Goal: Task Accomplishment & Management: Use online tool/utility

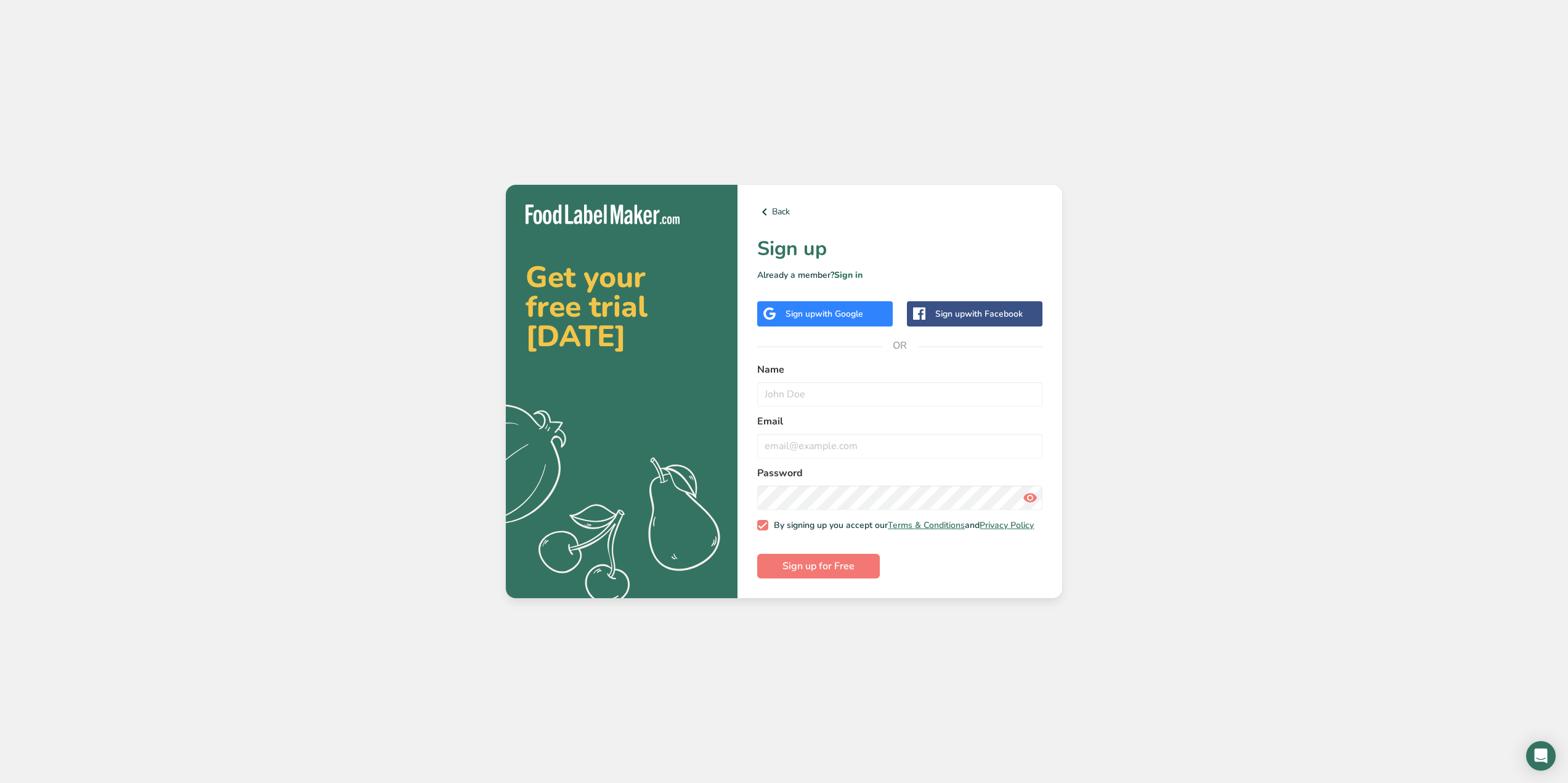
click at [824, 314] on span "with Google" at bounding box center [839, 314] width 48 height 12
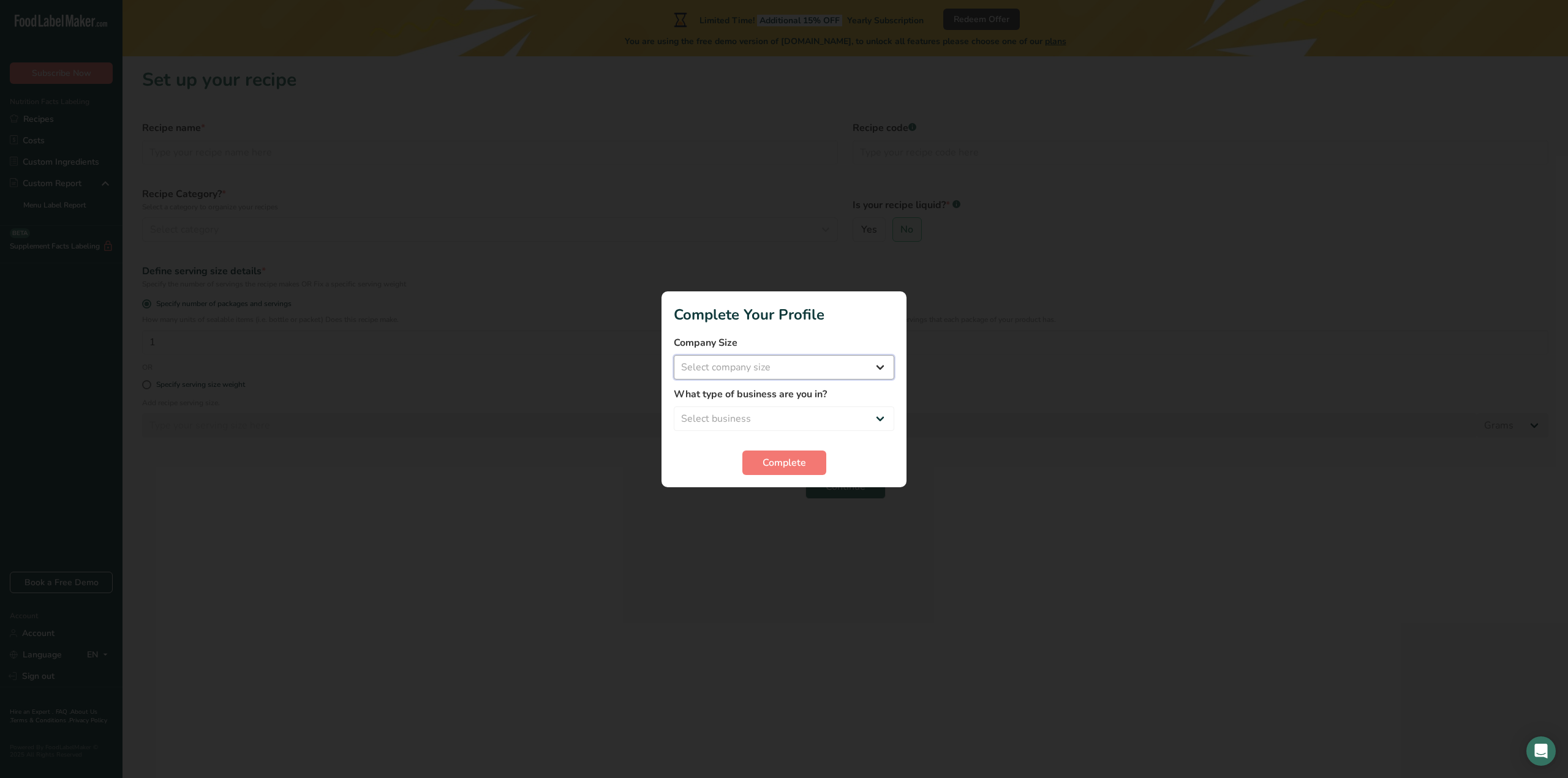
click at [762, 362] on select "Select company size Fewer than 10 Employees 10 to 50 Employees 51 to 500 Employ…" at bounding box center [784, 367] width 221 height 25
select select "1"
click at [674, 355] on select "Select company size Fewer than 10 Employees 10 to 50 Employees 51 to 500 Employ…" at bounding box center [784, 367] width 221 height 25
click at [757, 418] on select "Select business Packaged Food Manufacturer Restaurant & Cafe Bakery Meal Plans …" at bounding box center [784, 419] width 221 height 25
select select "2"
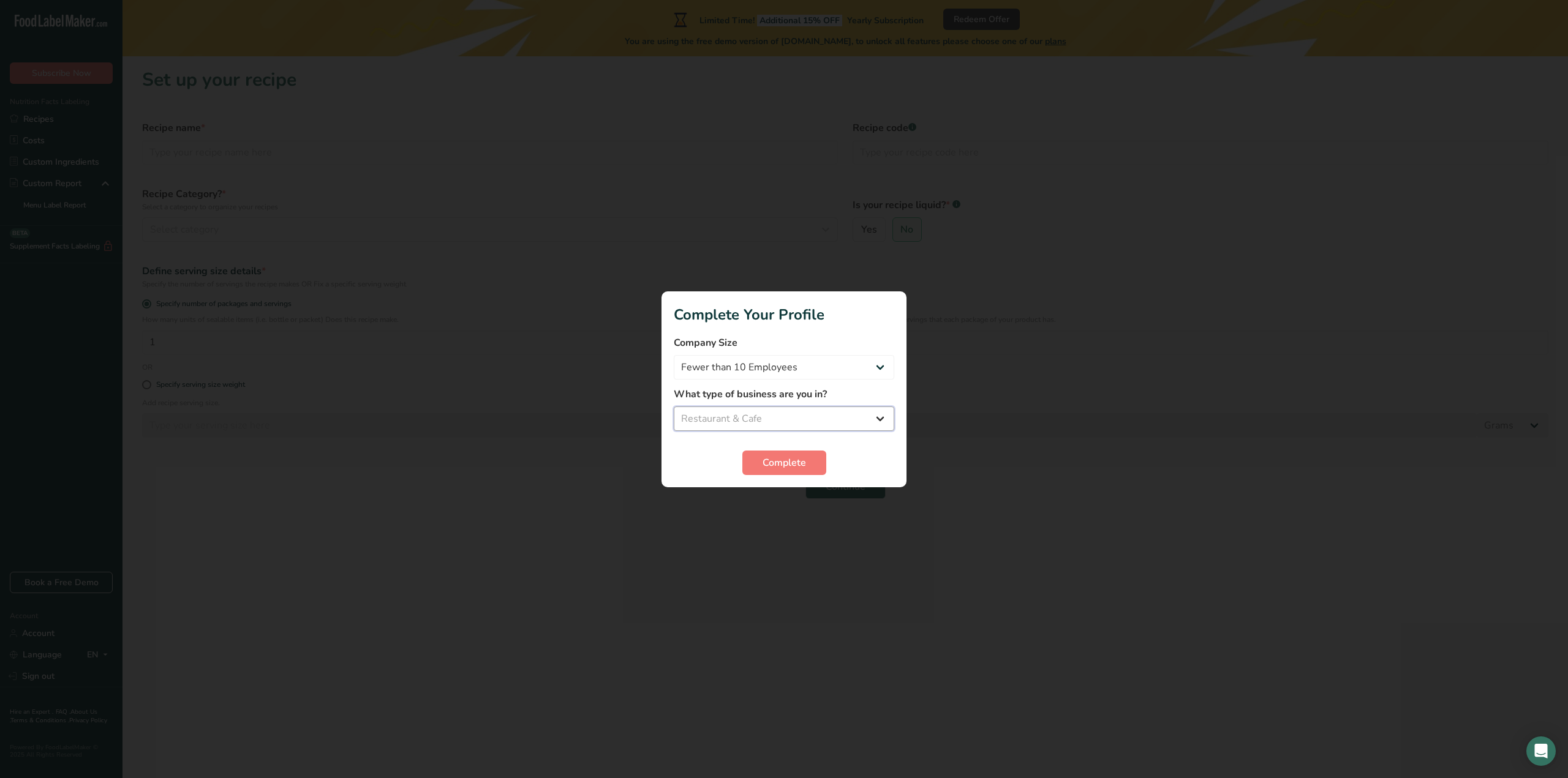
click at [674, 407] on select "Select business Packaged Food Manufacturer Restaurant & Cafe Bakery Meal Plans …" at bounding box center [784, 419] width 221 height 25
click at [768, 468] on span "Complete" at bounding box center [784, 463] width 44 height 14
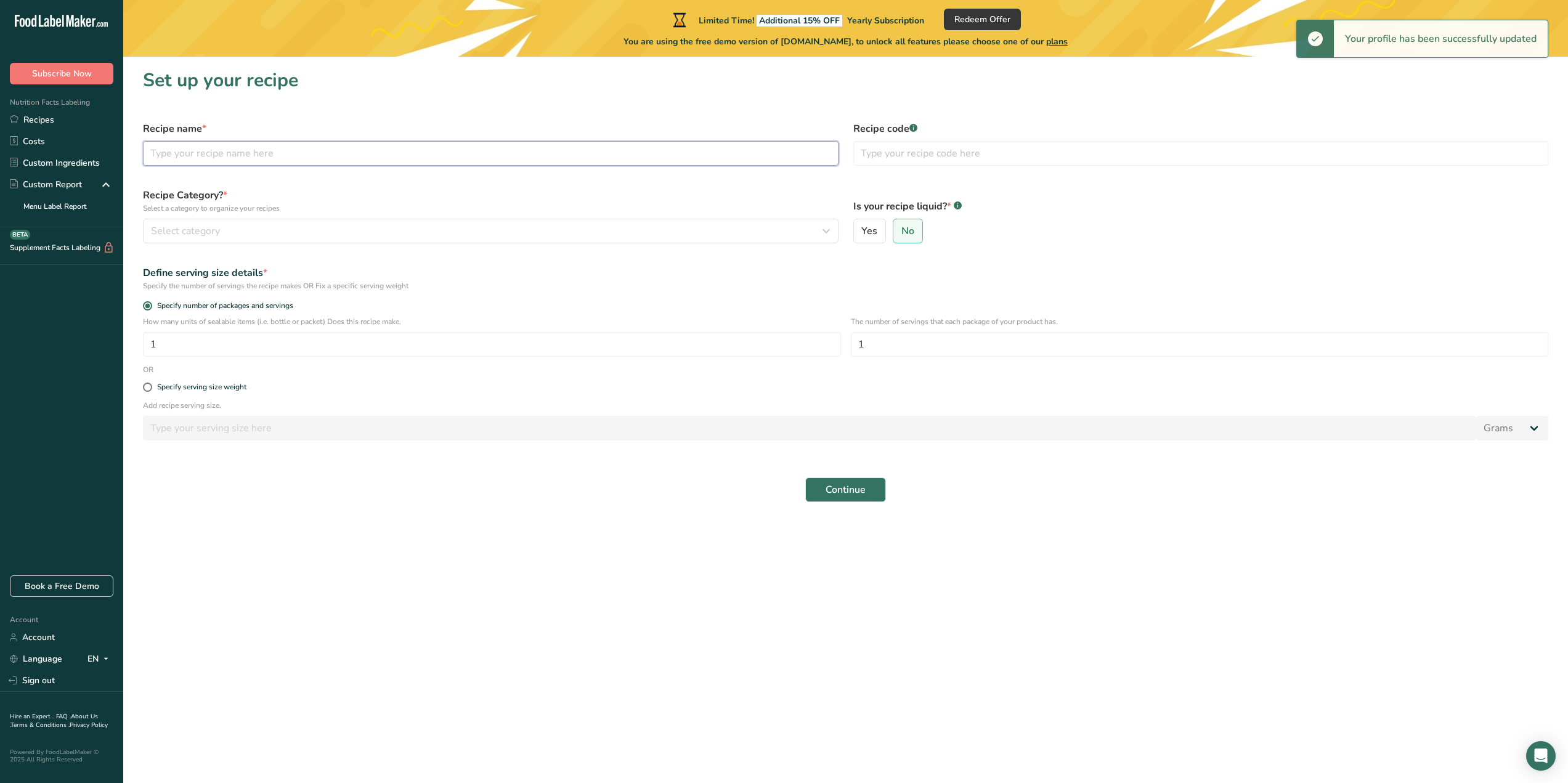
click at [285, 149] on input "text" at bounding box center [490, 153] width 695 height 25
type input "Banana Pudding"
click at [990, 191] on div "Is your recipe liquid? * .a-a{fill:#347362;}.b-a{fill:#fff;} Yes No" at bounding box center [1201, 216] width 711 height 71
click at [868, 234] on span "Yes" at bounding box center [869, 231] width 16 height 12
click at [862, 234] on input "Yes" at bounding box center [858, 232] width 8 height 8
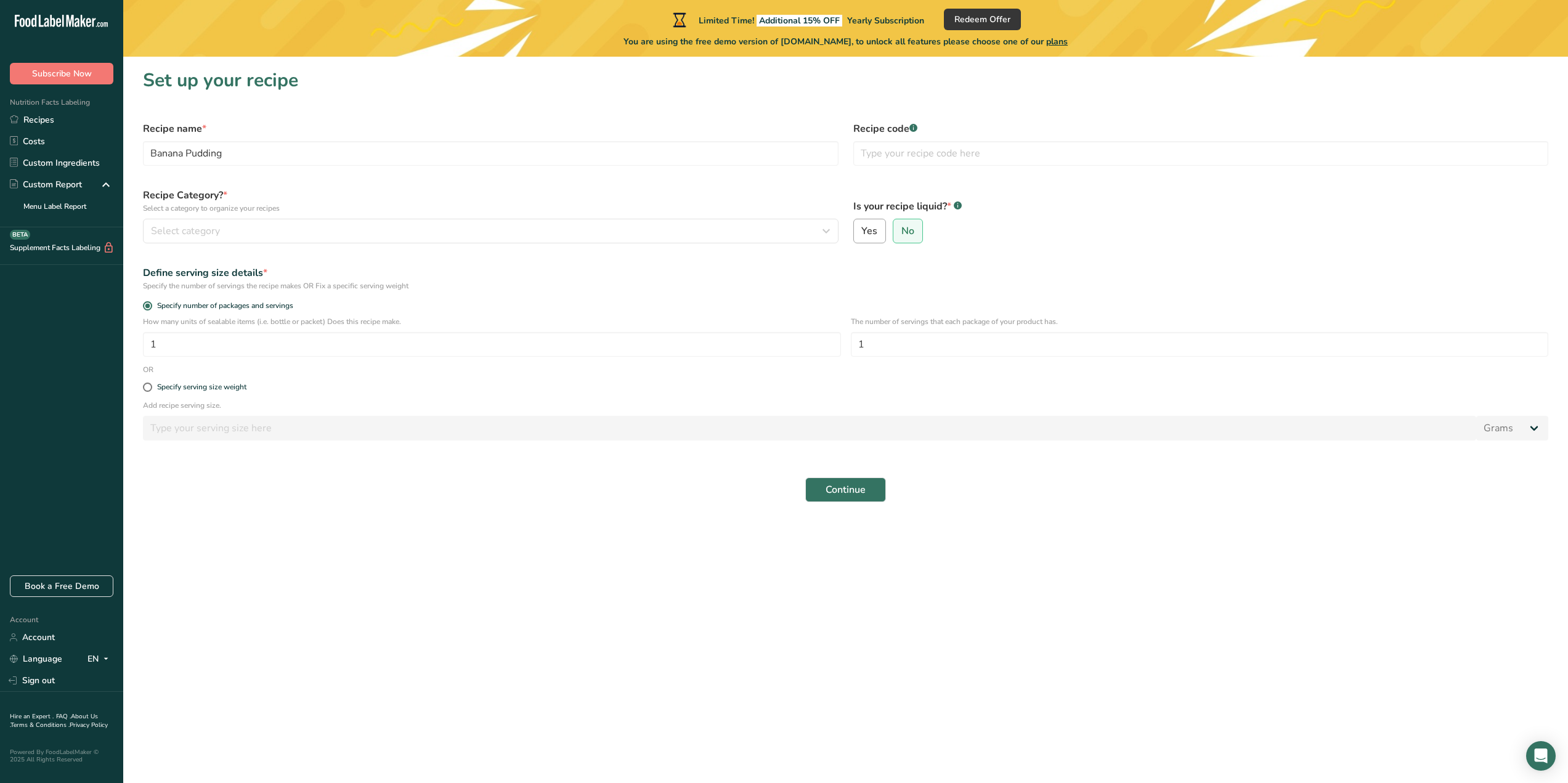
radio input "true"
radio input "false"
select select "22"
click at [907, 232] on span "No" at bounding box center [908, 231] width 13 height 12
click at [901, 232] on input "No" at bounding box center [897, 232] width 8 height 8
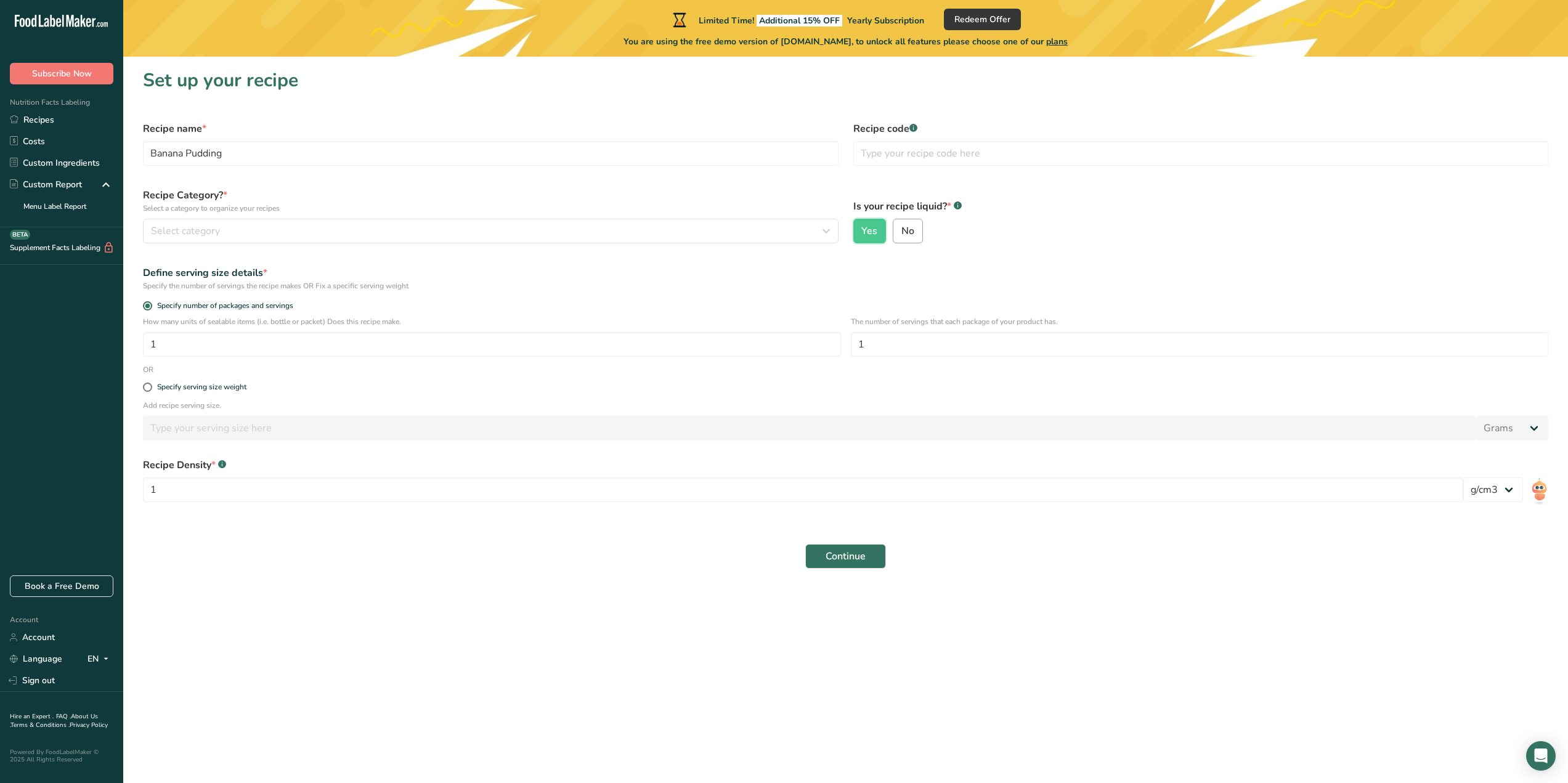
radio input "true"
radio input "false"
click at [399, 204] on p "Select a category to organize your recipes" at bounding box center [490, 208] width 695 height 11
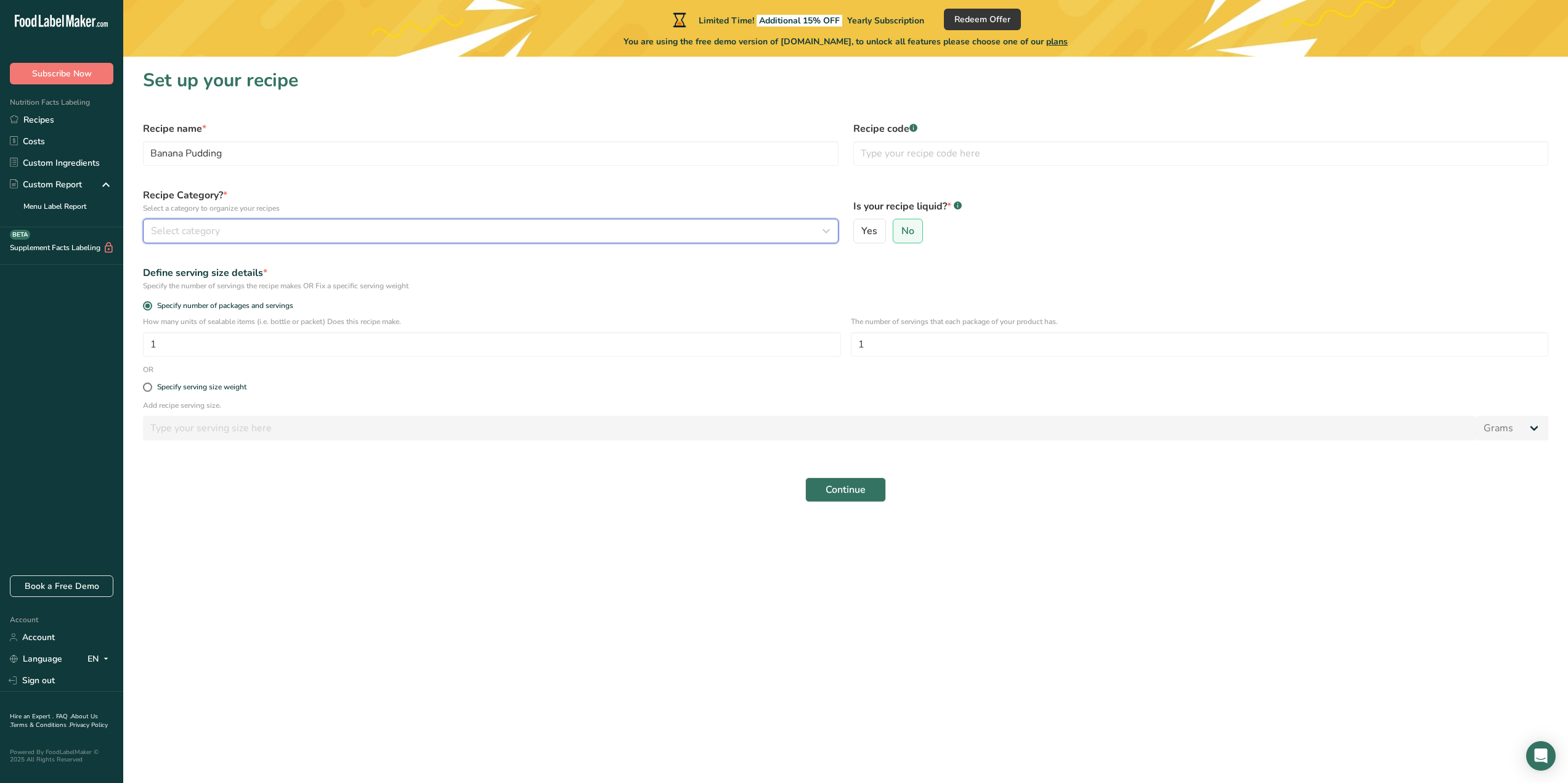
click at [404, 225] on div "Select category" at bounding box center [486, 231] width 672 height 14
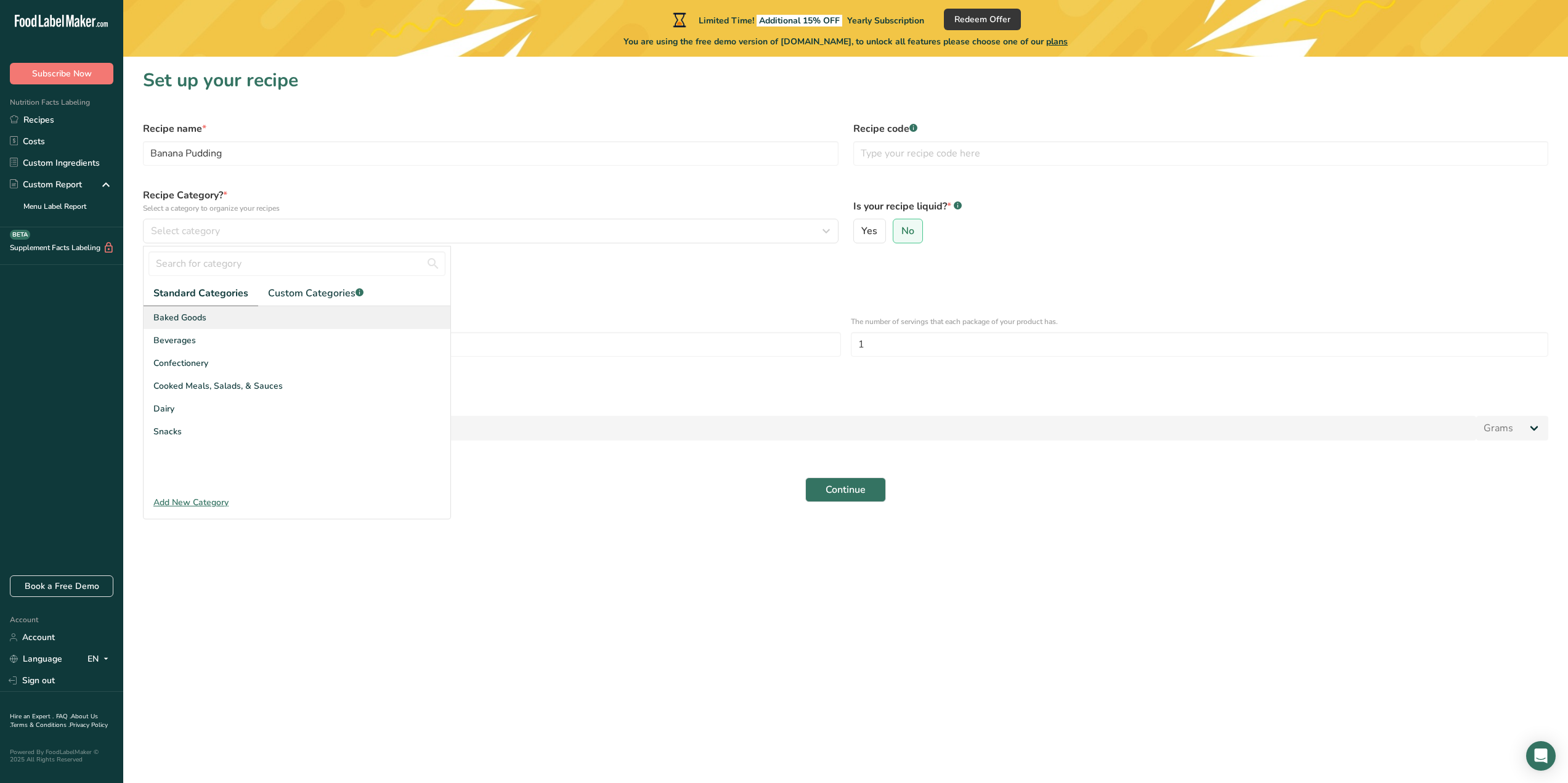
click at [225, 315] on div "Baked Goods" at bounding box center [296, 317] width 307 height 22
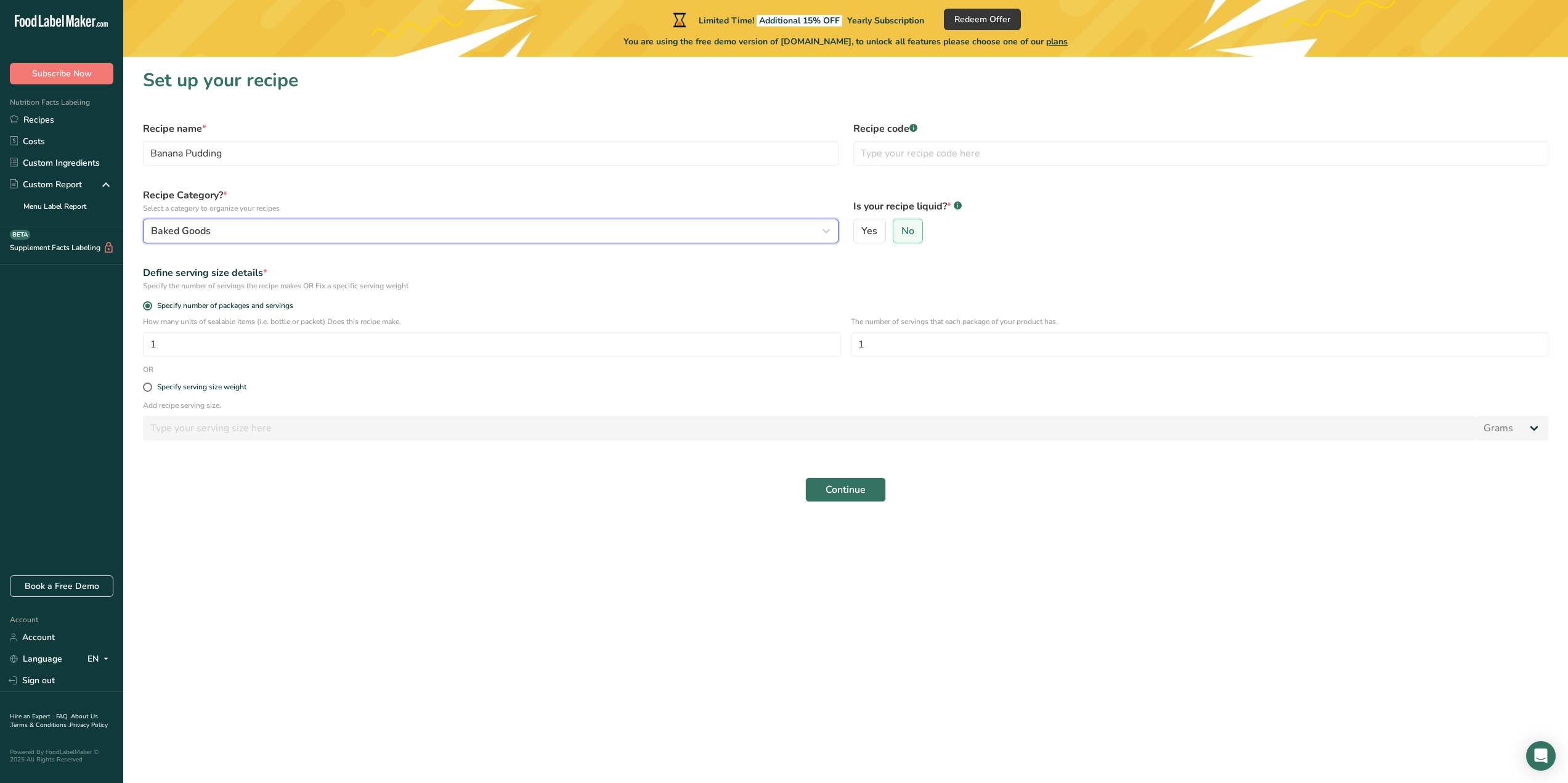
click at [255, 238] on div "Baked Goods" at bounding box center [486, 231] width 672 height 14
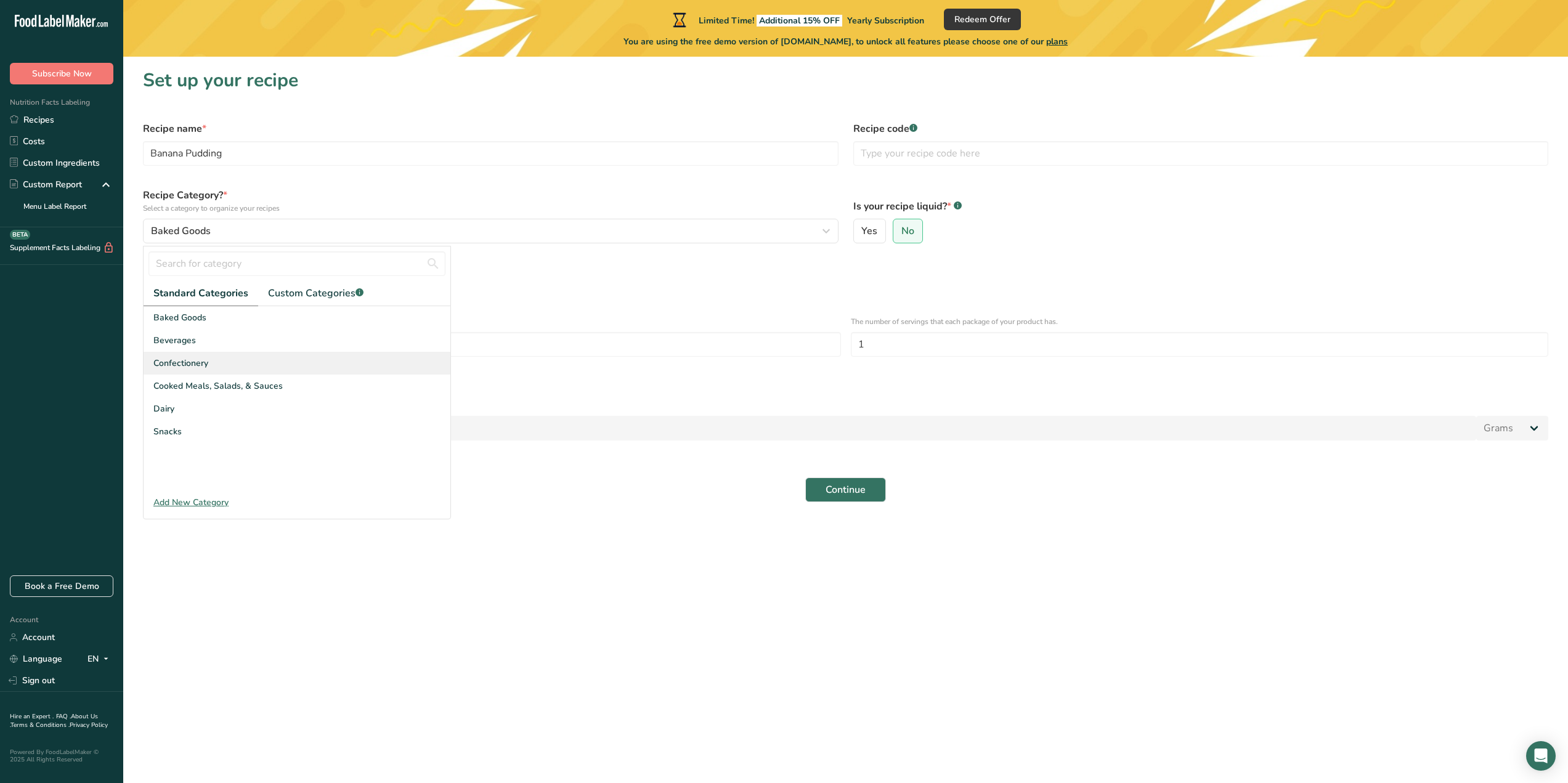
click at [207, 359] on span "Confectionery" at bounding box center [180, 363] width 54 height 13
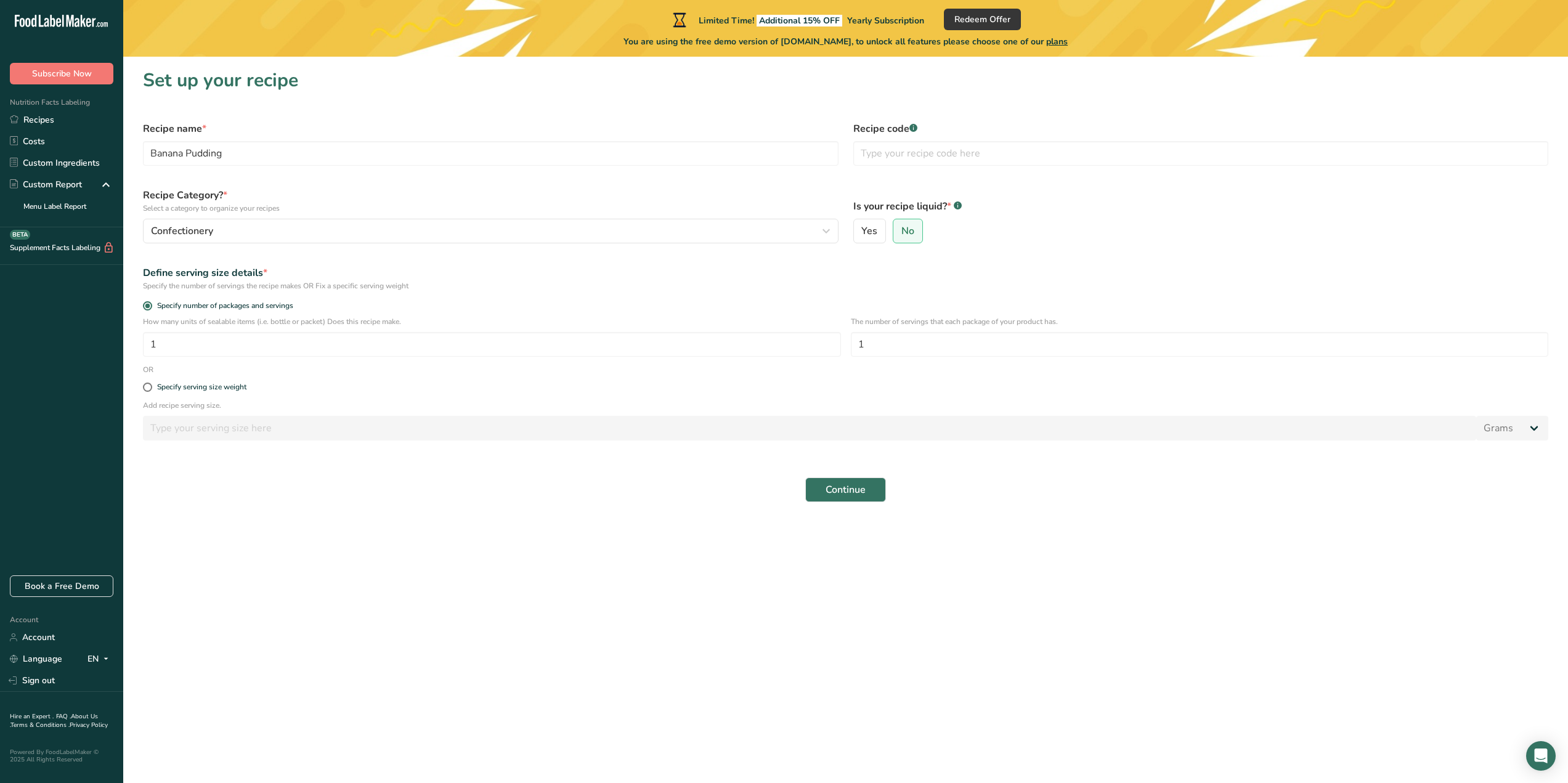
click at [500, 273] on div "Define serving size details *" at bounding box center [845, 272] width 1405 height 14
click at [863, 486] on span "Continue" at bounding box center [845, 490] width 40 height 14
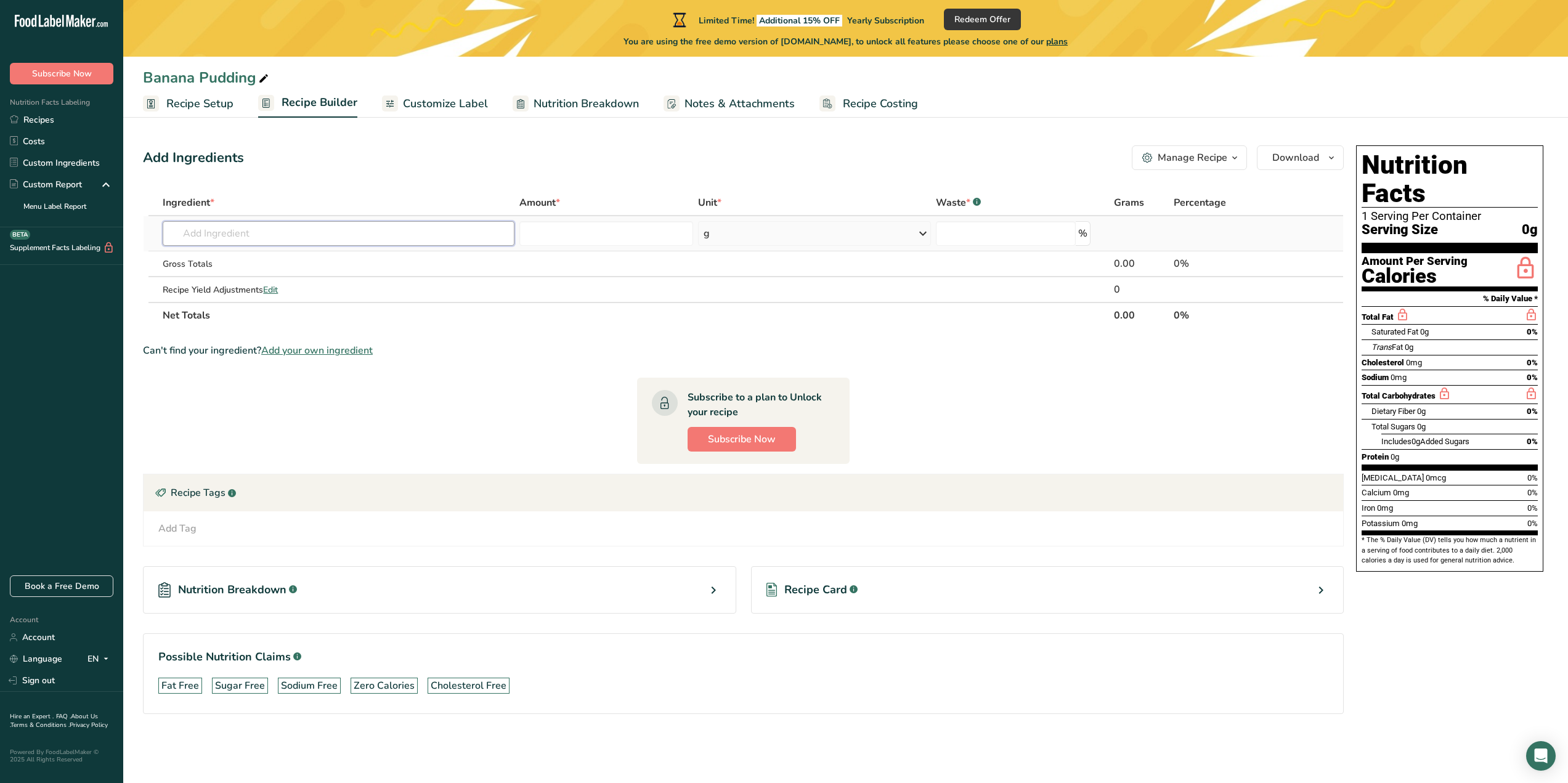
click at [336, 241] on input "text" at bounding box center [338, 233] width 352 height 25
click at [191, 111] on span "Recipe Setup" at bounding box center [200, 103] width 67 height 17
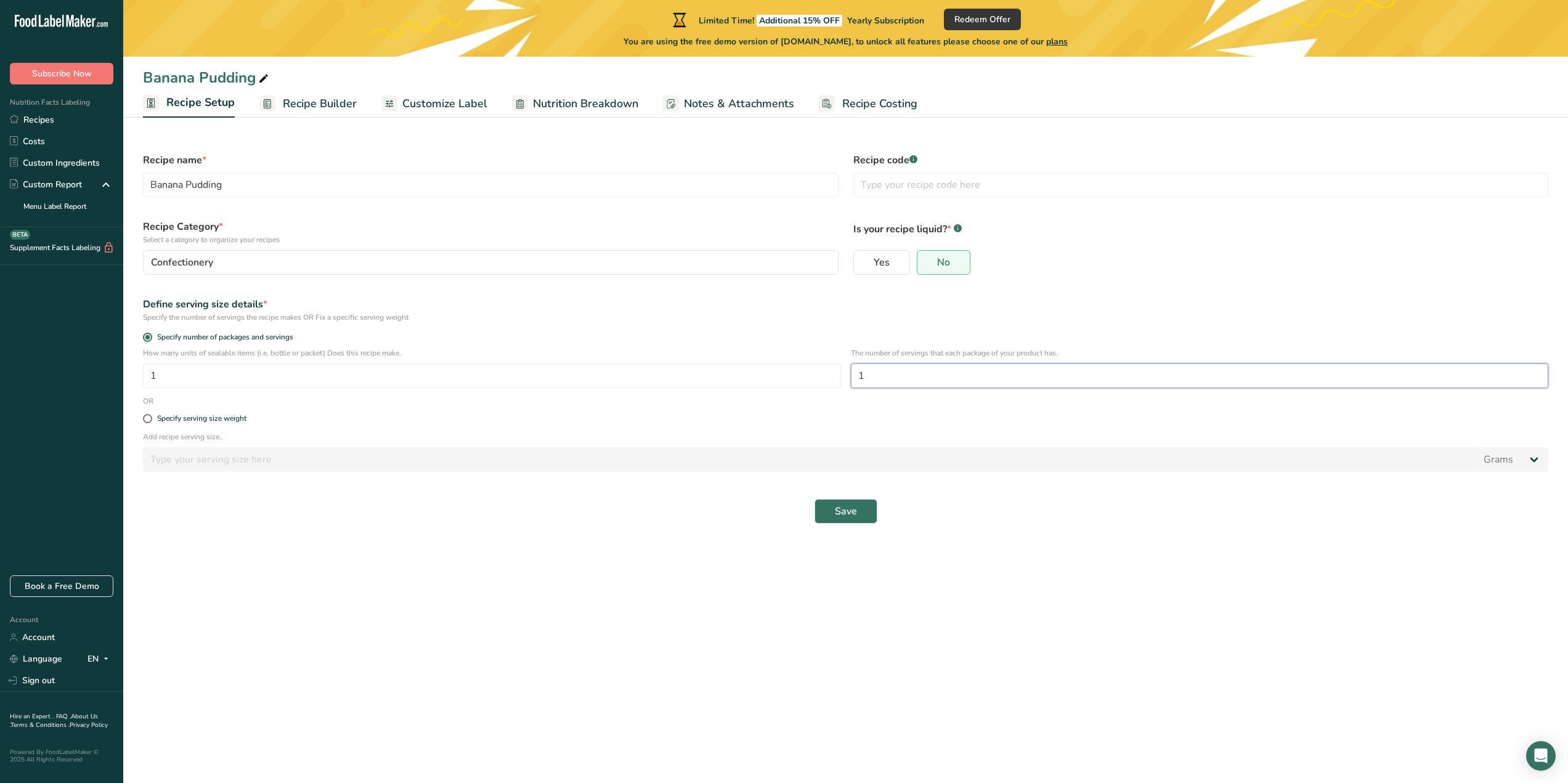
click at [903, 378] on input "1" at bounding box center [1199, 376] width 698 height 25
type input "8"
click at [788, 426] on div "Specify serving size weight" at bounding box center [845, 419] width 1421 height 25
click at [849, 514] on span "Save" at bounding box center [846, 511] width 22 height 14
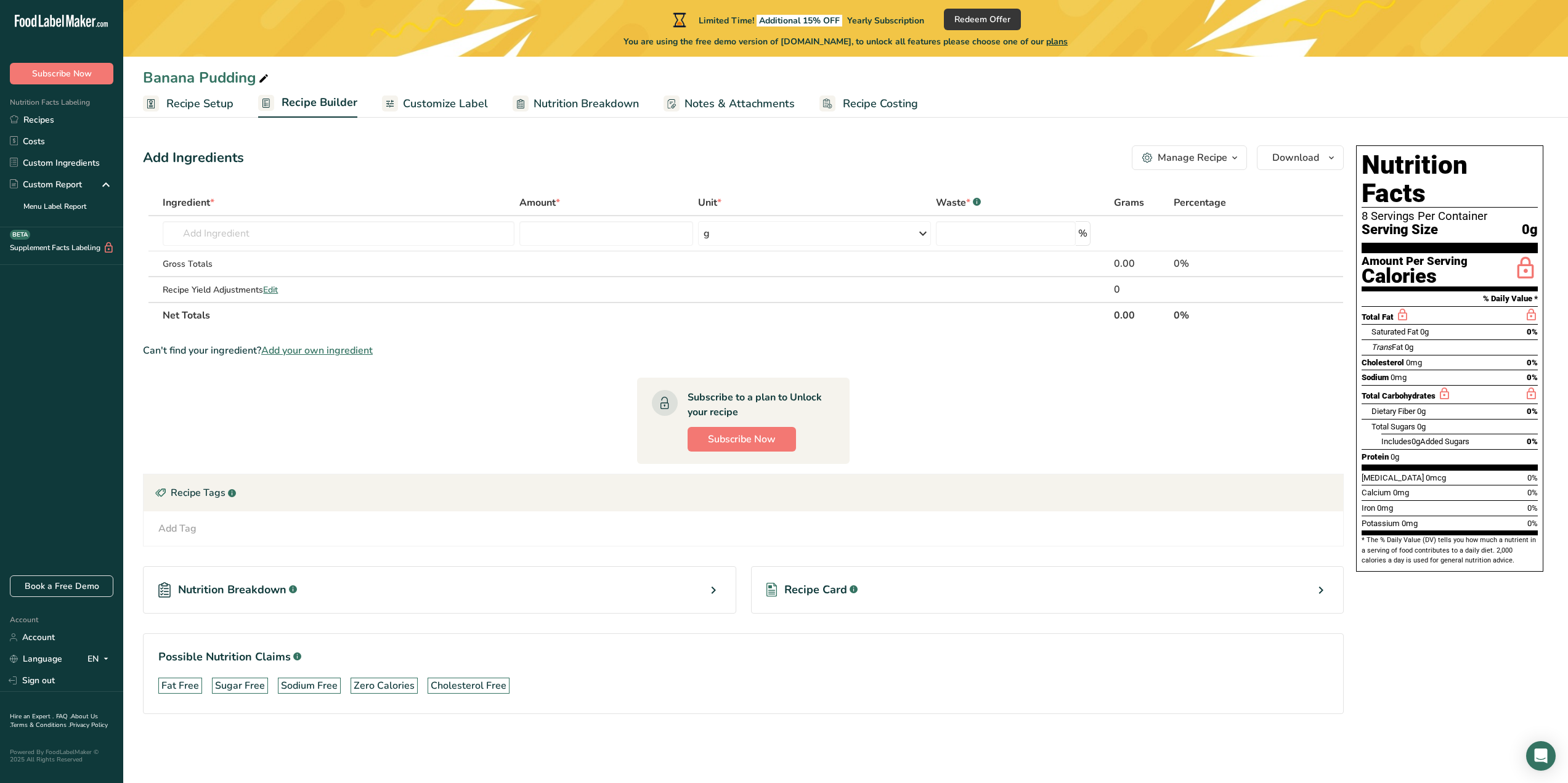
click at [216, 101] on span "Recipe Setup" at bounding box center [200, 103] width 67 height 17
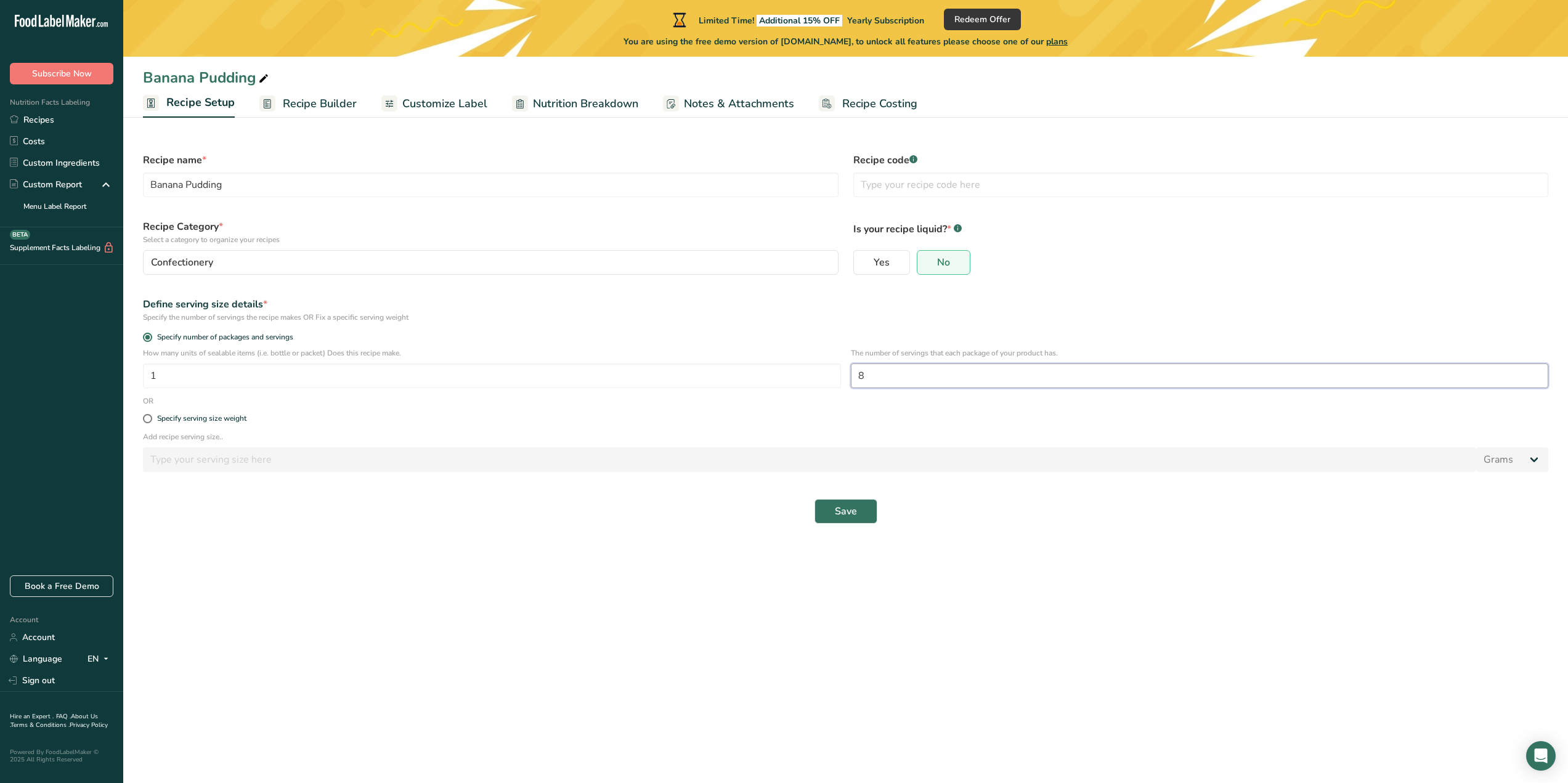
click at [919, 379] on input "8" at bounding box center [1199, 376] width 698 height 25
type input "5"
click at [903, 375] on input "5" at bounding box center [1199, 376] width 698 height 25
type input "6"
click at [853, 502] on button "Save" at bounding box center [846, 511] width 62 height 25
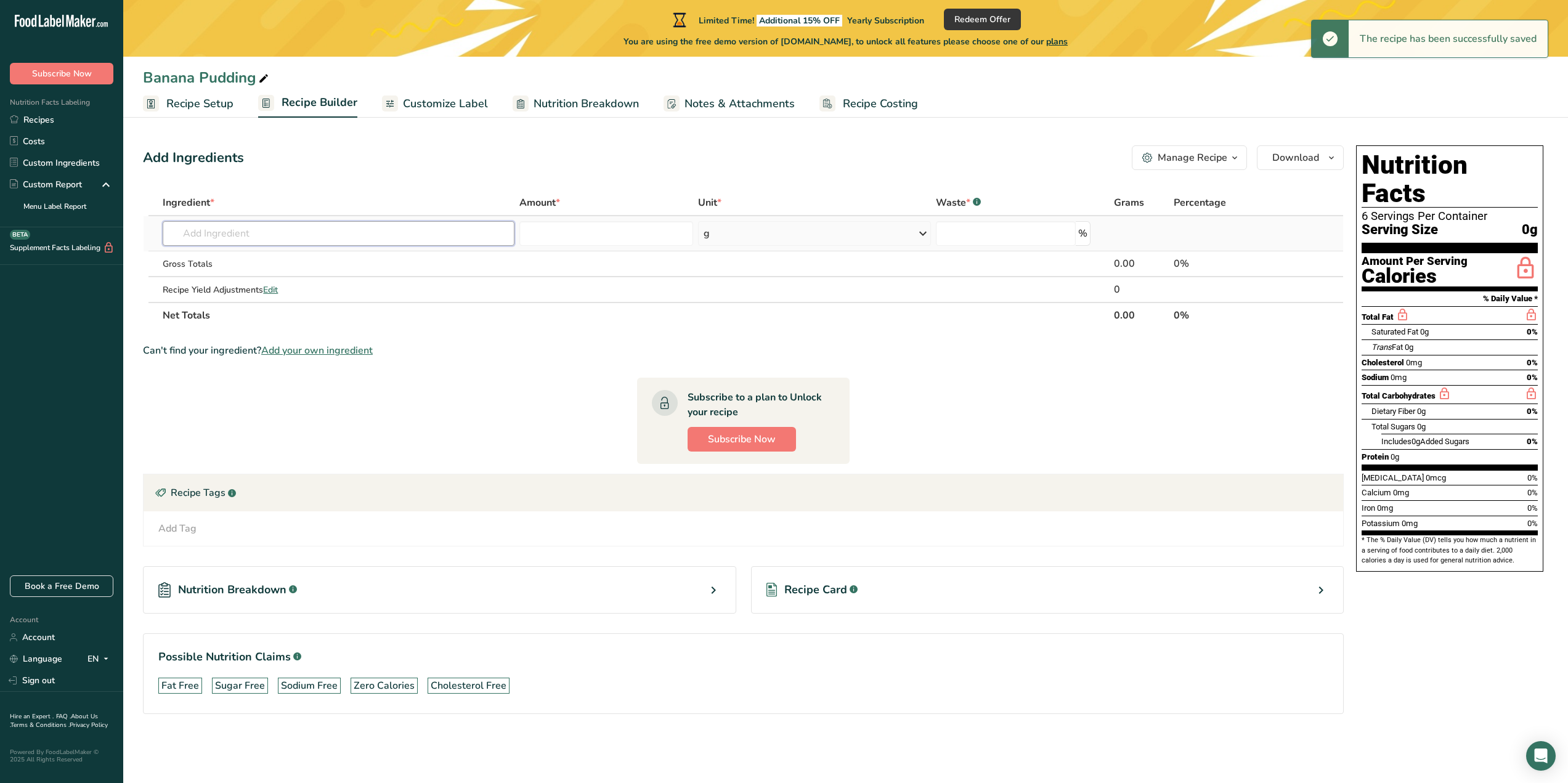
click at [311, 239] on input "text" at bounding box center [338, 233] width 352 height 25
type input "3"
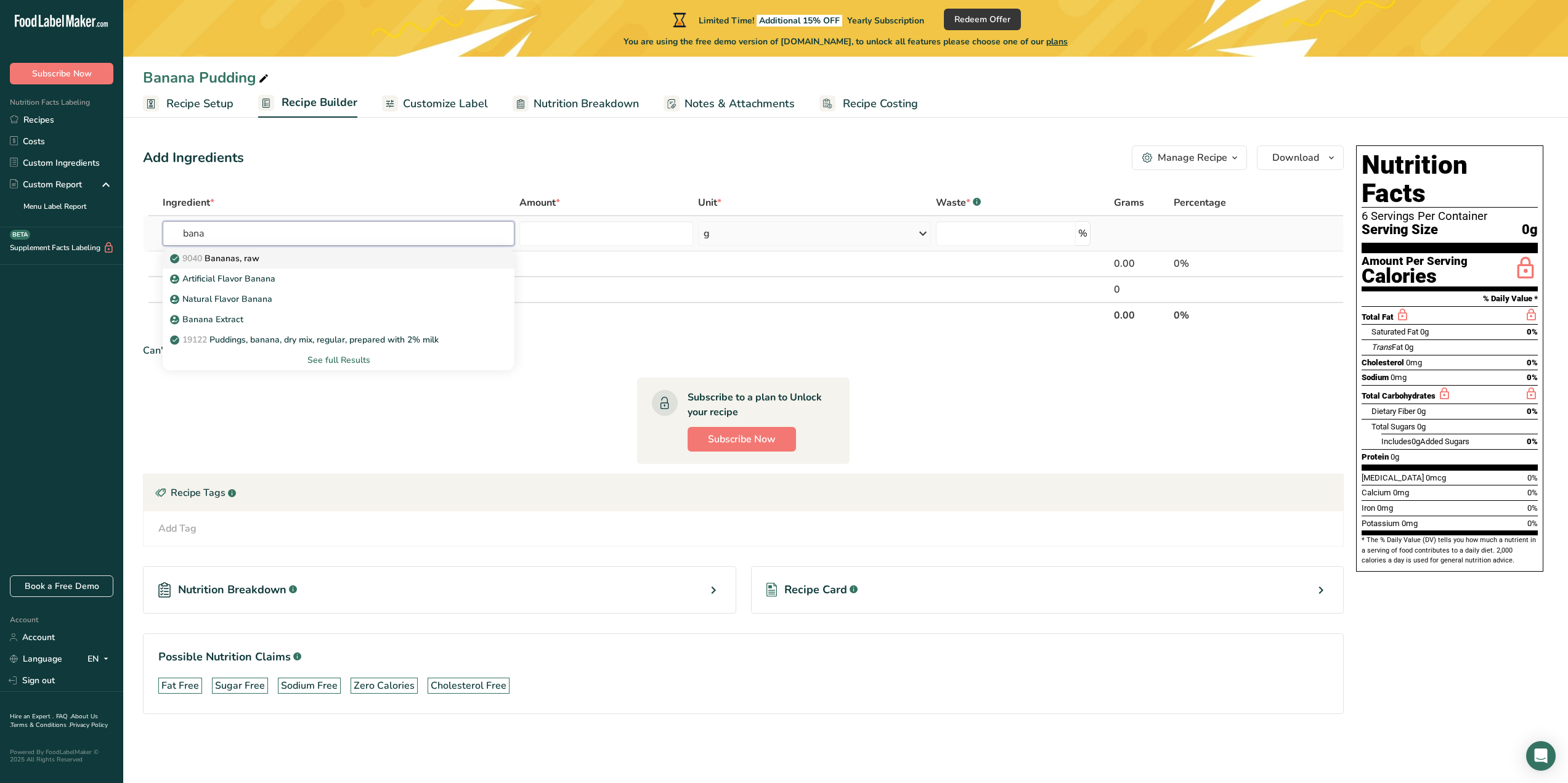
type input "bana"
click at [275, 255] on div "9040 [GEOGRAPHIC_DATA], raw" at bounding box center [329, 259] width 312 height 13
type input "Bananas, raw"
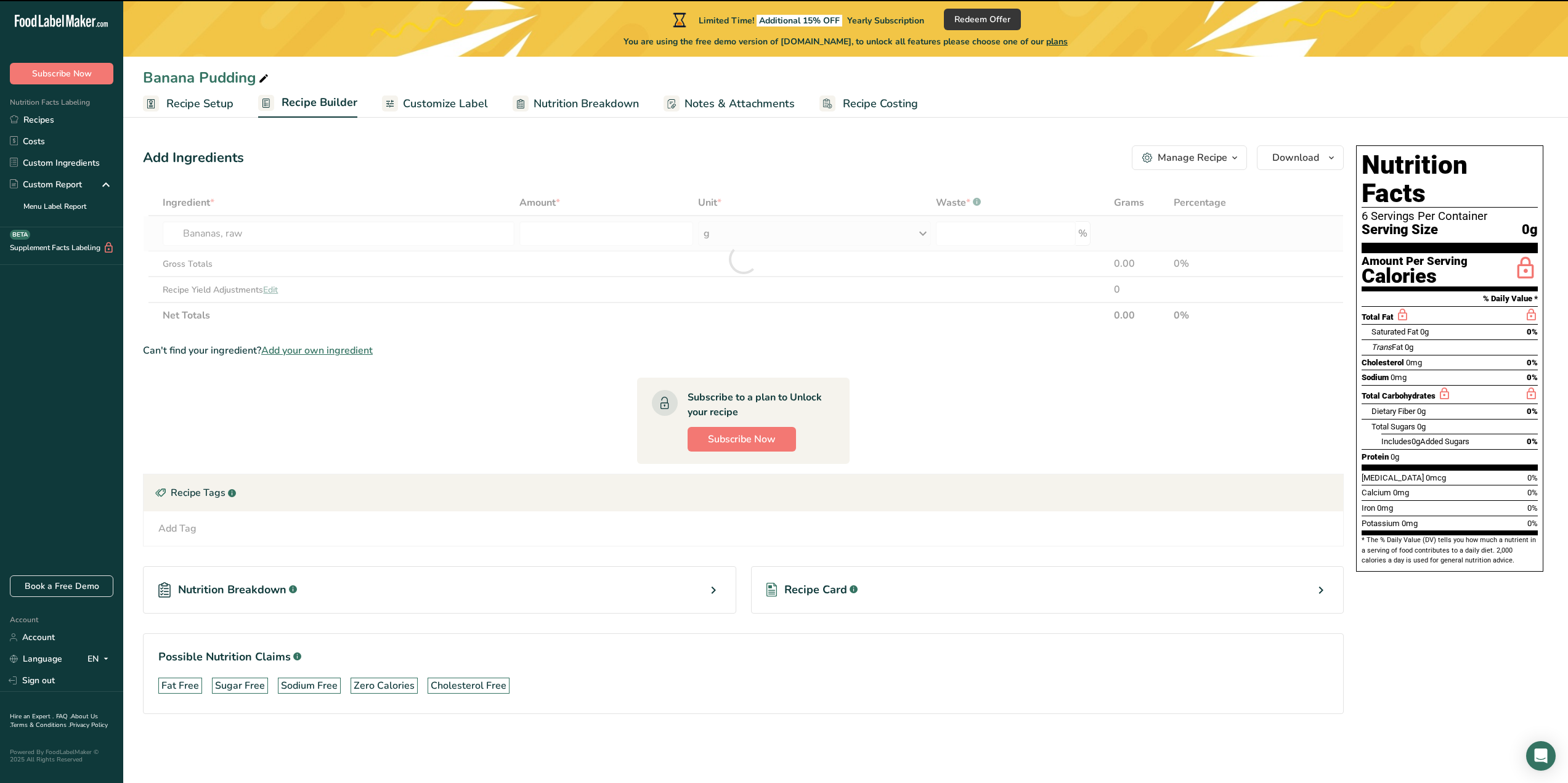
type input "0"
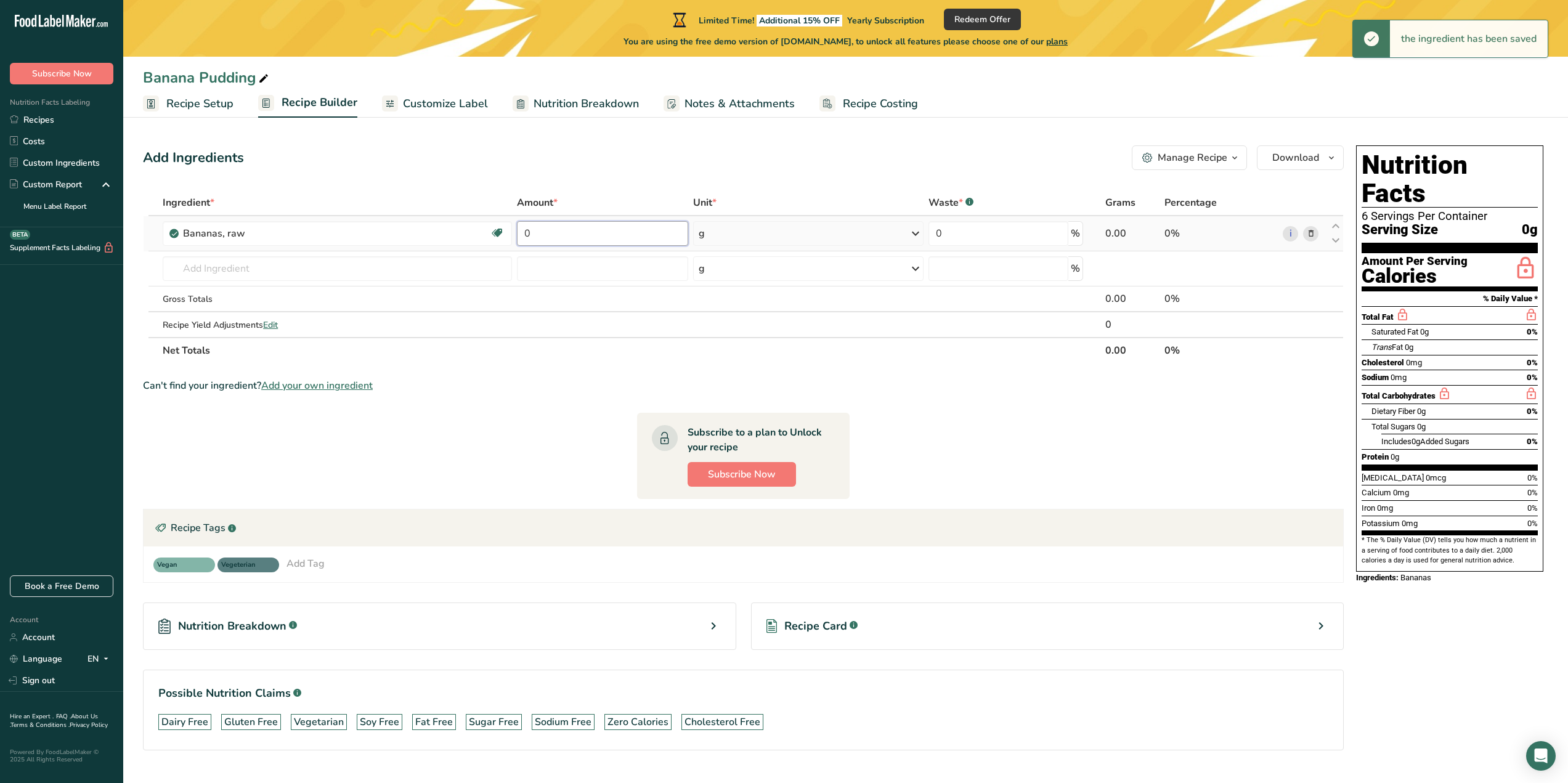
click at [561, 233] on input "0" at bounding box center [603, 233] width 172 height 25
type input "3"
click at [839, 227] on div "Ingredient * Amount * Unit * Waste * .a-a{fill:#347362;}.b-a{fill:#fff;} Grams …" at bounding box center [743, 276] width 1201 height 174
click at [897, 233] on div "g" at bounding box center [808, 233] width 230 height 25
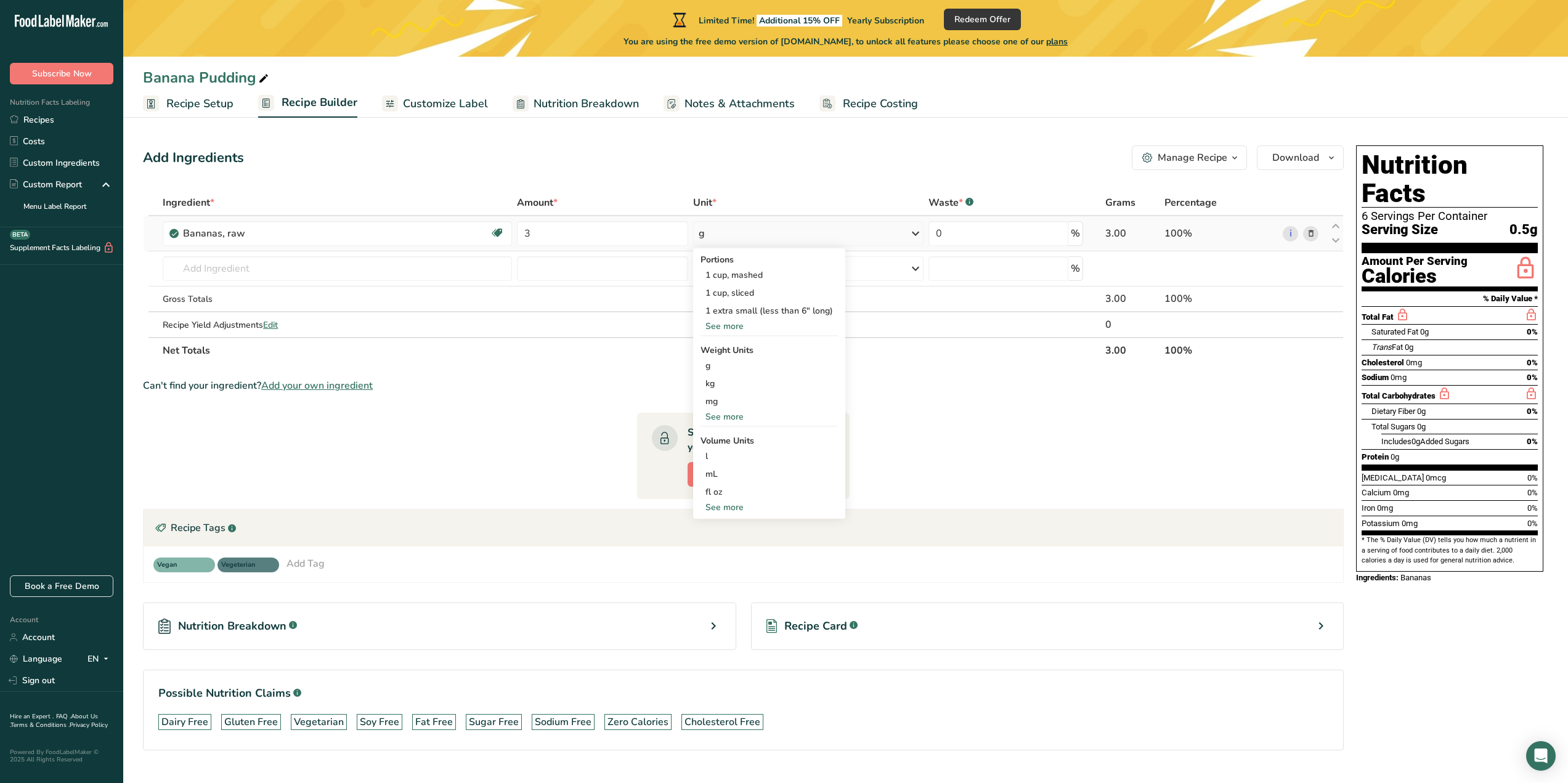
click at [725, 323] on div "See more" at bounding box center [768, 326] width 137 height 13
click at [754, 345] on div "1 medium (7" to 7-7/8" long)" at bounding box center [768, 346] width 137 height 18
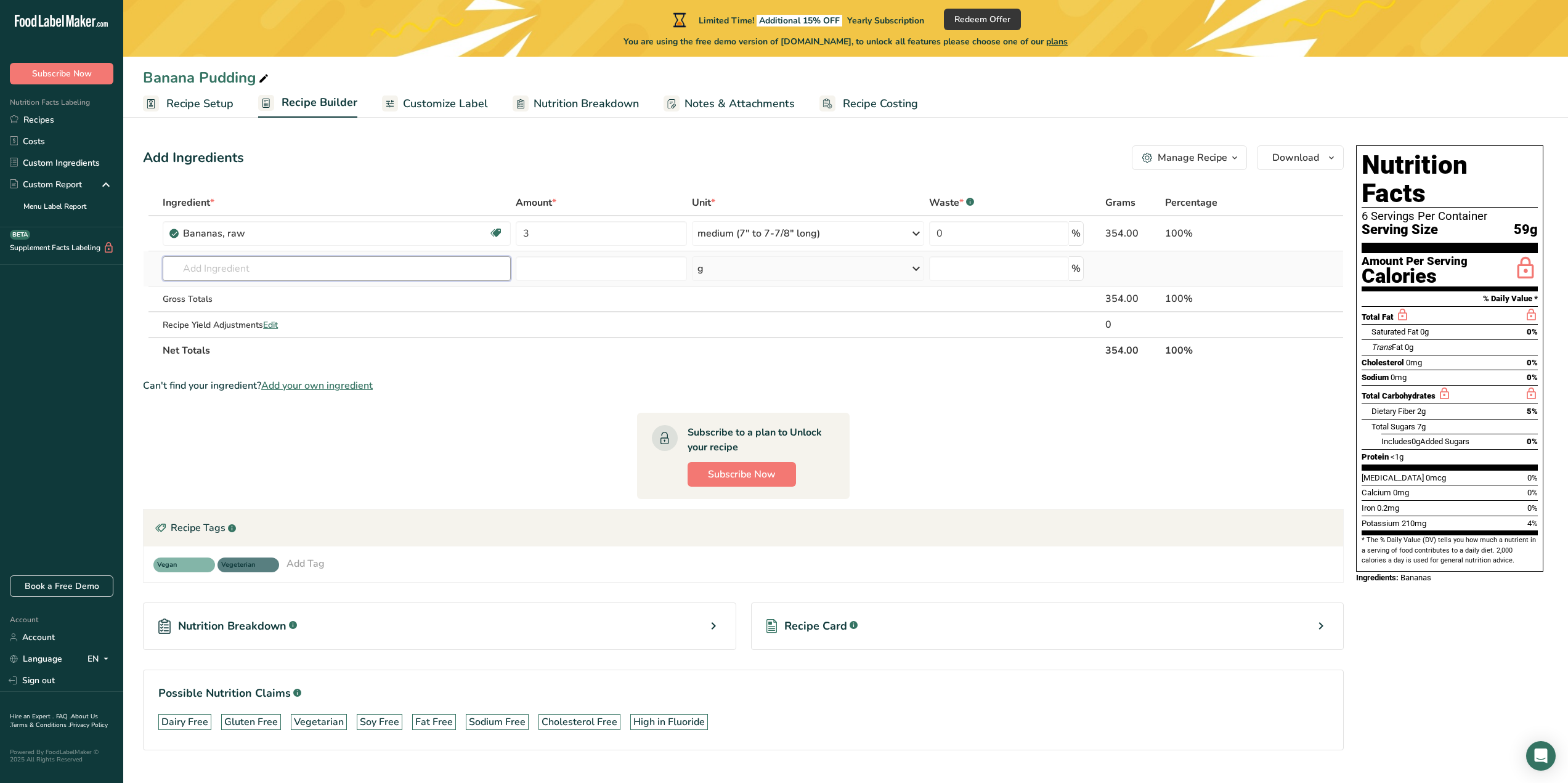
click at [223, 275] on input "text" at bounding box center [337, 268] width 349 height 25
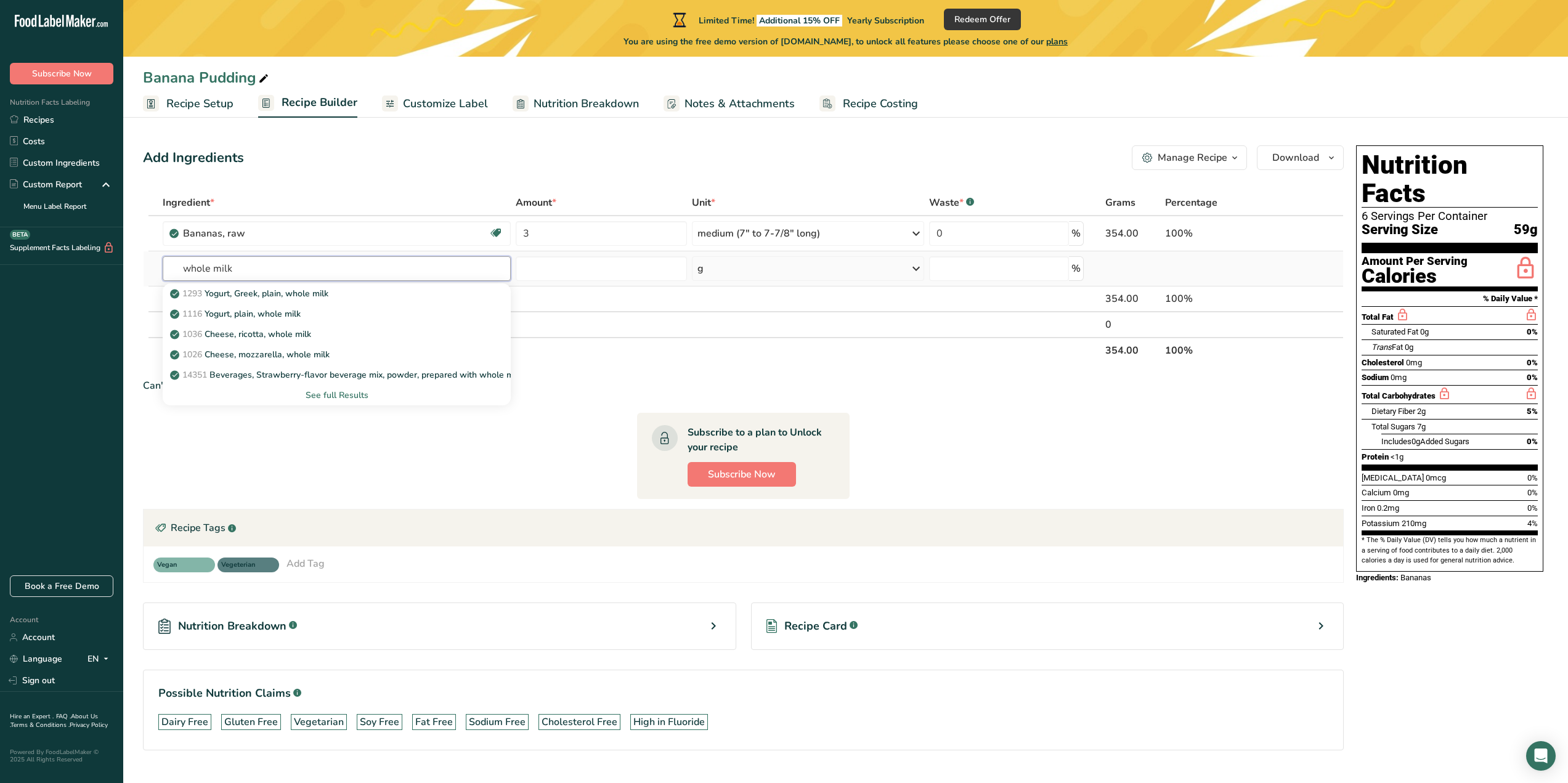
type input "whole milk"
click at [355, 398] on div "See full Results" at bounding box center [337, 395] width 329 height 13
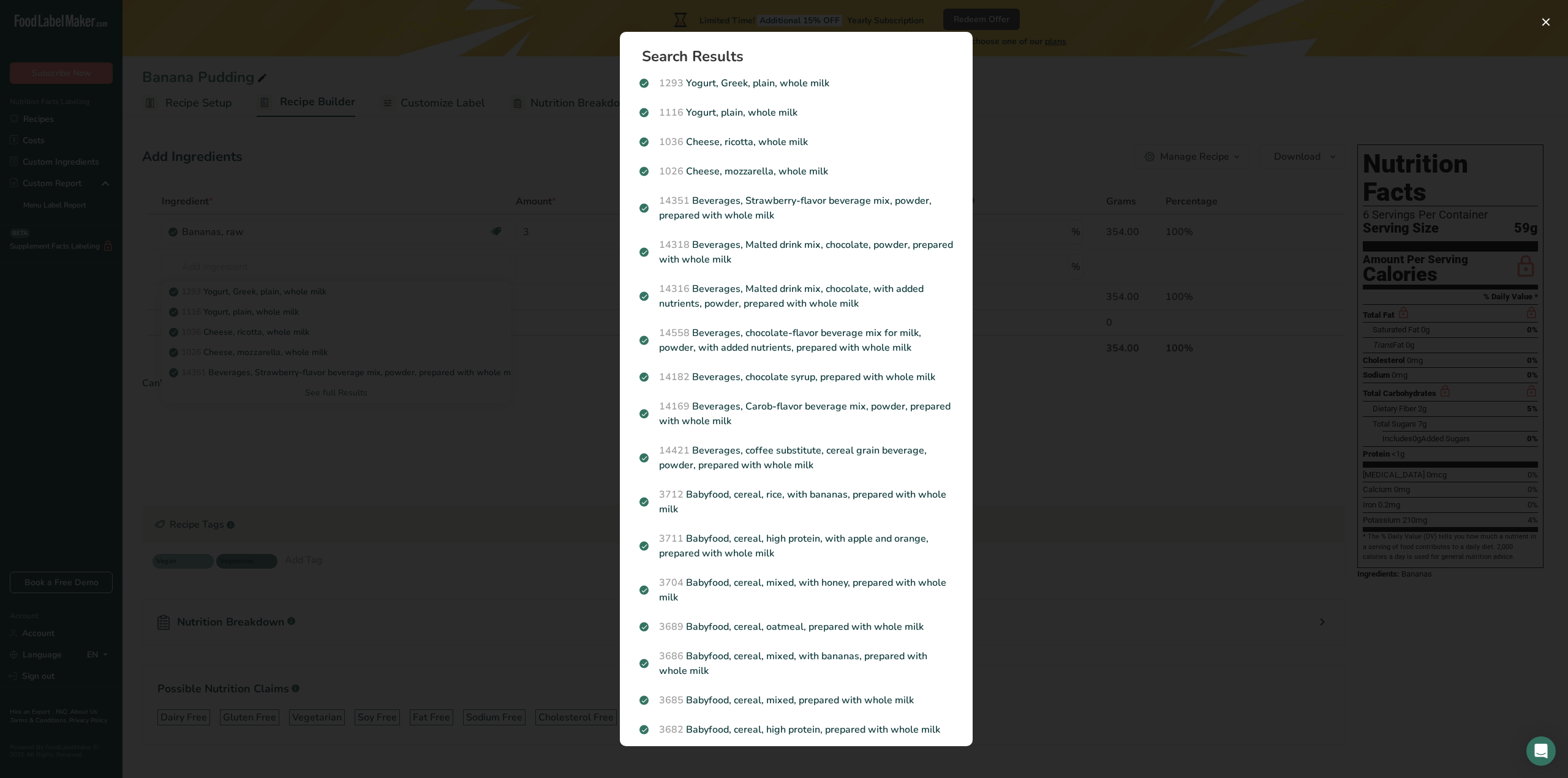
click at [460, 420] on div "Search results modal" at bounding box center [784, 389] width 1568 height 778
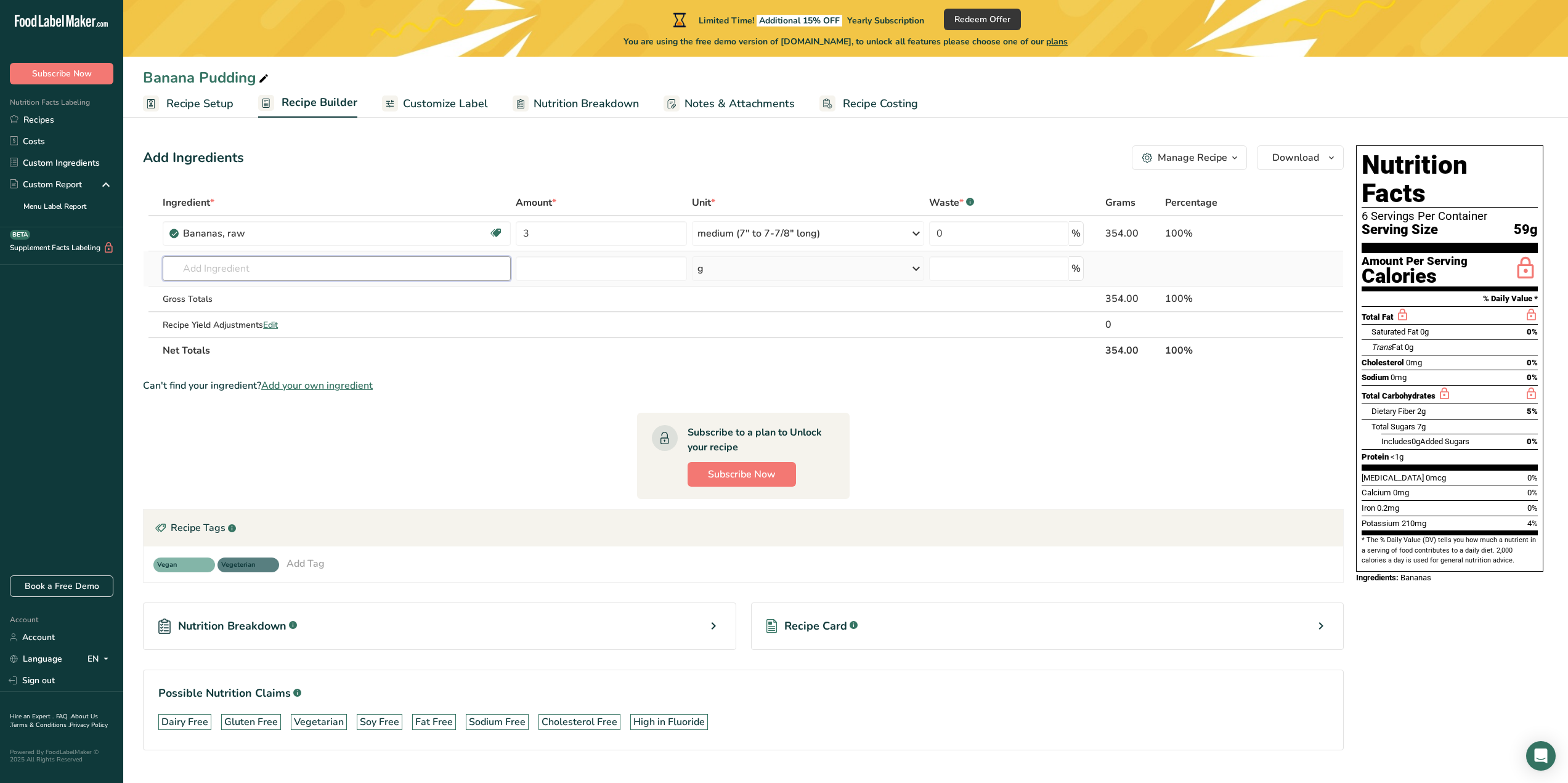
click at [296, 271] on input "text" at bounding box center [337, 268] width 349 height 25
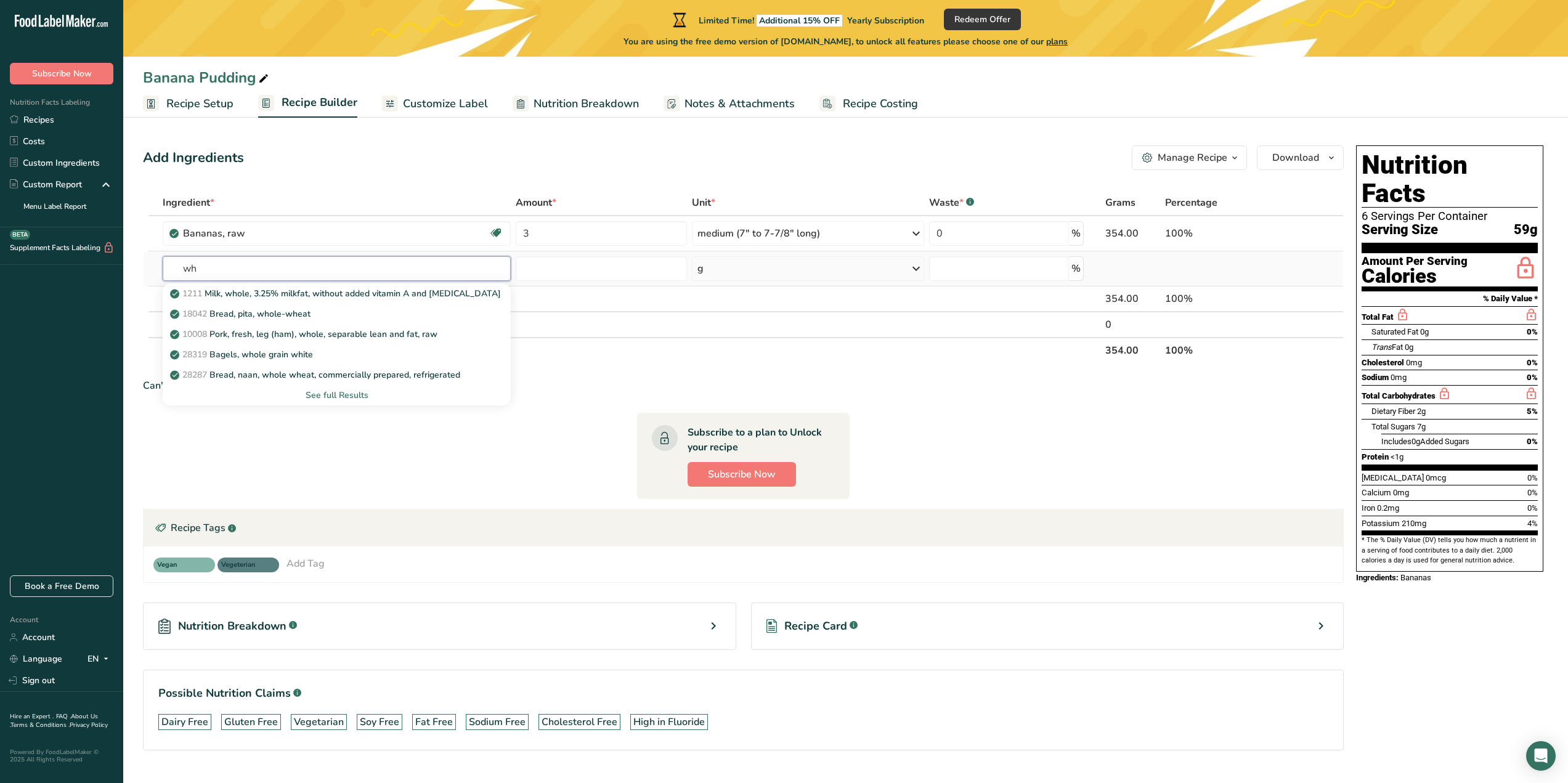
type input "w"
type input "milk"
click at [329, 392] on div "See full Results" at bounding box center [337, 395] width 329 height 13
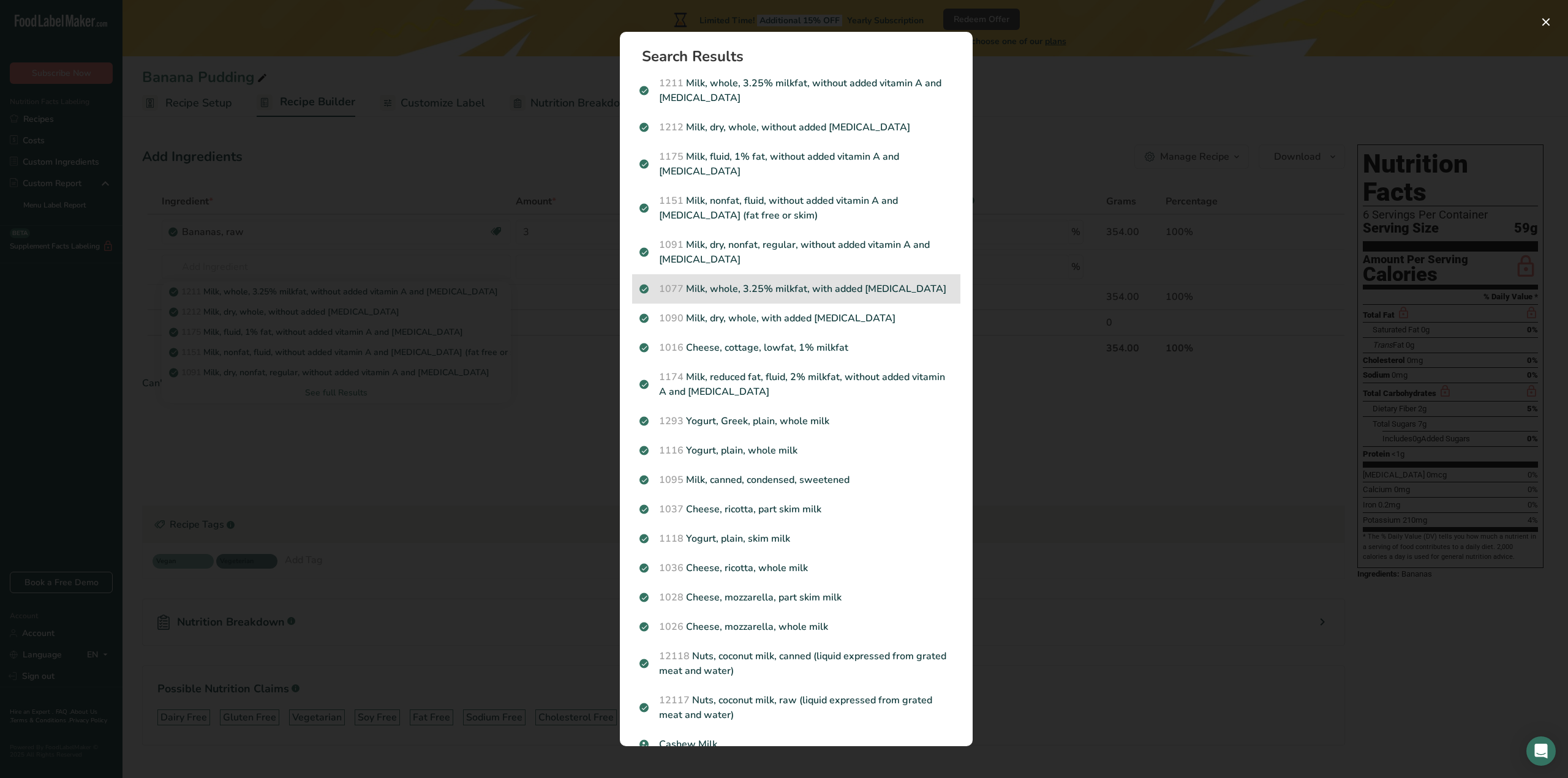
click at [854, 287] on p "1077 Milk, whole, 3.25% milkfat, with added [MEDICAL_DATA]" at bounding box center [796, 289] width 314 height 14
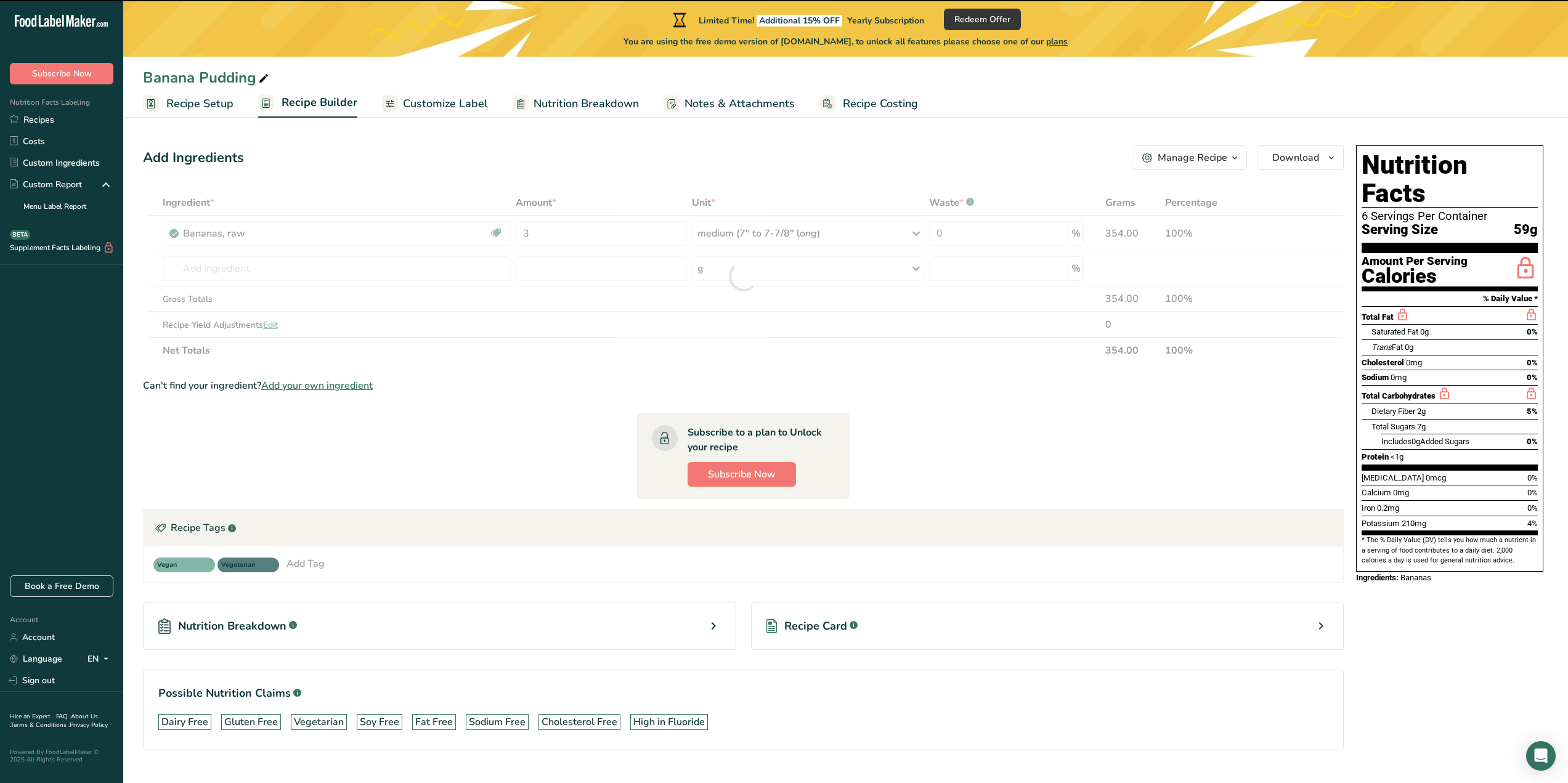
type input "0"
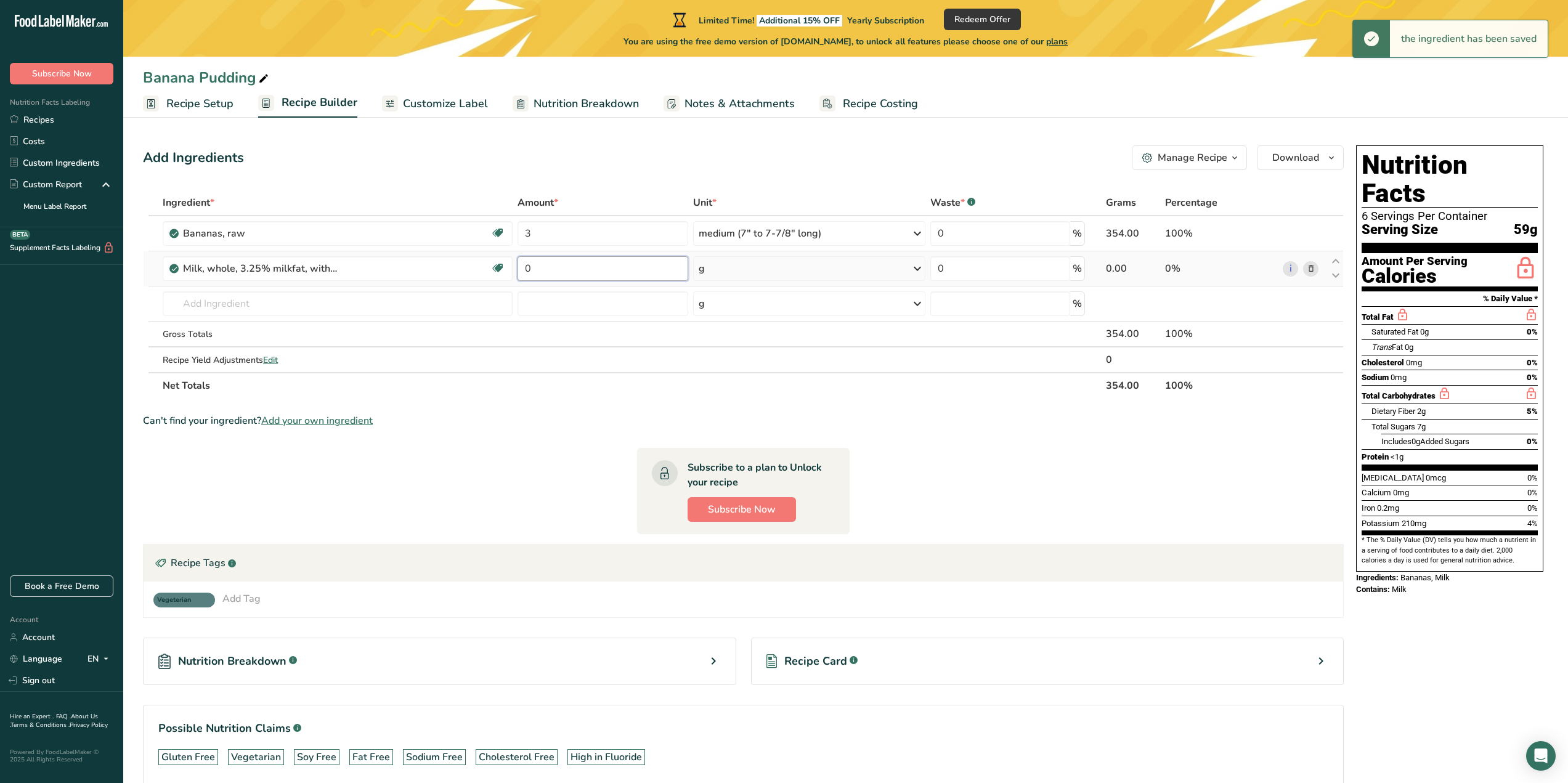
click at [610, 273] on input "0" at bounding box center [603, 268] width 171 height 25
type input "2"
click at [867, 263] on div "Ingredient * Amount * Unit * Waste * .a-a{fill:#347362;}.b-a{fill:#fff;} Grams …" at bounding box center [743, 294] width 1201 height 209
click at [873, 271] on div "g" at bounding box center [809, 268] width 232 height 25
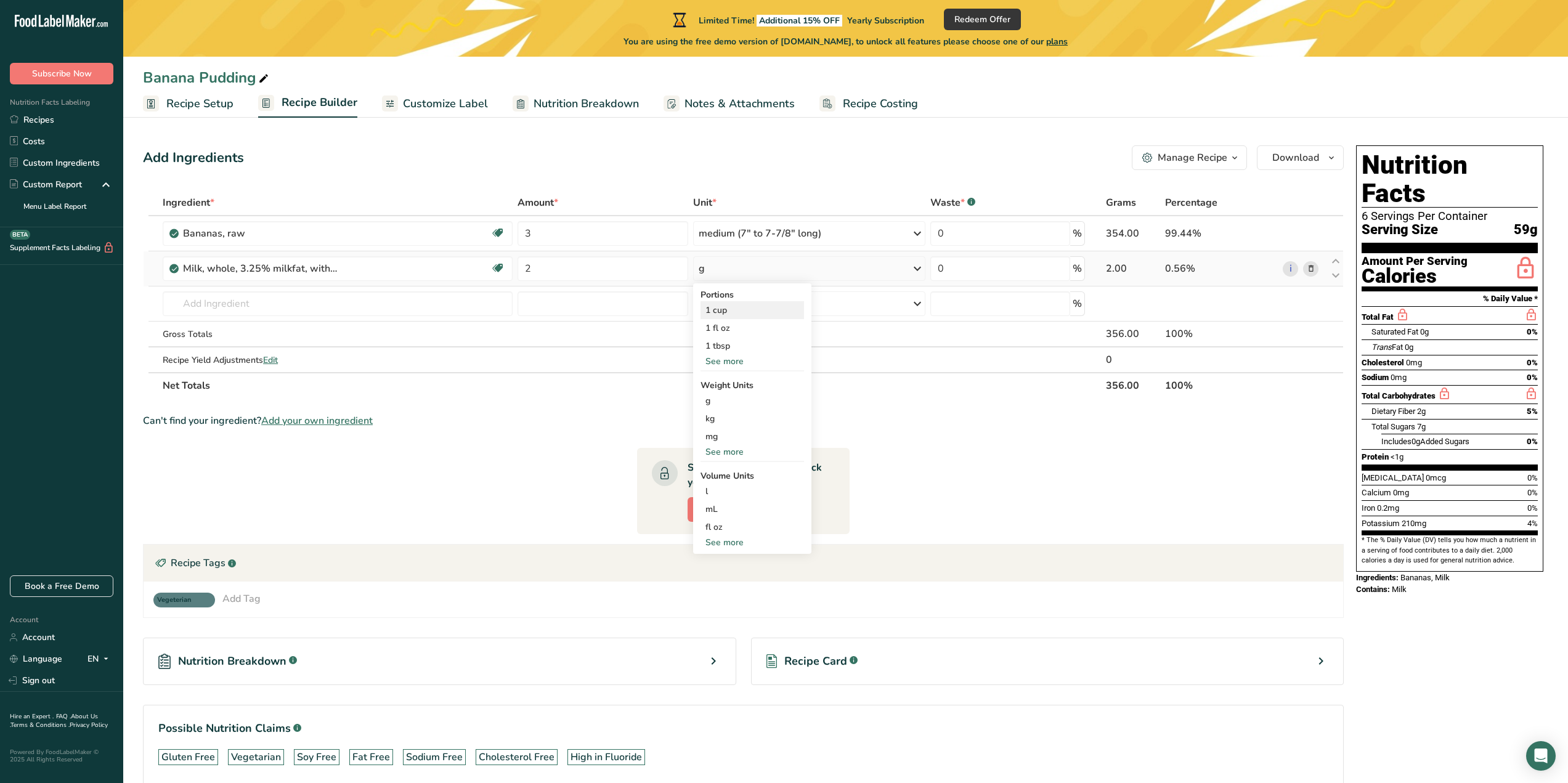
click at [754, 309] on div "1 cup" at bounding box center [752, 310] width 103 height 18
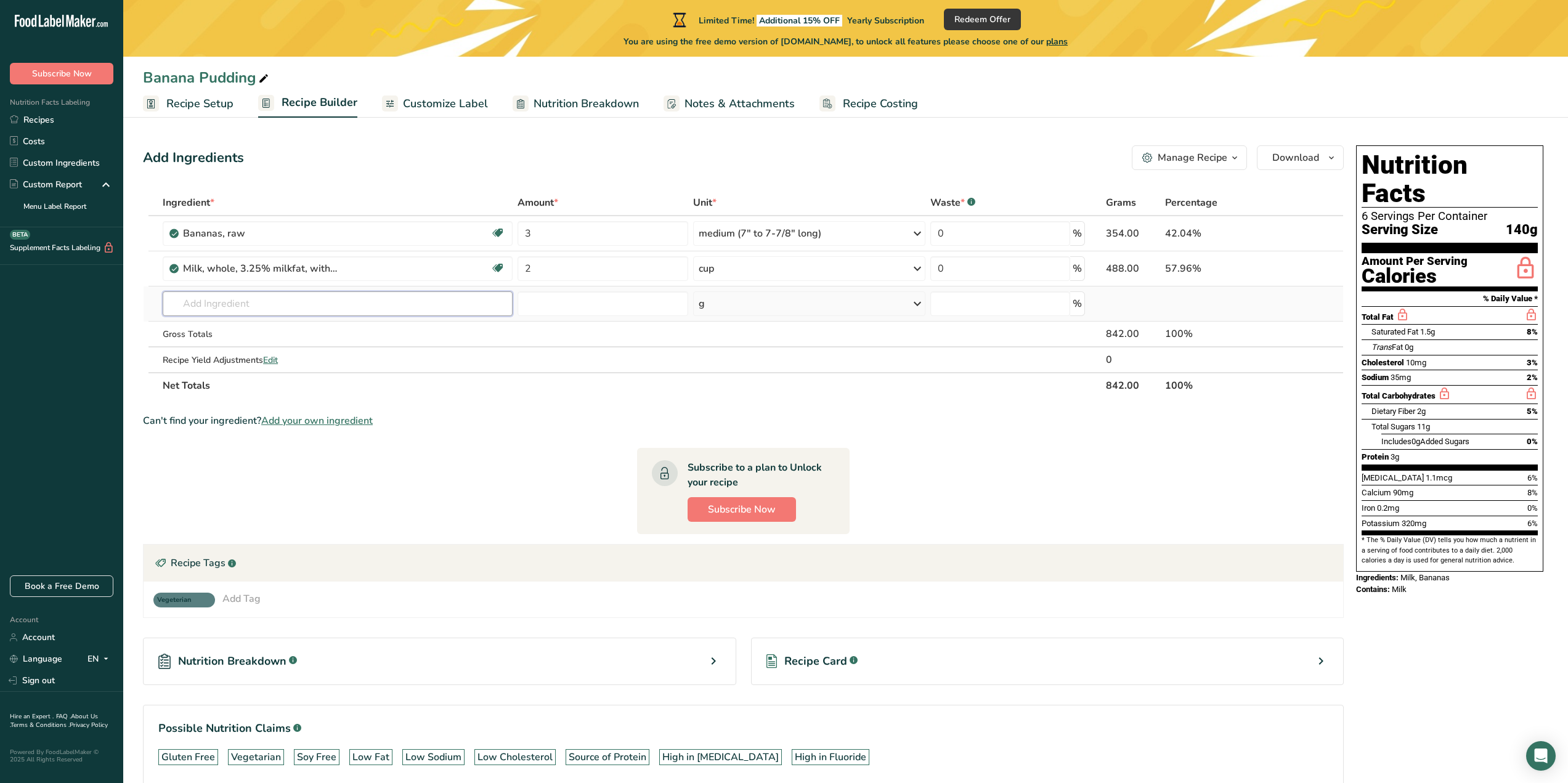
click at [286, 295] on input "text" at bounding box center [337, 304] width 350 height 25
type input "vanilla"
click at [225, 350] on p "2050 Vanilla extract" at bounding box center [217, 349] width 90 height 13
type input "Vanilla extract"
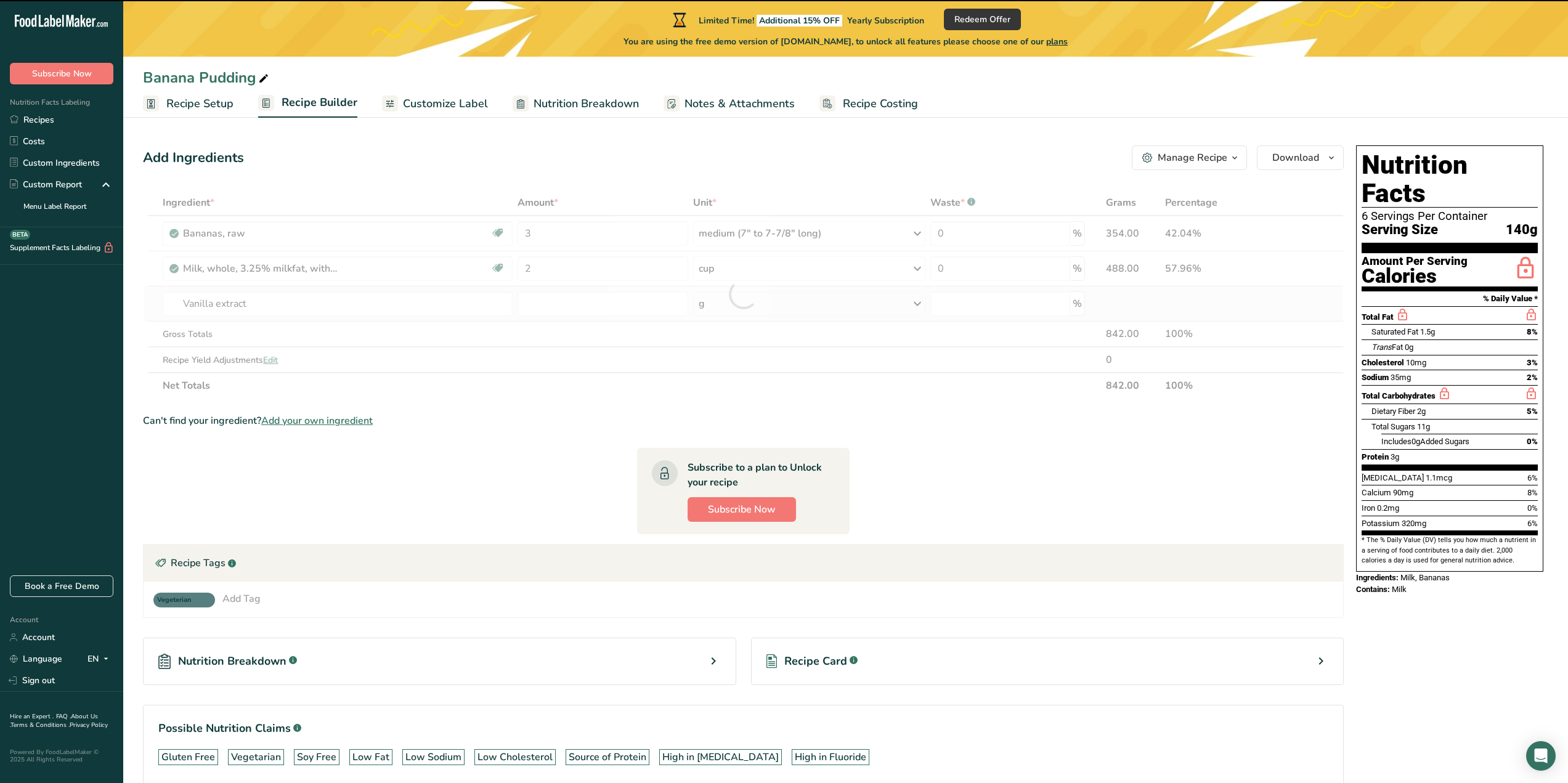
type input "0"
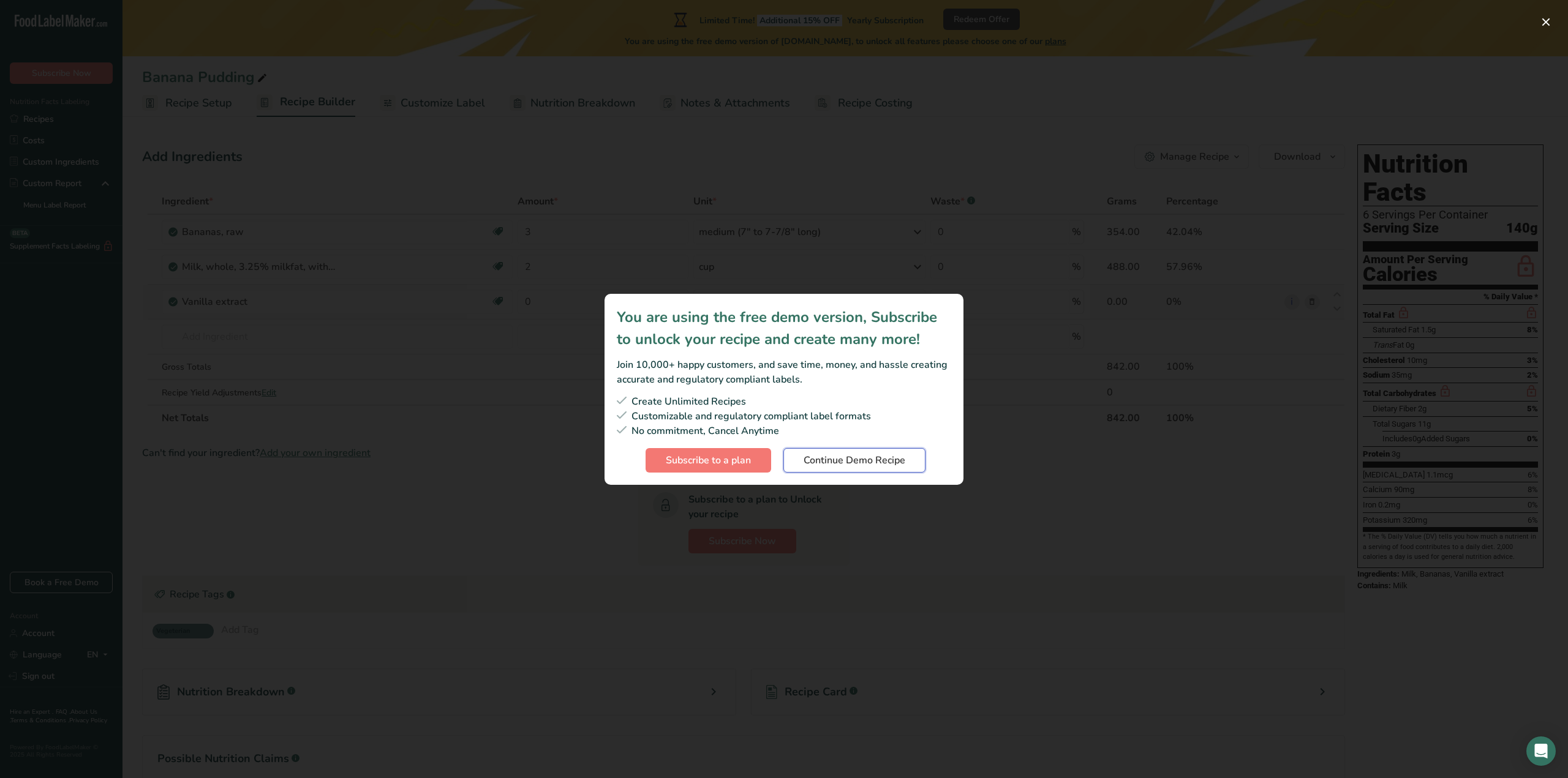
click at [887, 459] on span "Continue Demo Recipe" at bounding box center [854, 460] width 102 height 14
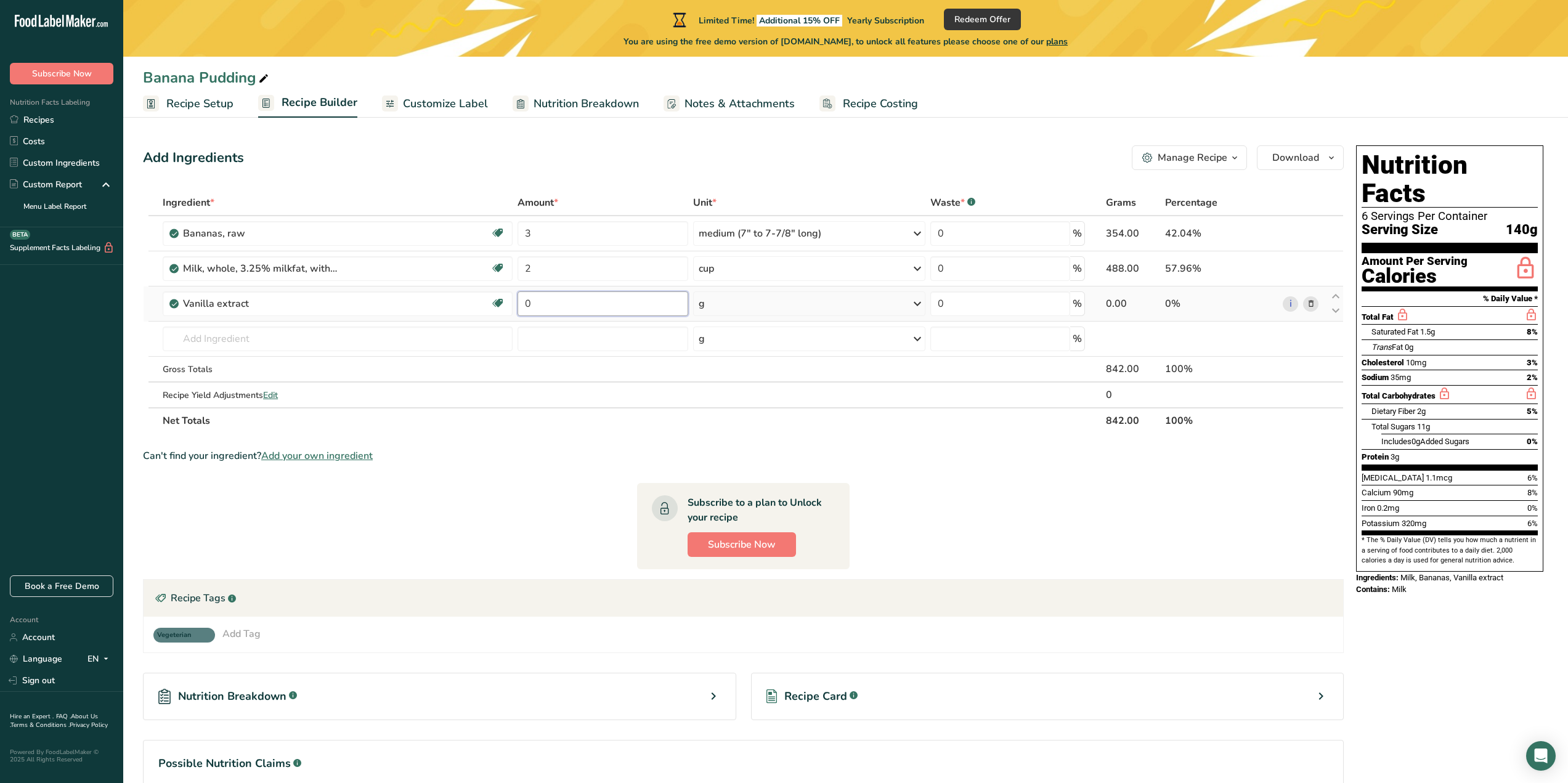
click at [546, 305] on input "0" at bounding box center [603, 304] width 171 height 25
type input "1.5"
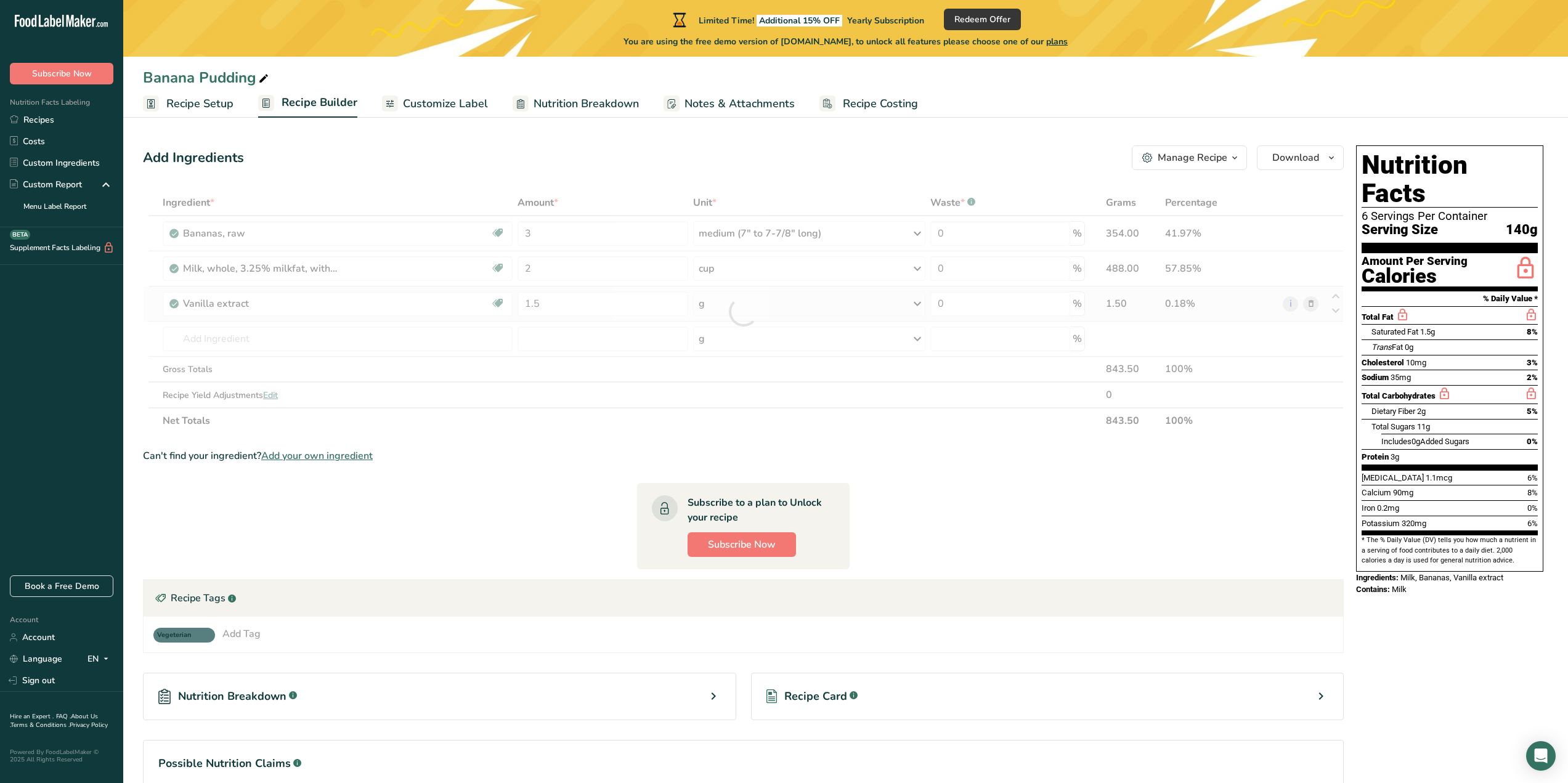
click at [776, 303] on div "Ingredient * Amount * Unit * Waste * .a-a{fill:#347362;}.b-a{fill:#fff;} Grams …" at bounding box center [743, 312] width 1201 height 244
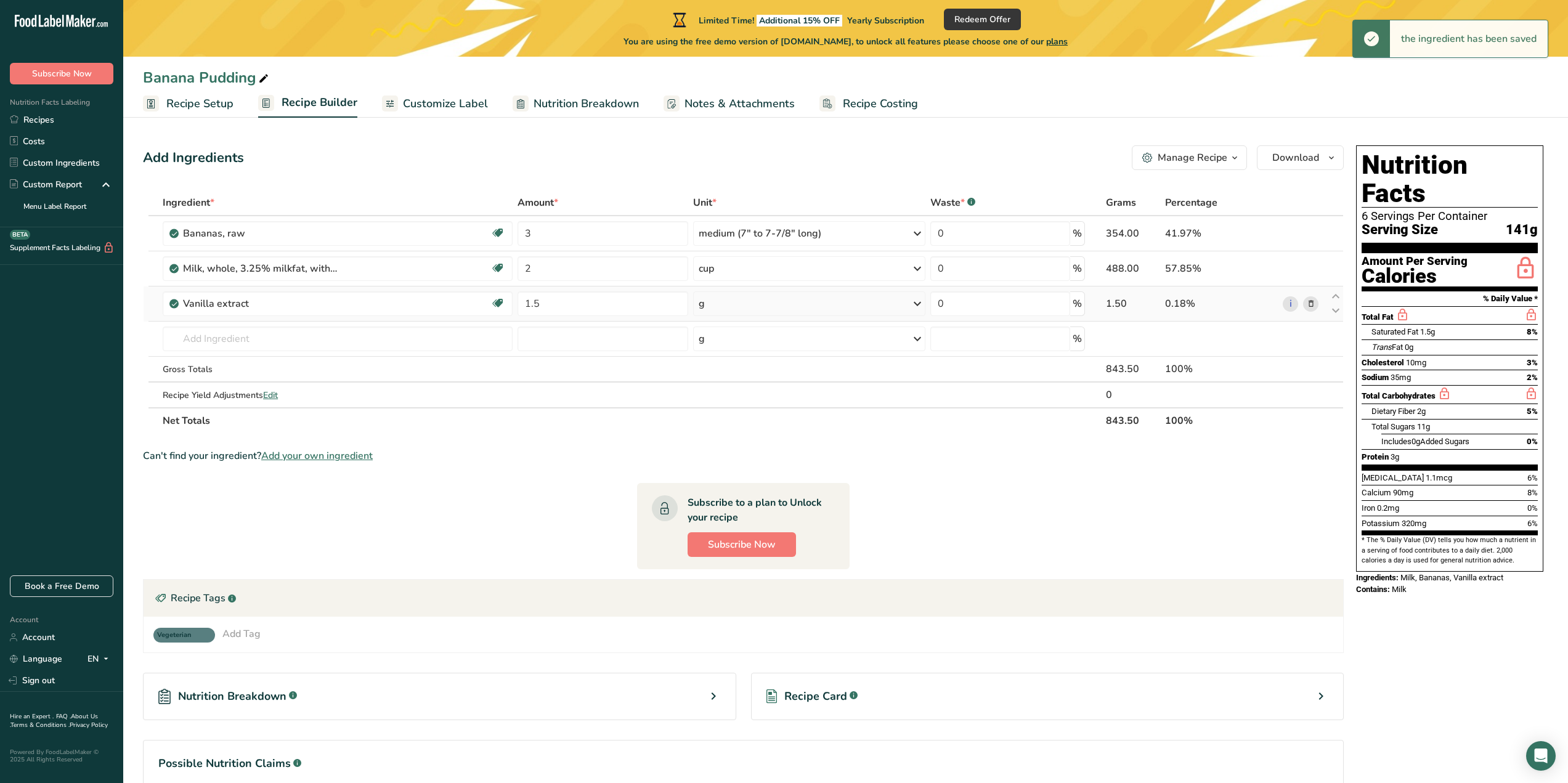
click at [775, 305] on div "g" at bounding box center [809, 304] width 232 height 25
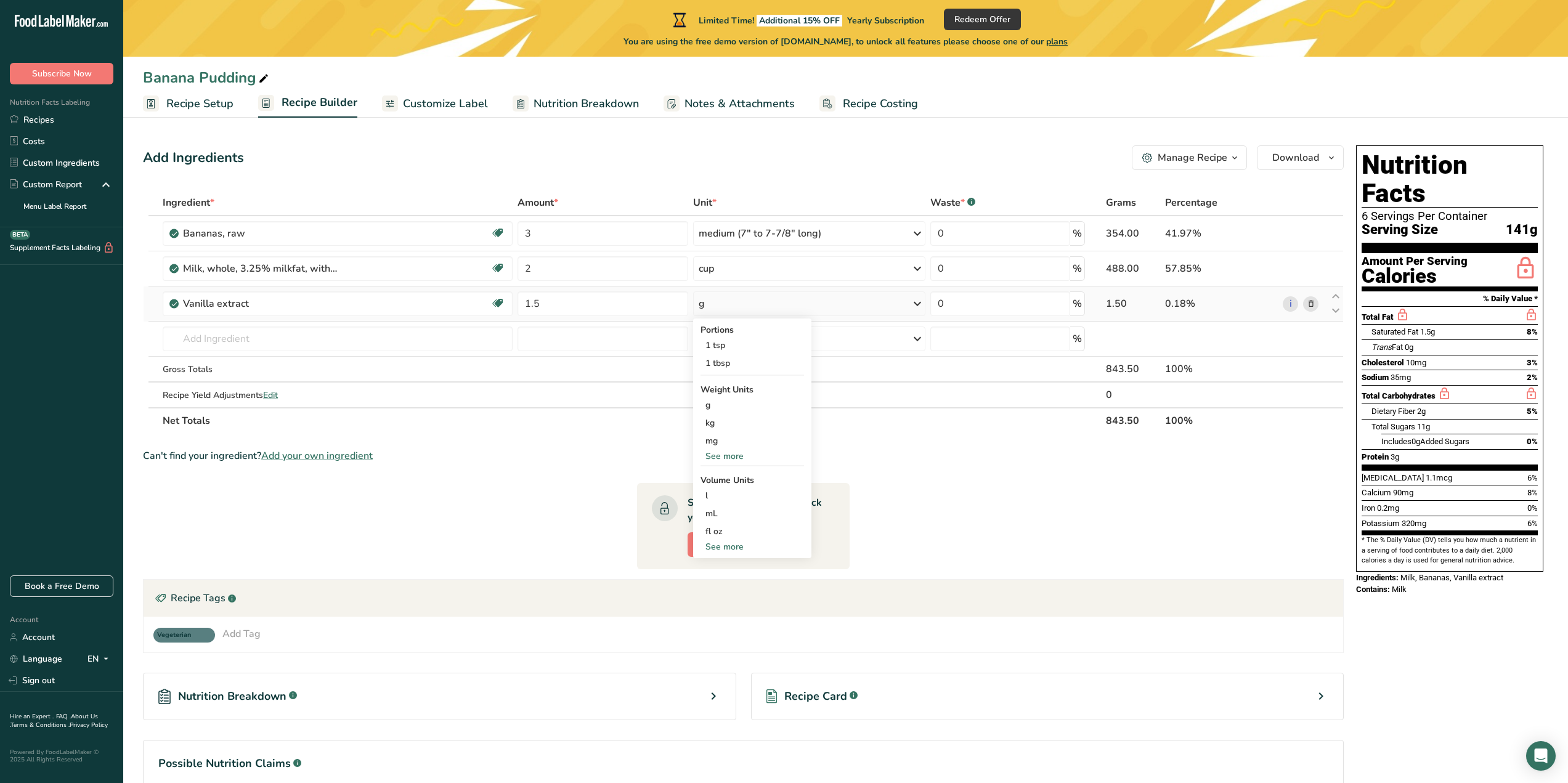
click at [730, 541] on div "See more" at bounding box center [752, 547] width 103 height 13
click at [730, 569] on div "tsp" at bounding box center [752, 567] width 94 height 13
click at [897, 626] on span "Confirm" at bounding box center [893, 628] width 26 height 11
click at [917, 603] on select "lb/ft3 g/cm3" at bounding box center [925, 601] width 44 height 18
click at [871, 603] on input "number" at bounding box center [861, 601] width 88 height 18
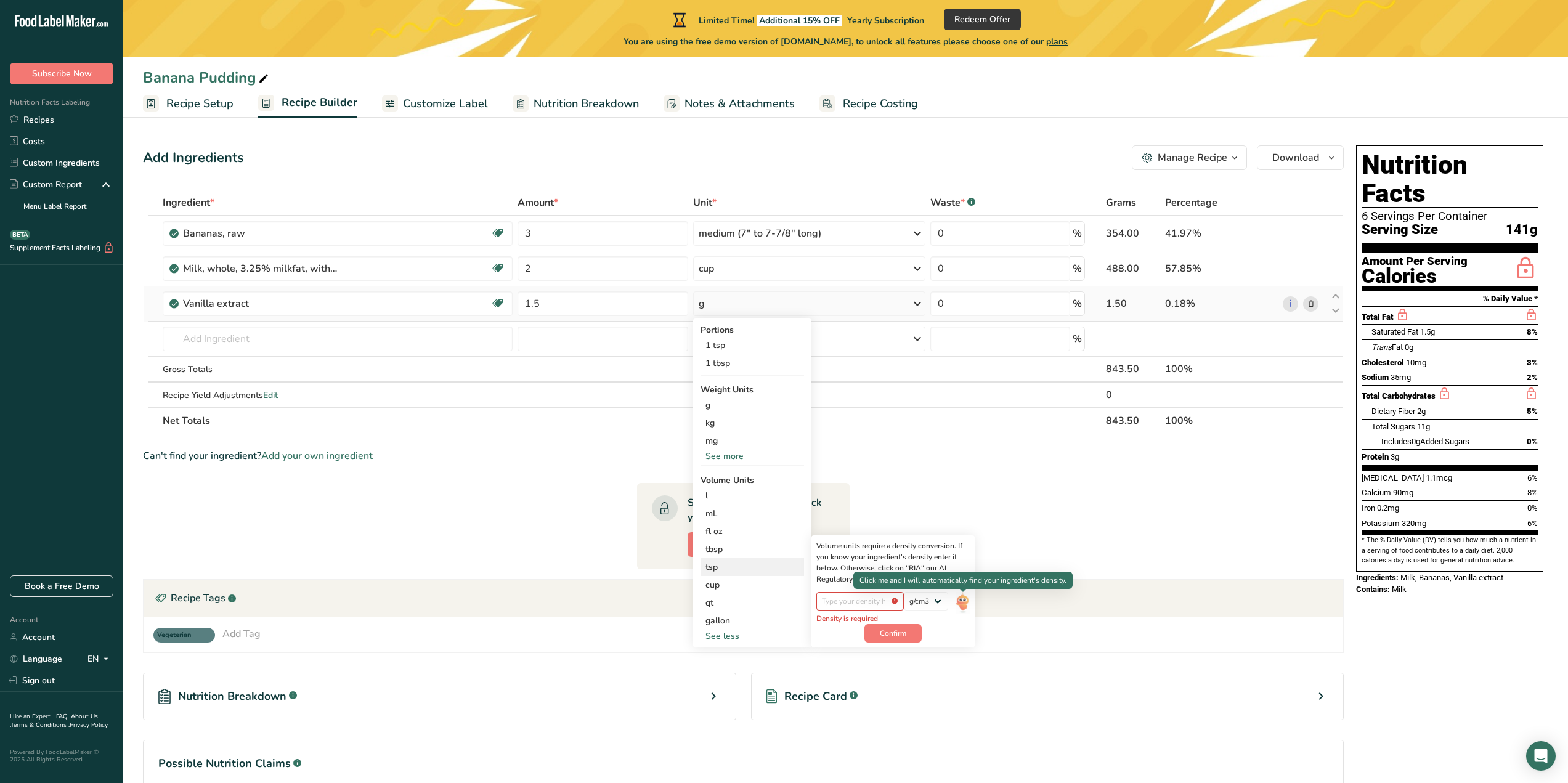
click at [961, 599] on img at bounding box center [962, 603] width 14 height 22
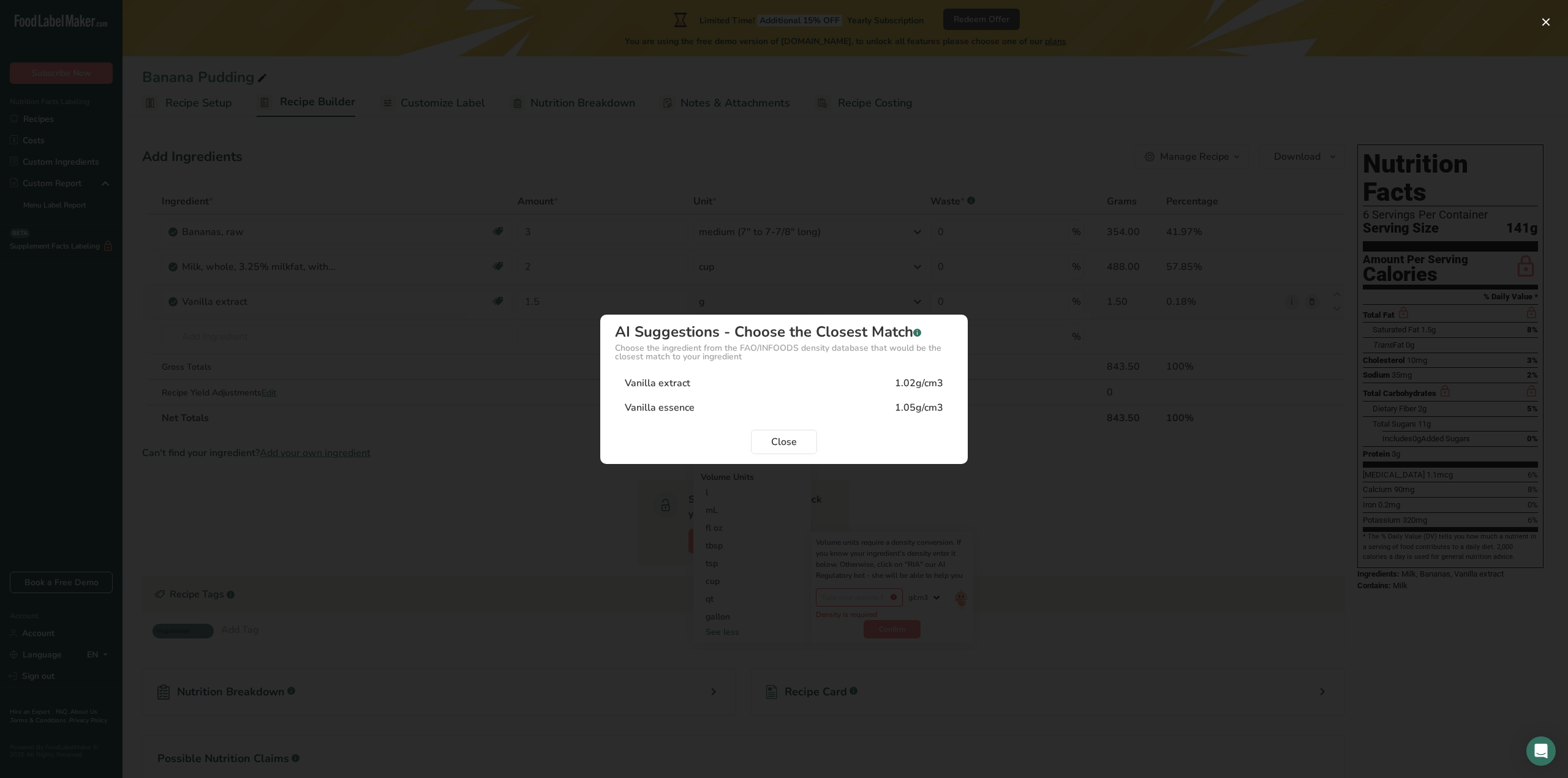
click at [917, 373] on div "Vanilla extract 1.02g/cm3" at bounding box center [784, 383] width 338 height 25
type input "1.02"
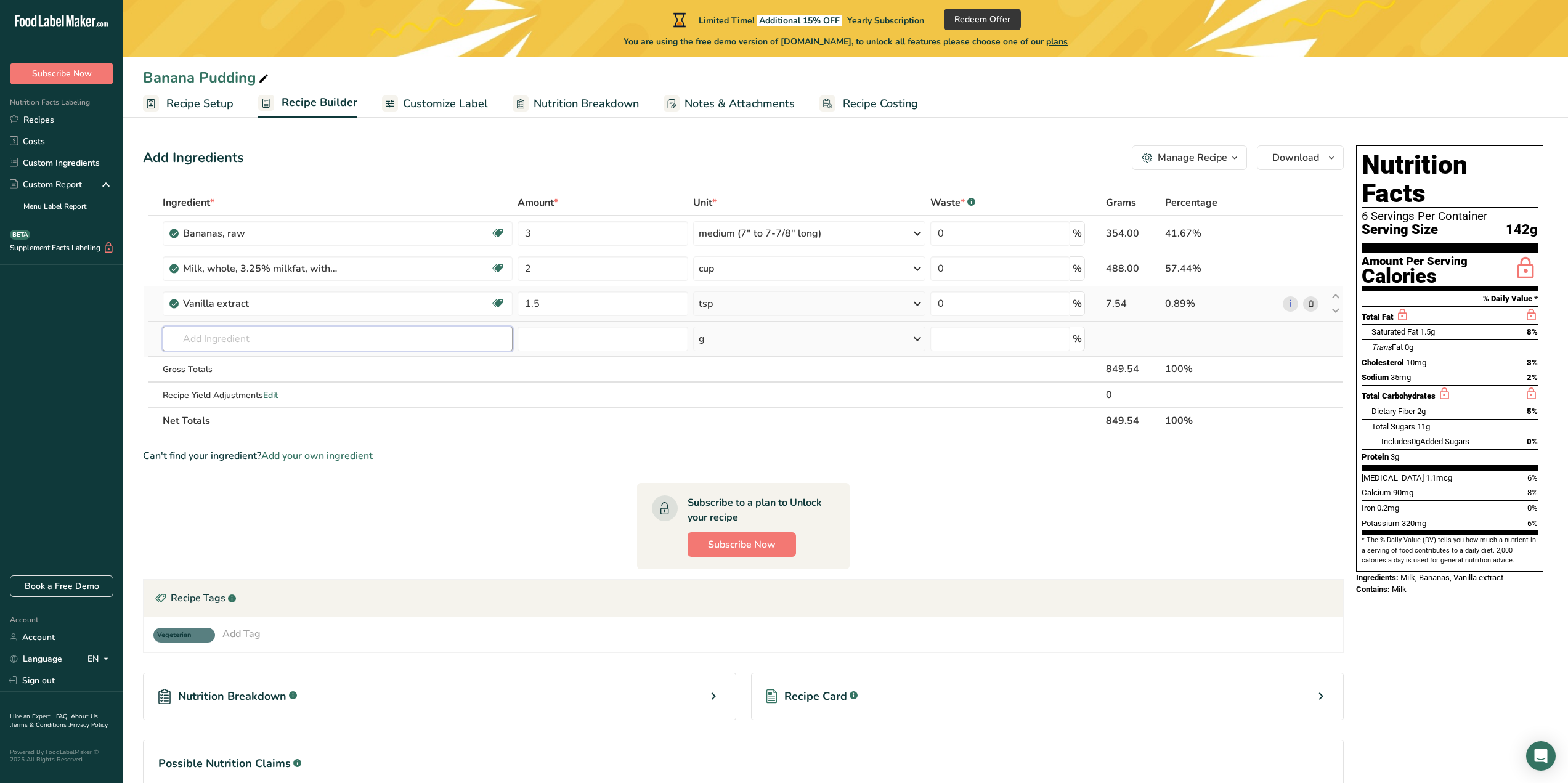
click at [326, 345] on input "text" at bounding box center [337, 339] width 350 height 25
type input "egg"
click at [300, 426] on div "1125 Egg, yolk, raw, fresh" at bounding box center [328, 425] width 311 height 13
type input "Egg, yolk, raw, fresh"
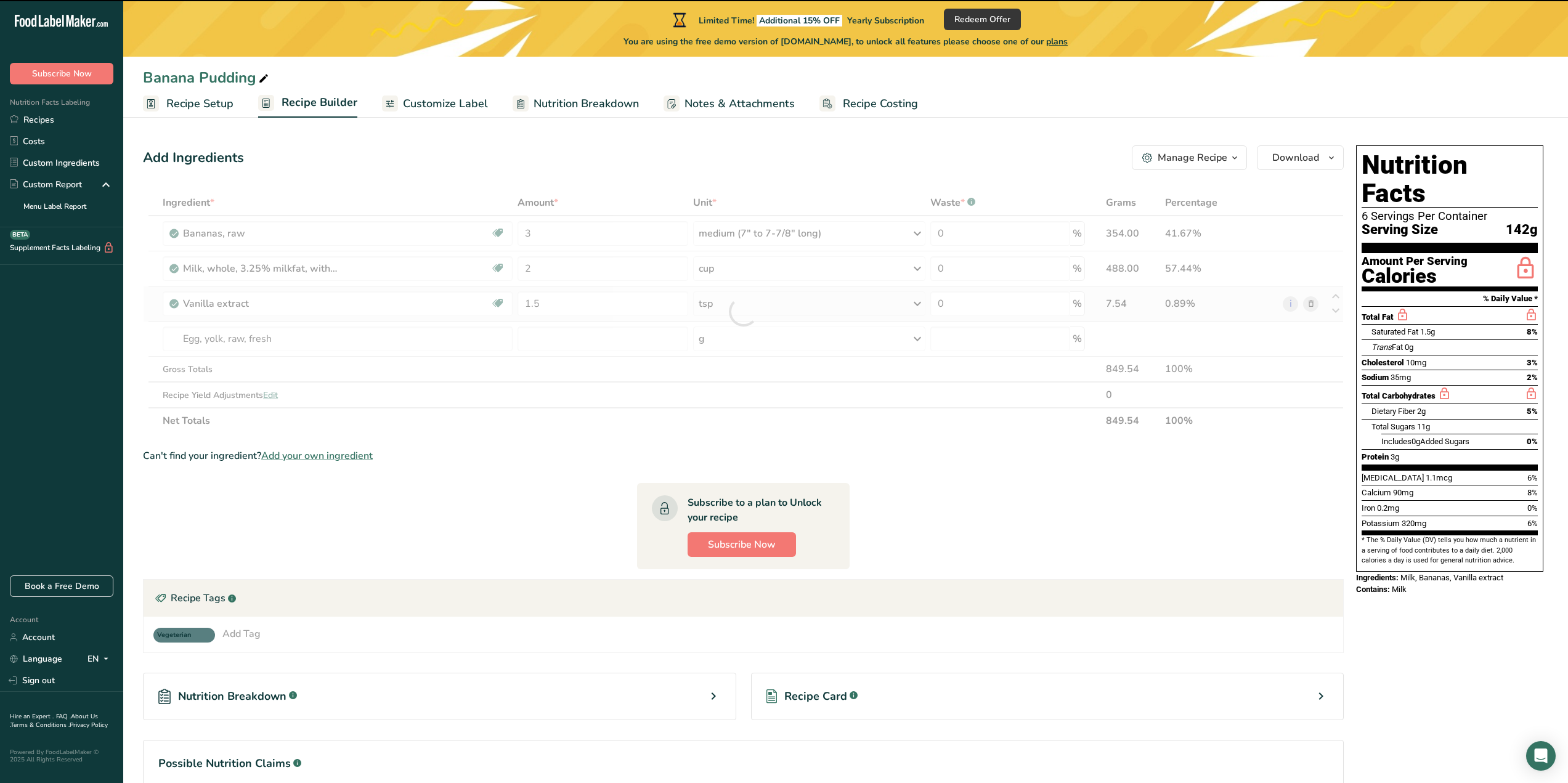
type input "0"
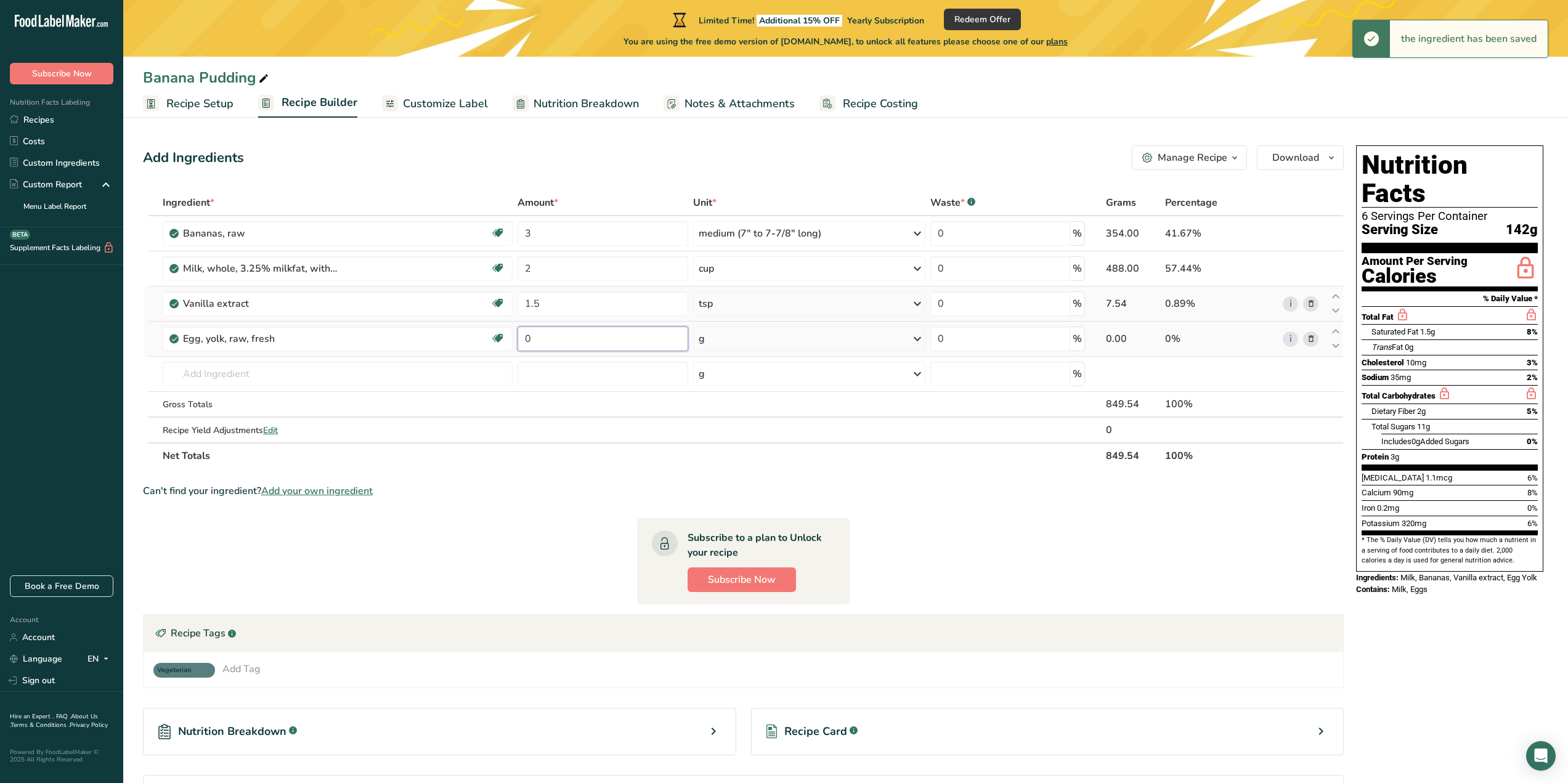
click at [562, 341] on input "0" at bounding box center [603, 339] width 171 height 25
type input "4"
click at [759, 341] on div "Ingredient * Amount * Unit * Waste * .a-a{fill:#347362;}.b-a{fill:#fff;} Grams …" at bounding box center [743, 329] width 1201 height 279
click at [741, 331] on div "g" at bounding box center [809, 339] width 232 height 25
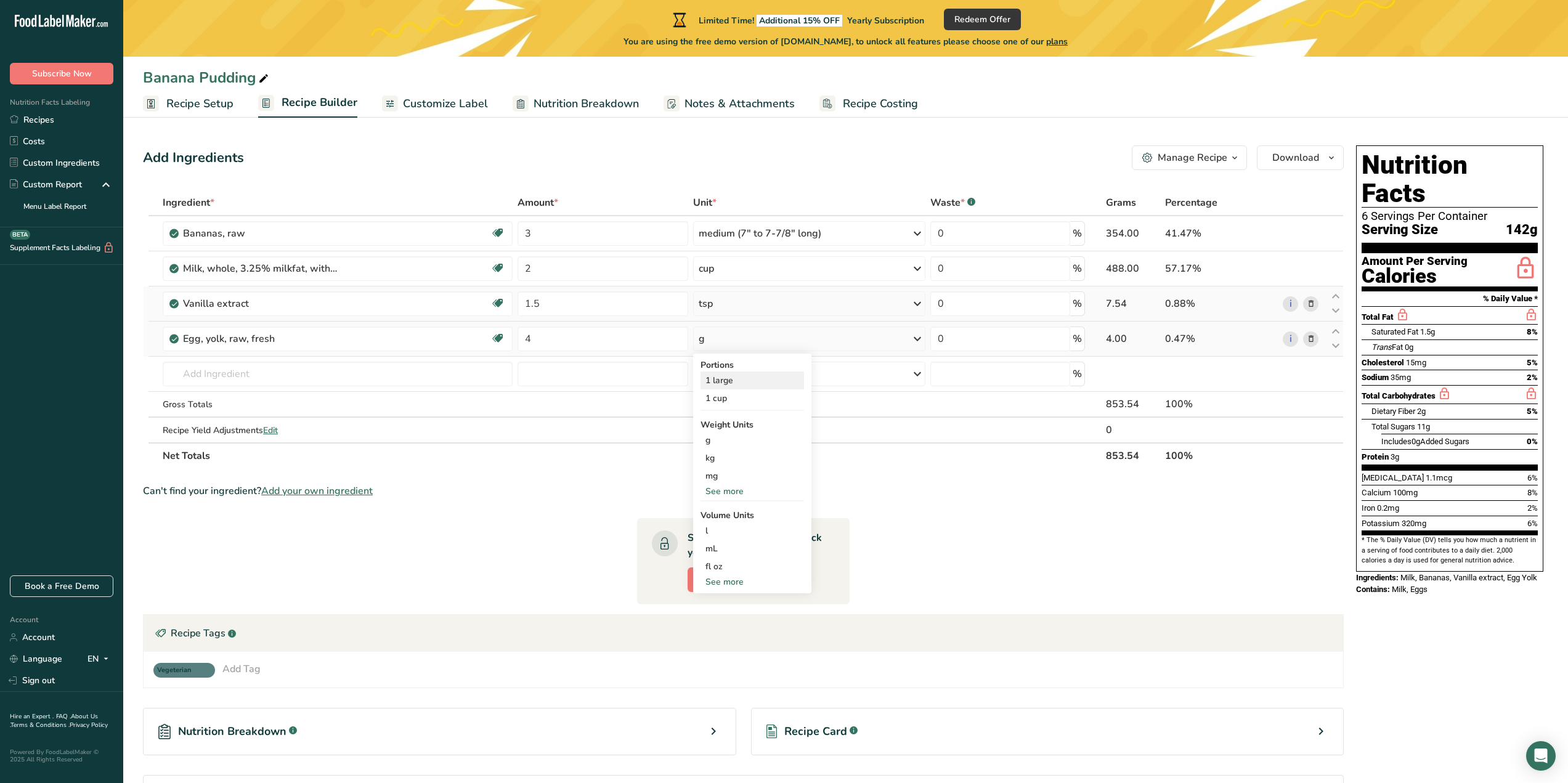
click at [749, 380] on div "1 large" at bounding box center [752, 381] width 103 height 18
click at [312, 380] on input "text" at bounding box center [337, 373] width 350 height 25
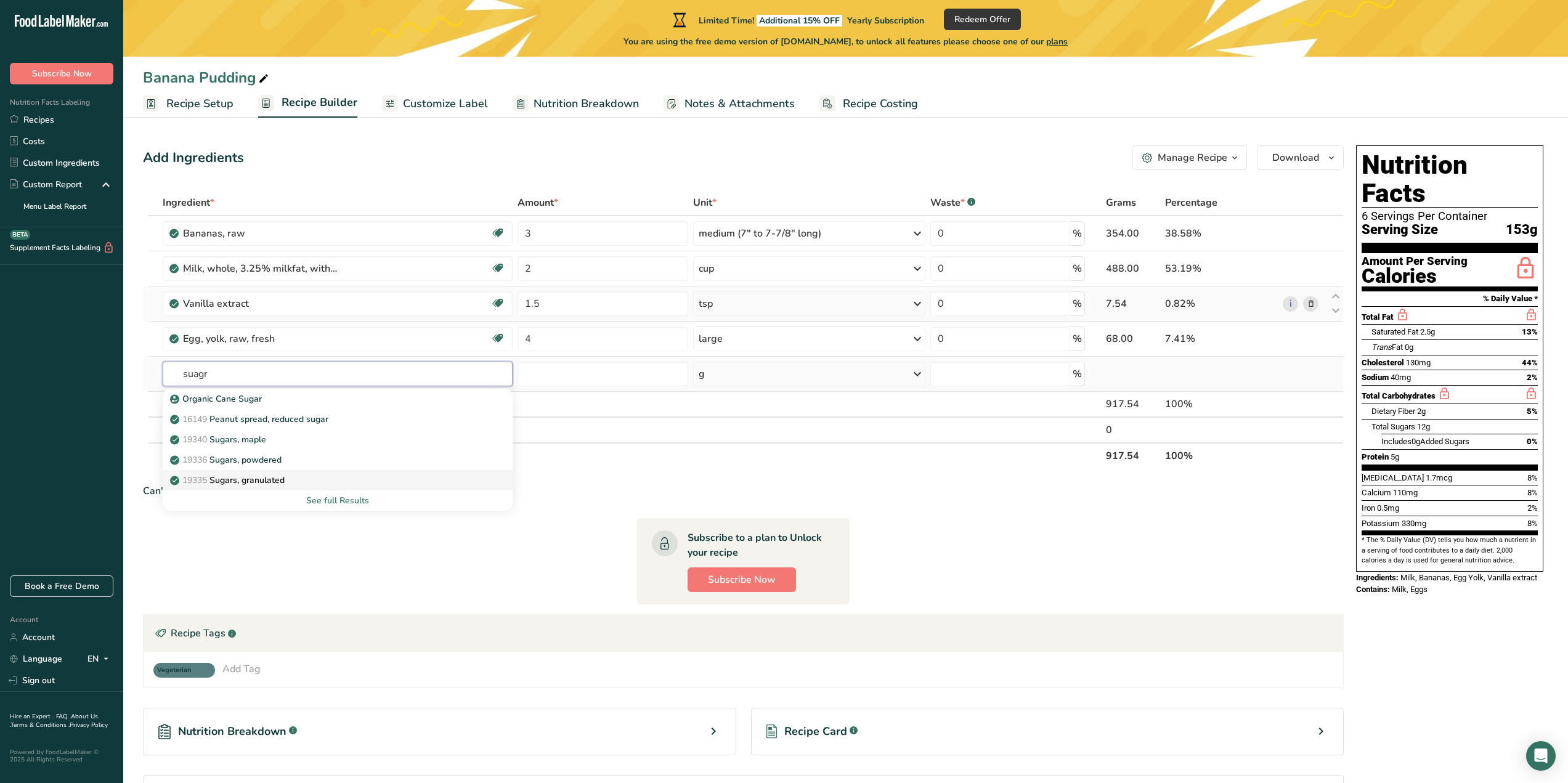
type input "suagr"
click at [274, 482] on p "19335 [GEOGRAPHIC_DATA], granulated" at bounding box center [228, 480] width 112 height 13
type input "Sugars, granulated"
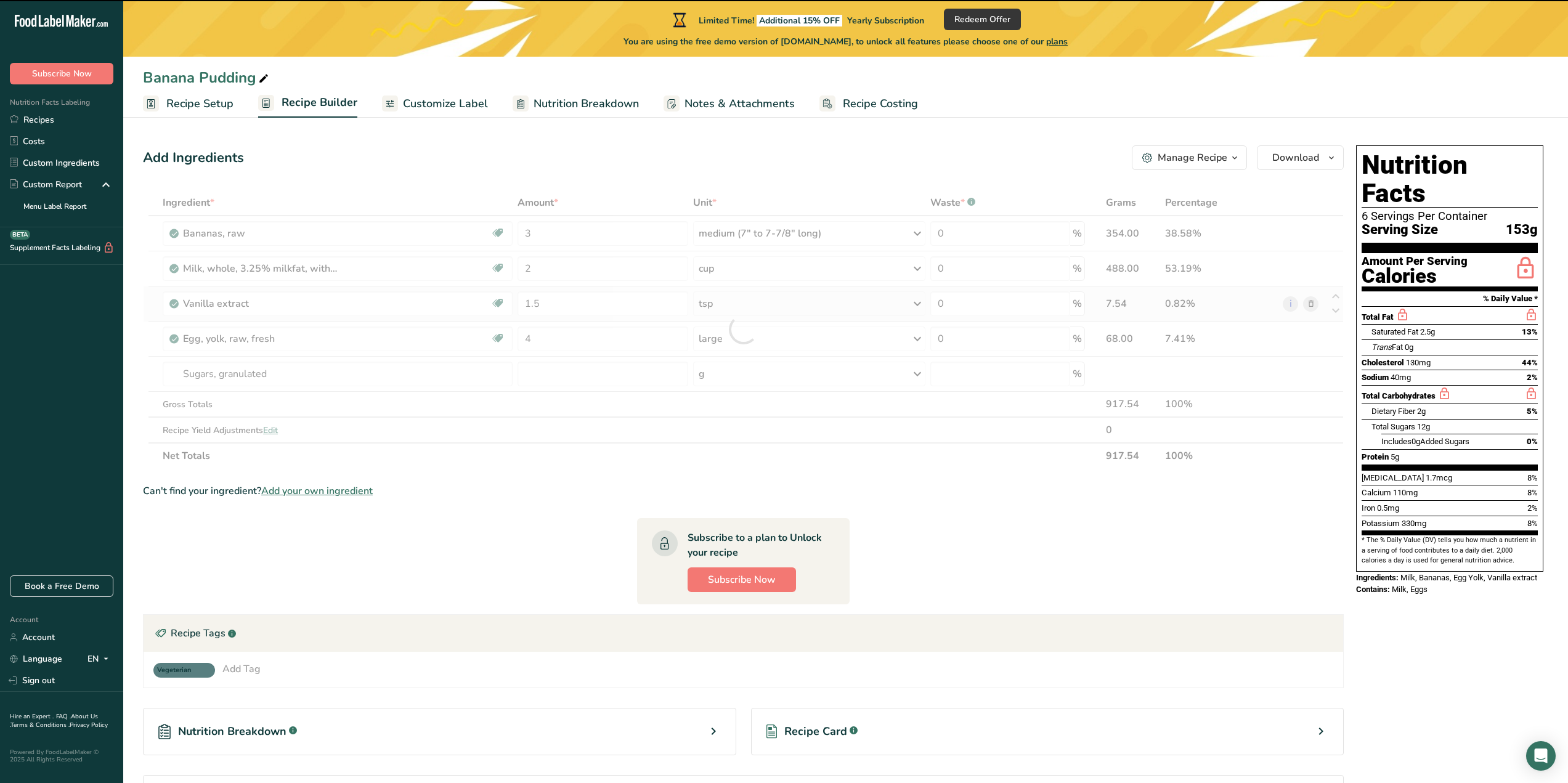
type input "0"
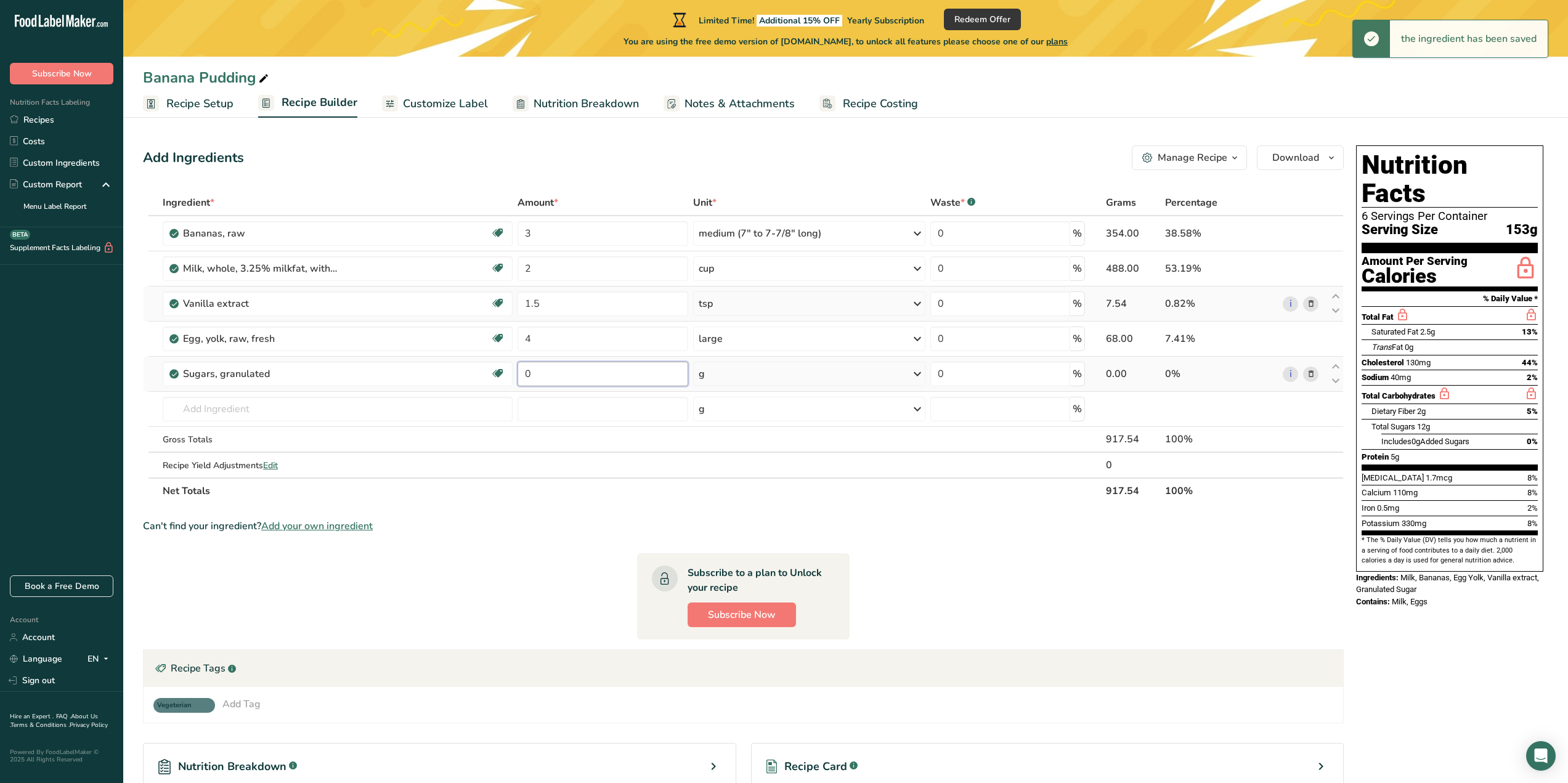
click at [567, 372] on input "0" at bounding box center [603, 373] width 171 height 25
type input "0.75"
click at [744, 378] on div "Ingredient * Amount * Unit * Waste * .a-a{fill:#347362;}.b-a{fill:#fff;} Grams …" at bounding box center [743, 347] width 1201 height 314
click at [743, 375] on div "g" at bounding box center [809, 373] width 232 height 25
click at [732, 436] on div "1 cup" at bounding box center [752, 434] width 103 height 18
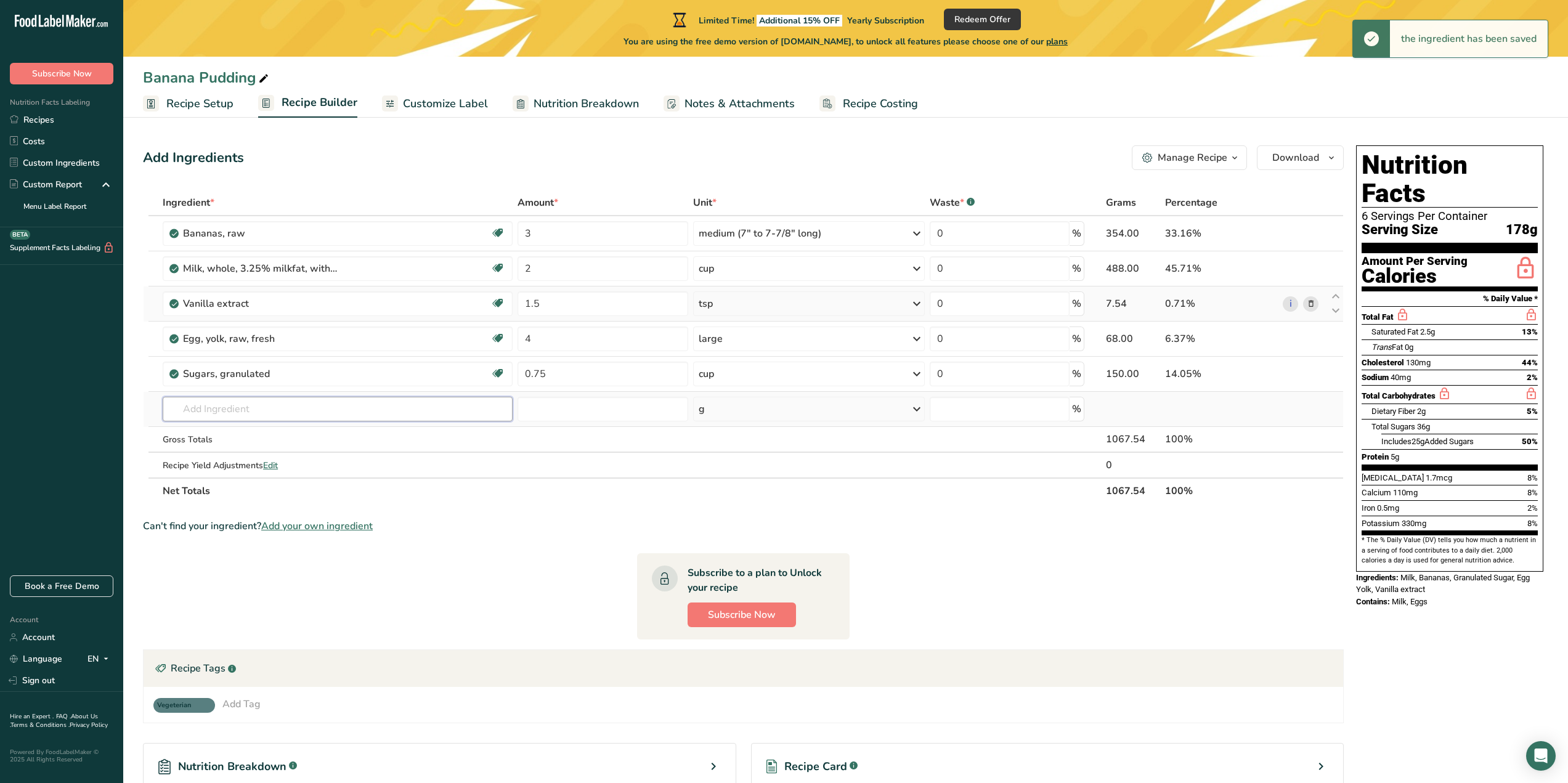
click at [286, 407] on input "text" at bounding box center [337, 409] width 350 height 25
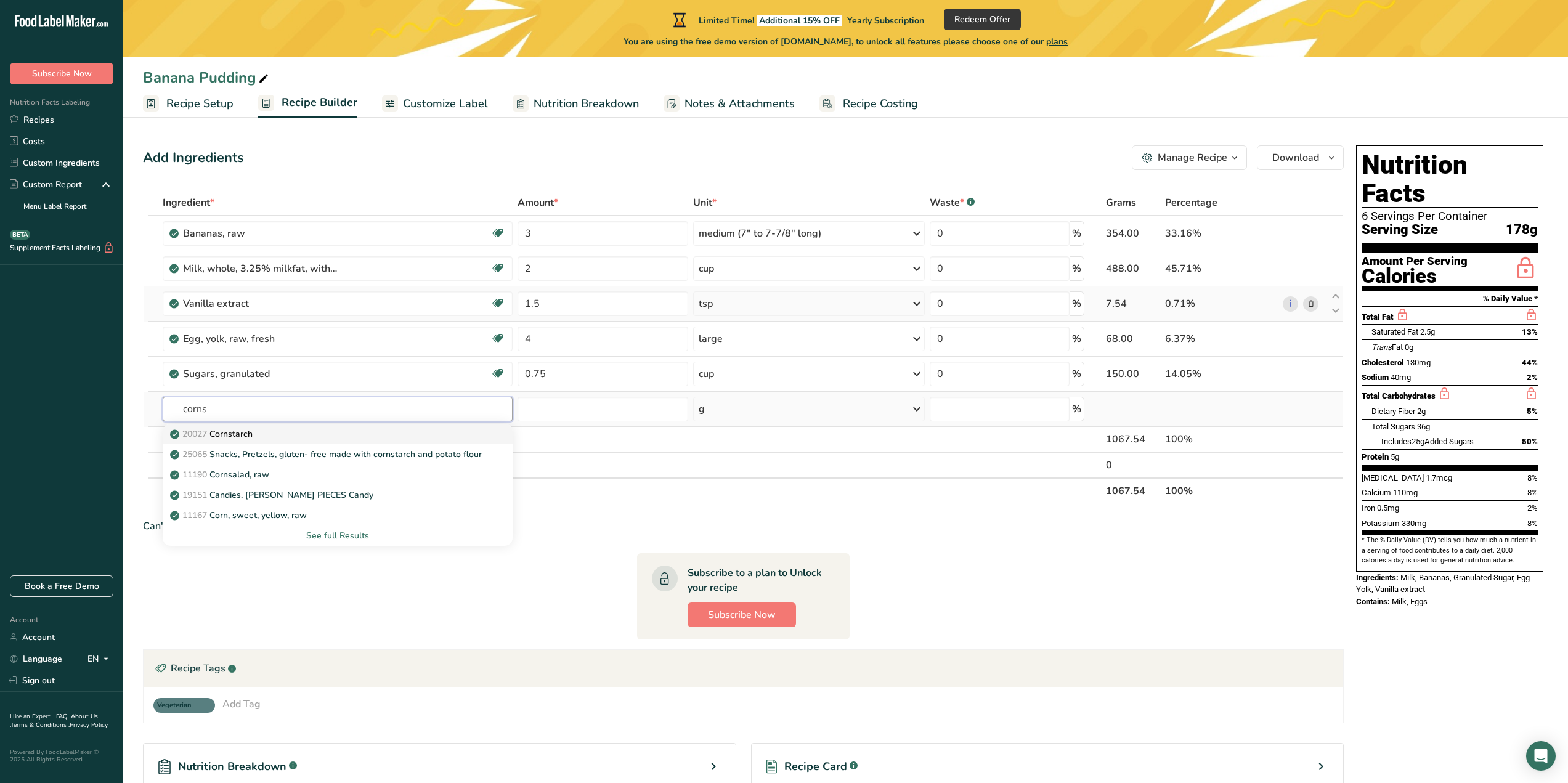
type input "corns"
click at [281, 438] on div "20027 [GEOGRAPHIC_DATA]" at bounding box center [328, 434] width 311 height 13
type input "Cornstarch"
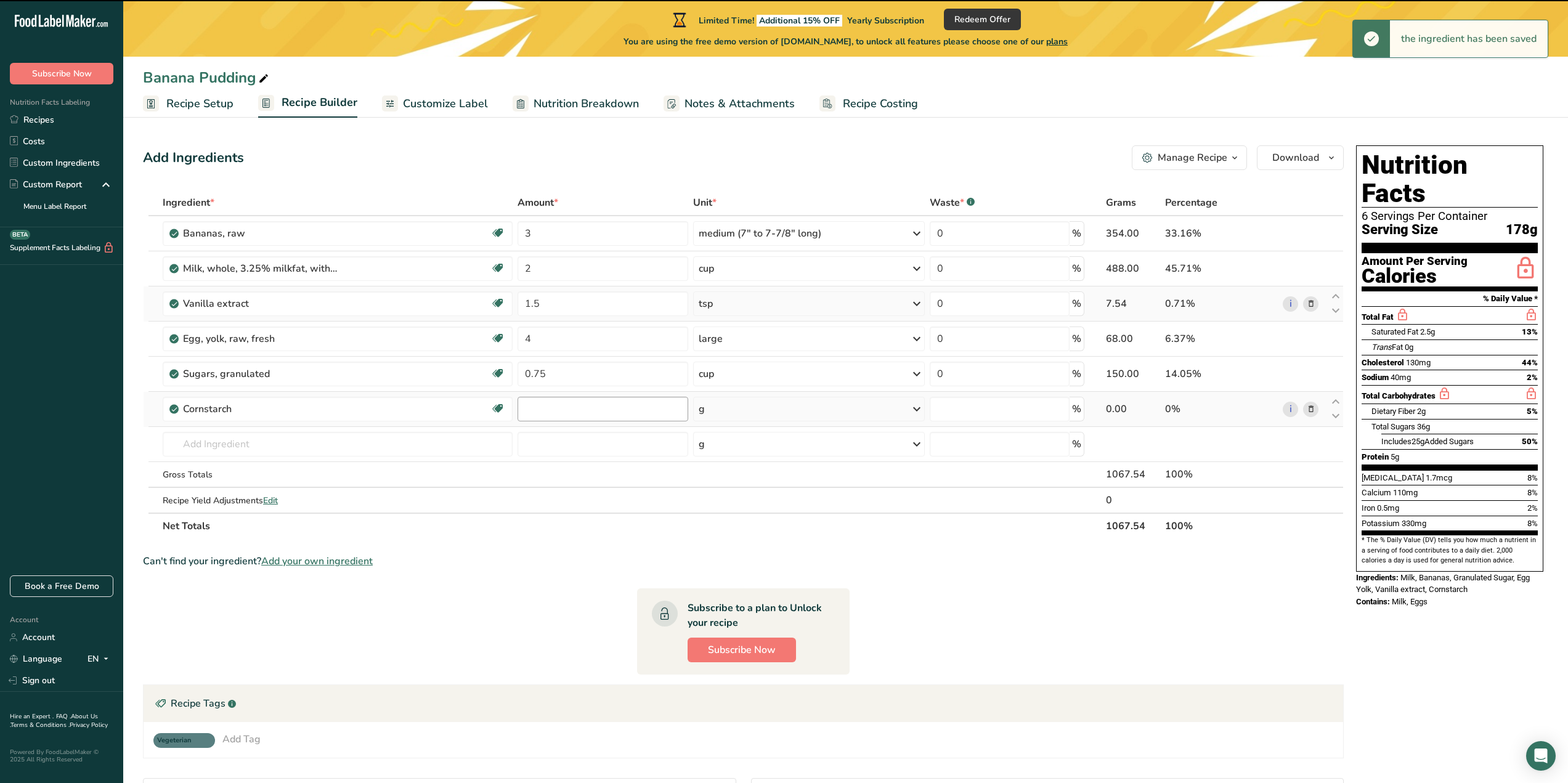
type input "0"
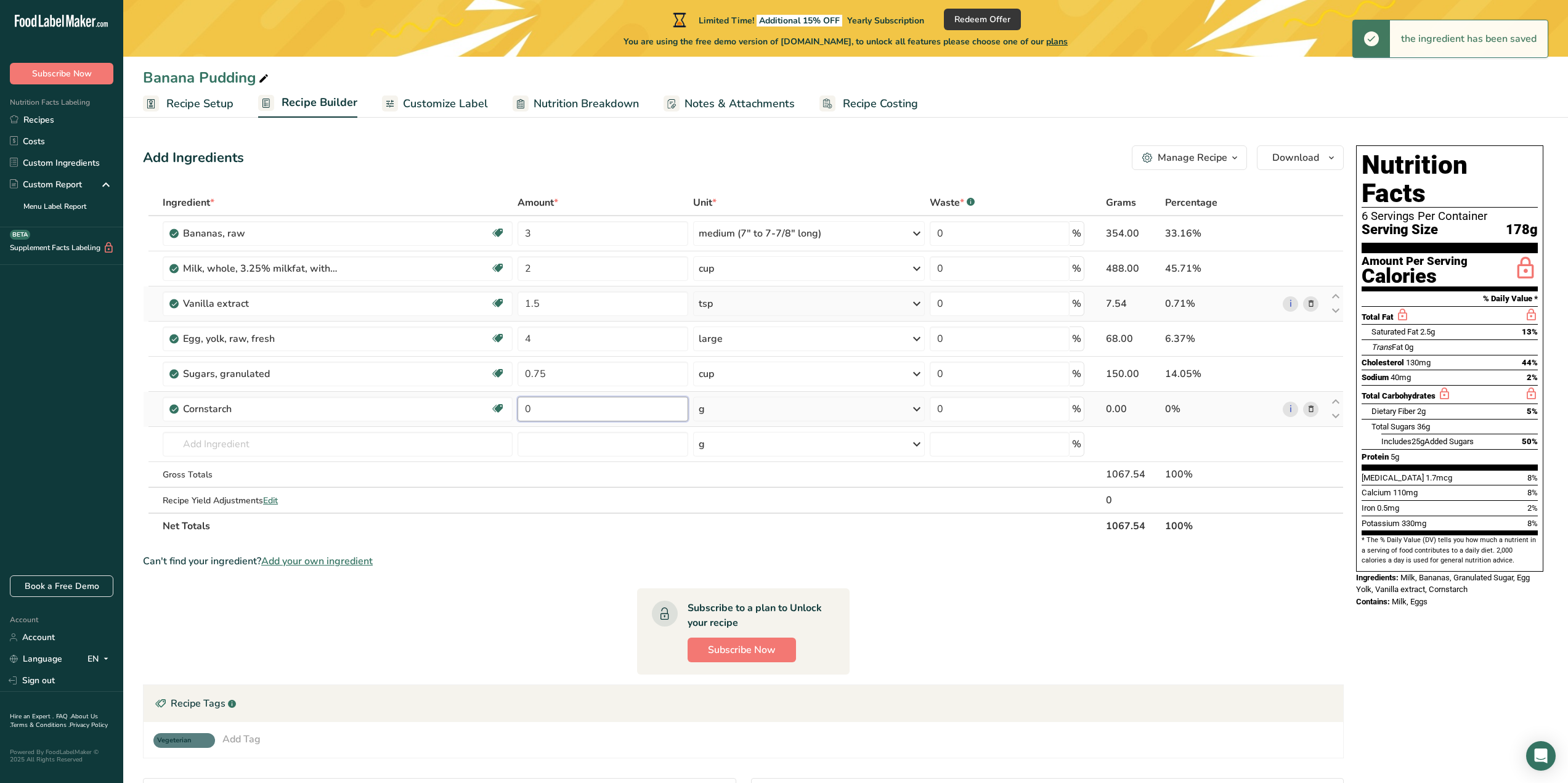
click at [607, 411] on input "0" at bounding box center [603, 409] width 171 height 25
type input "2.5"
click at [705, 414] on div "Ingredient * Amount * Unit * Waste * .a-a{fill:#347362;}.b-a{fill:#fff;} Grams …" at bounding box center [743, 365] width 1201 height 349
click at [740, 410] on div "g" at bounding box center [809, 409] width 232 height 25
click at [736, 631] on div "See more" at bounding box center [752, 635] width 103 height 13
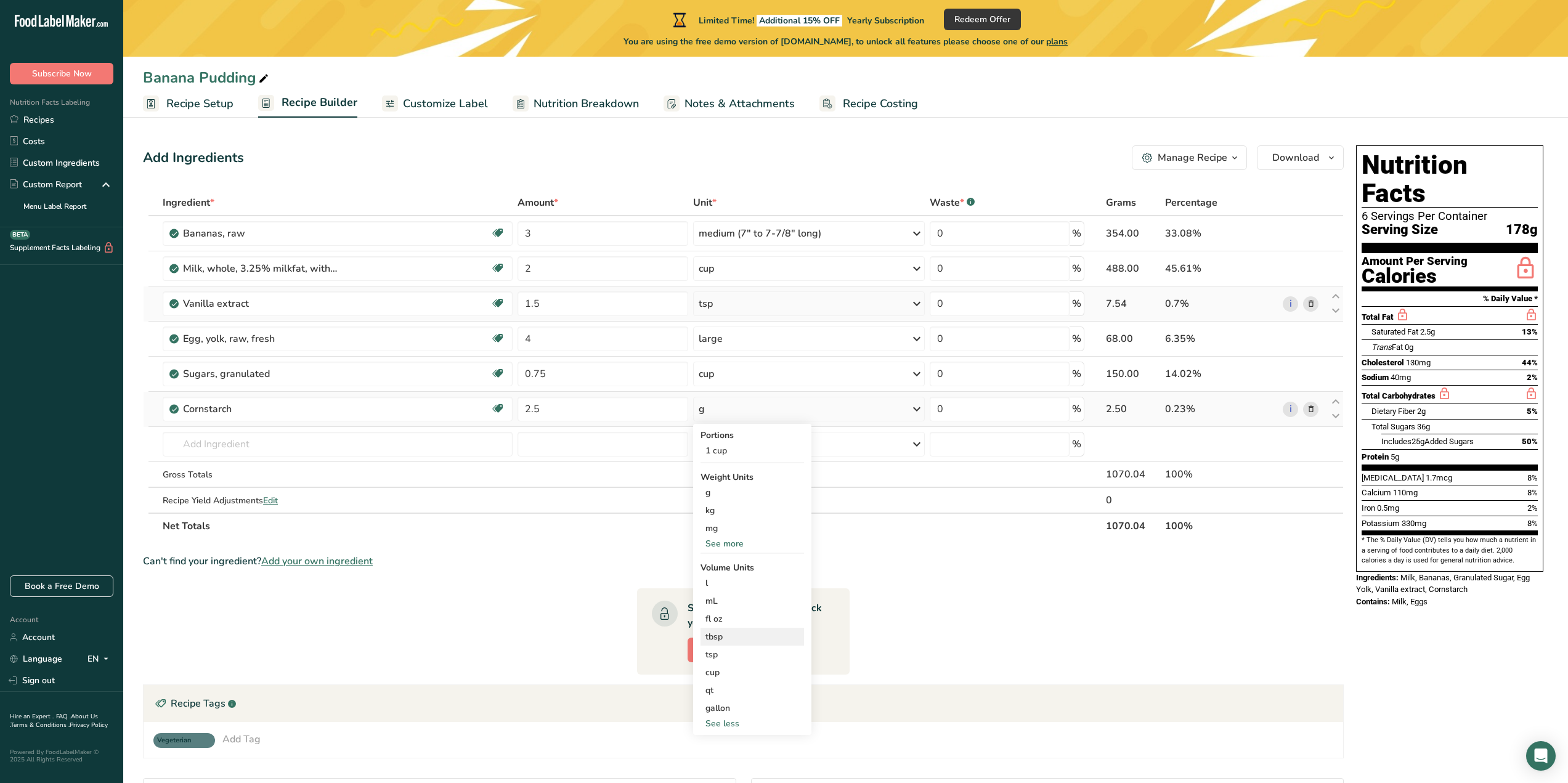
click at [734, 635] on div "tbsp" at bounding box center [752, 637] width 94 height 13
click at [963, 671] on img at bounding box center [962, 672] width 14 height 22
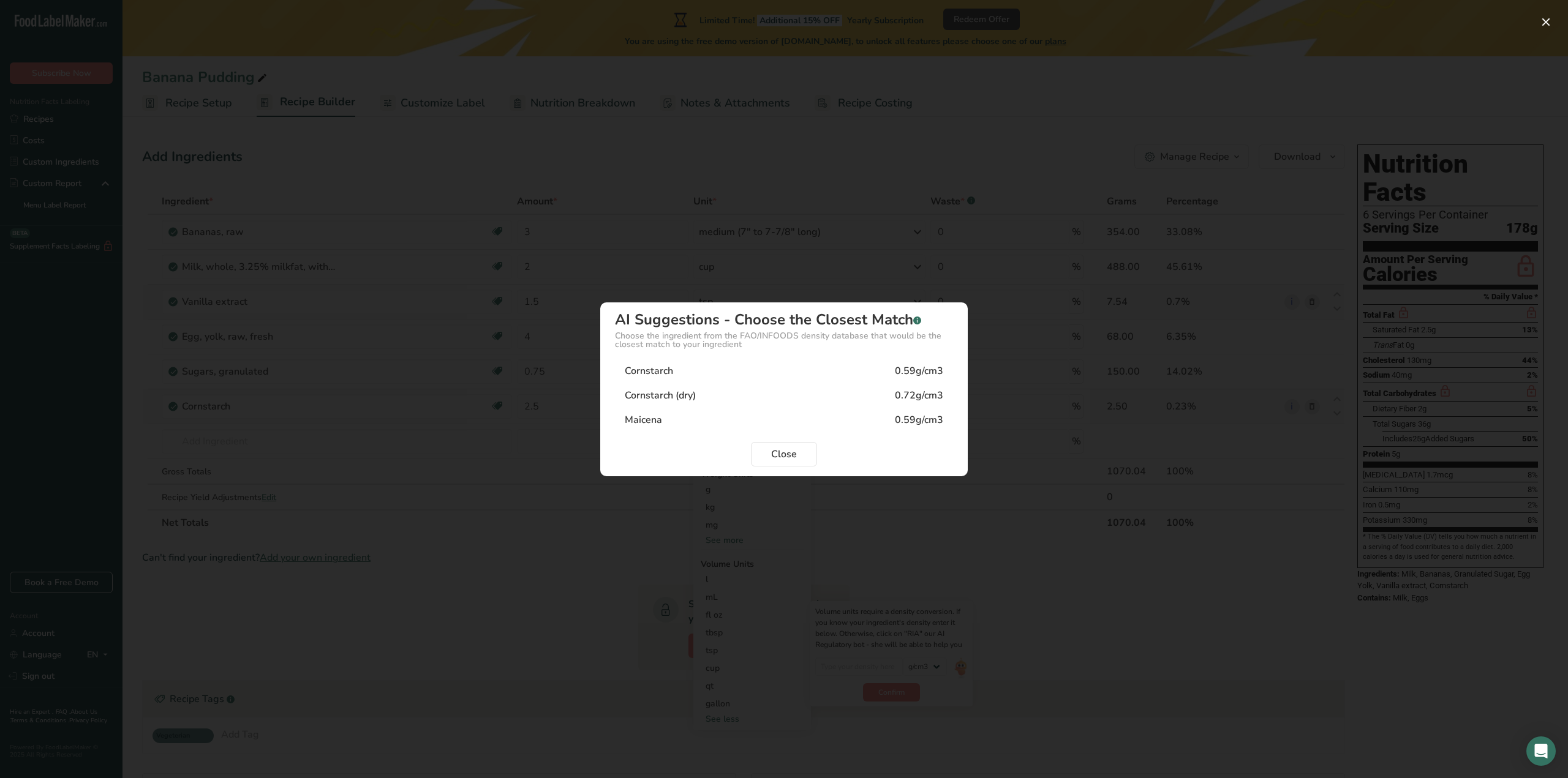
click at [826, 397] on div "Cornstarch (dry) 0.72g/cm3" at bounding box center [784, 395] width 338 height 25
type input "0.72"
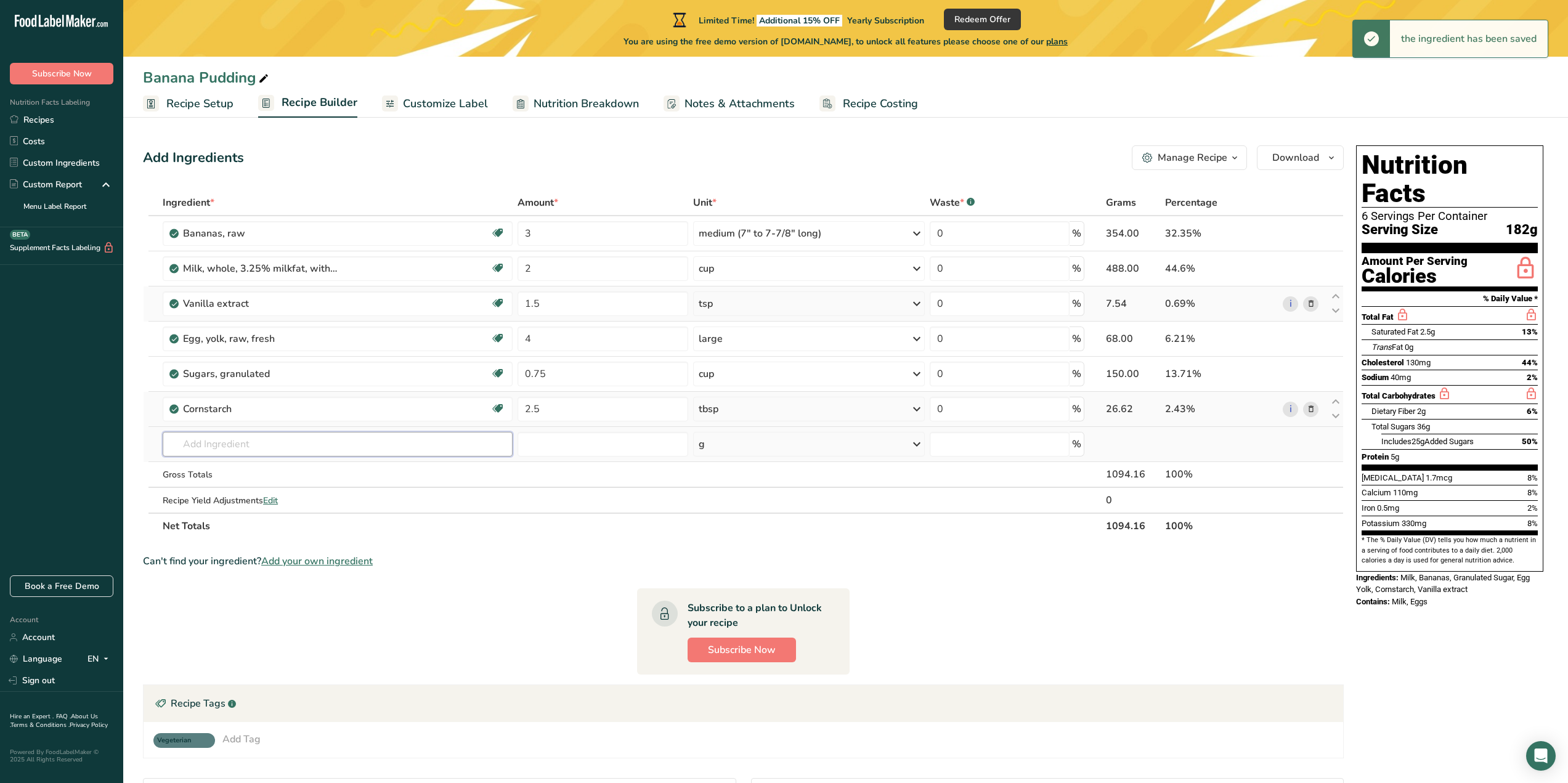
click at [292, 450] on input "text" at bounding box center [337, 444] width 350 height 25
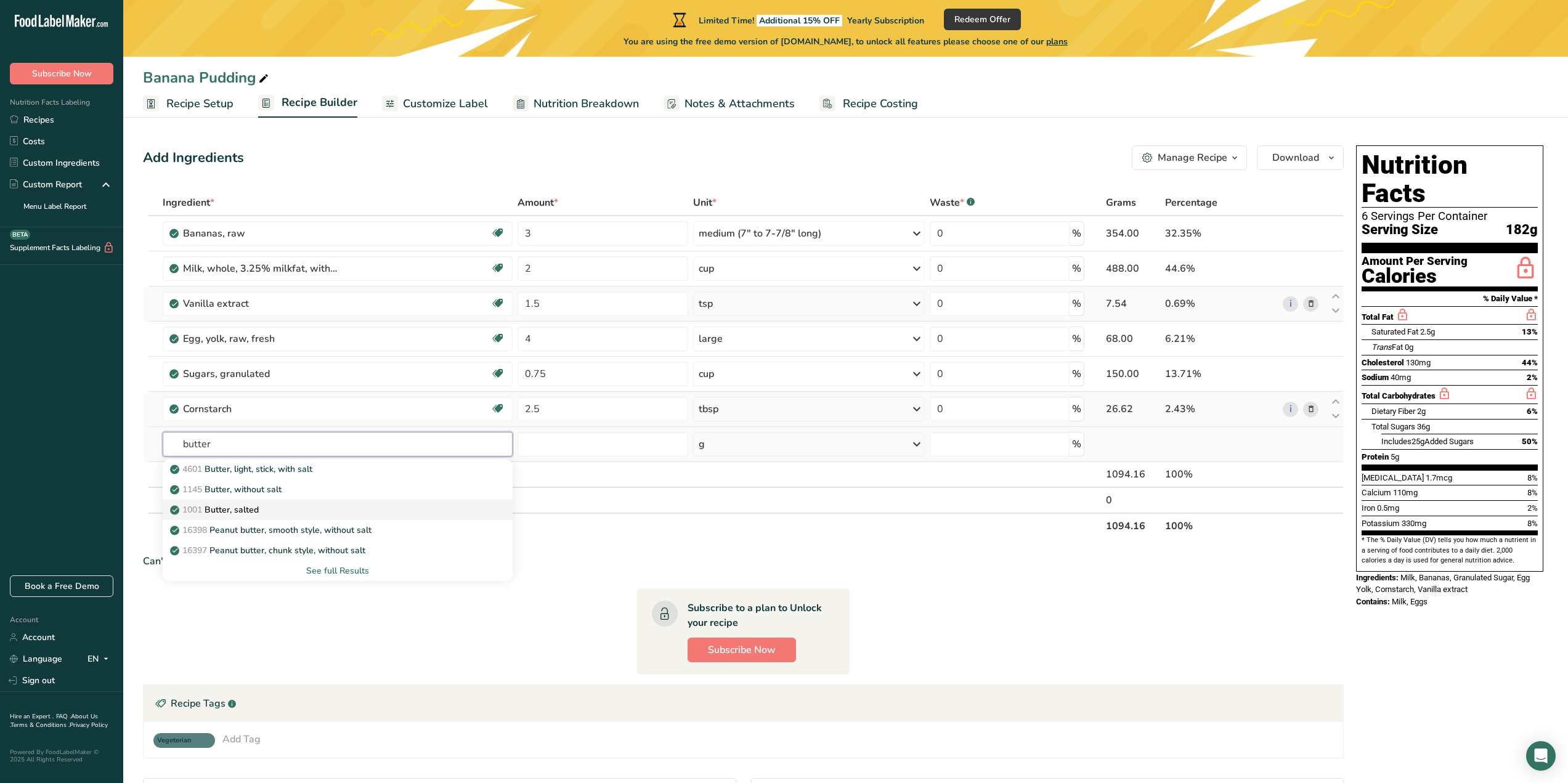
type input "butter"
click at [260, 502] on link "1001 Butter, salted" at bounding box center [337, 510] width 350 height 20
type input "Butter, salted"
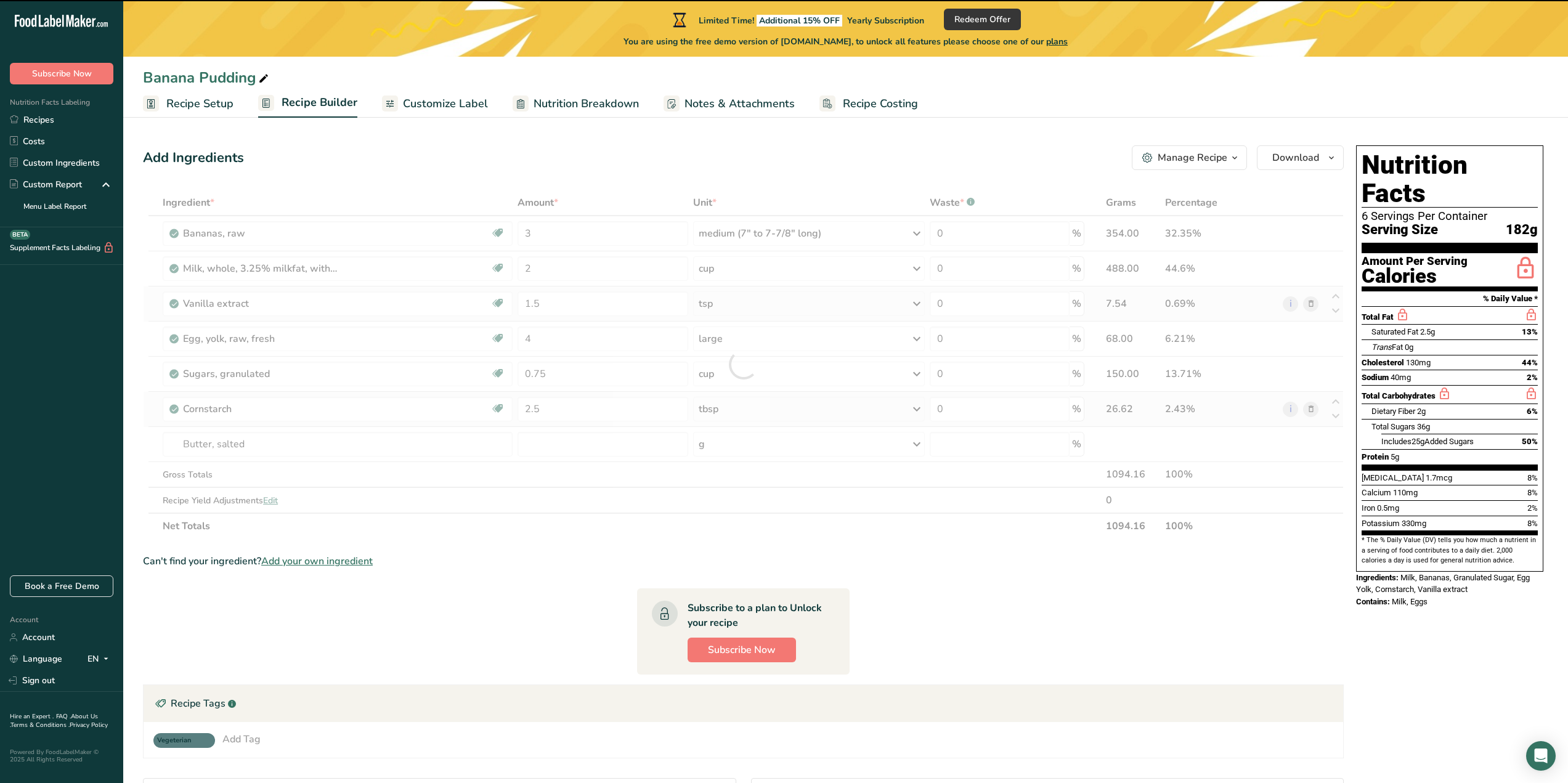
type input "0"
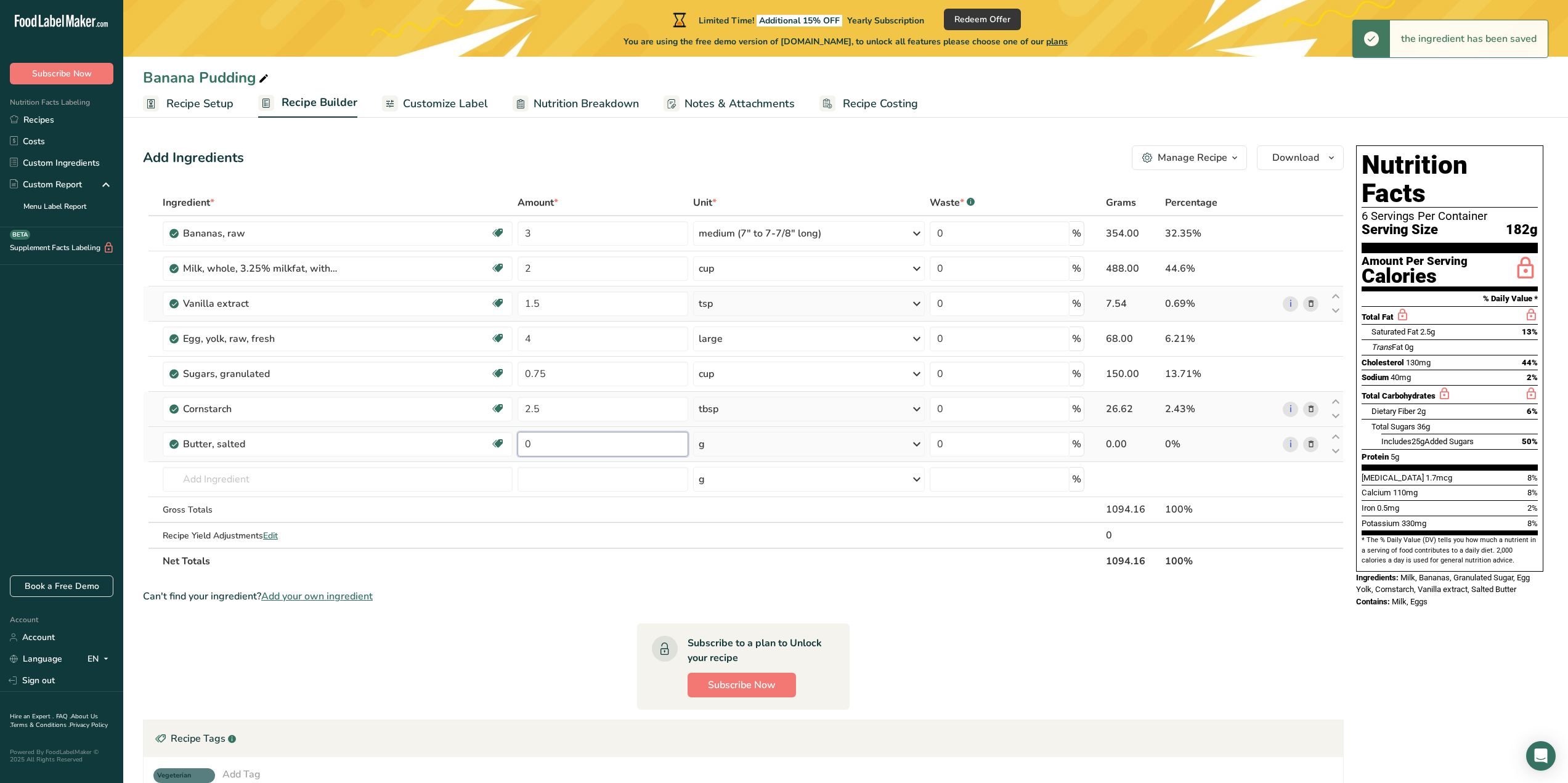
click at [622, 439] on input "0" at bounding box center [603, 444] width 171 height 25
type input "2"
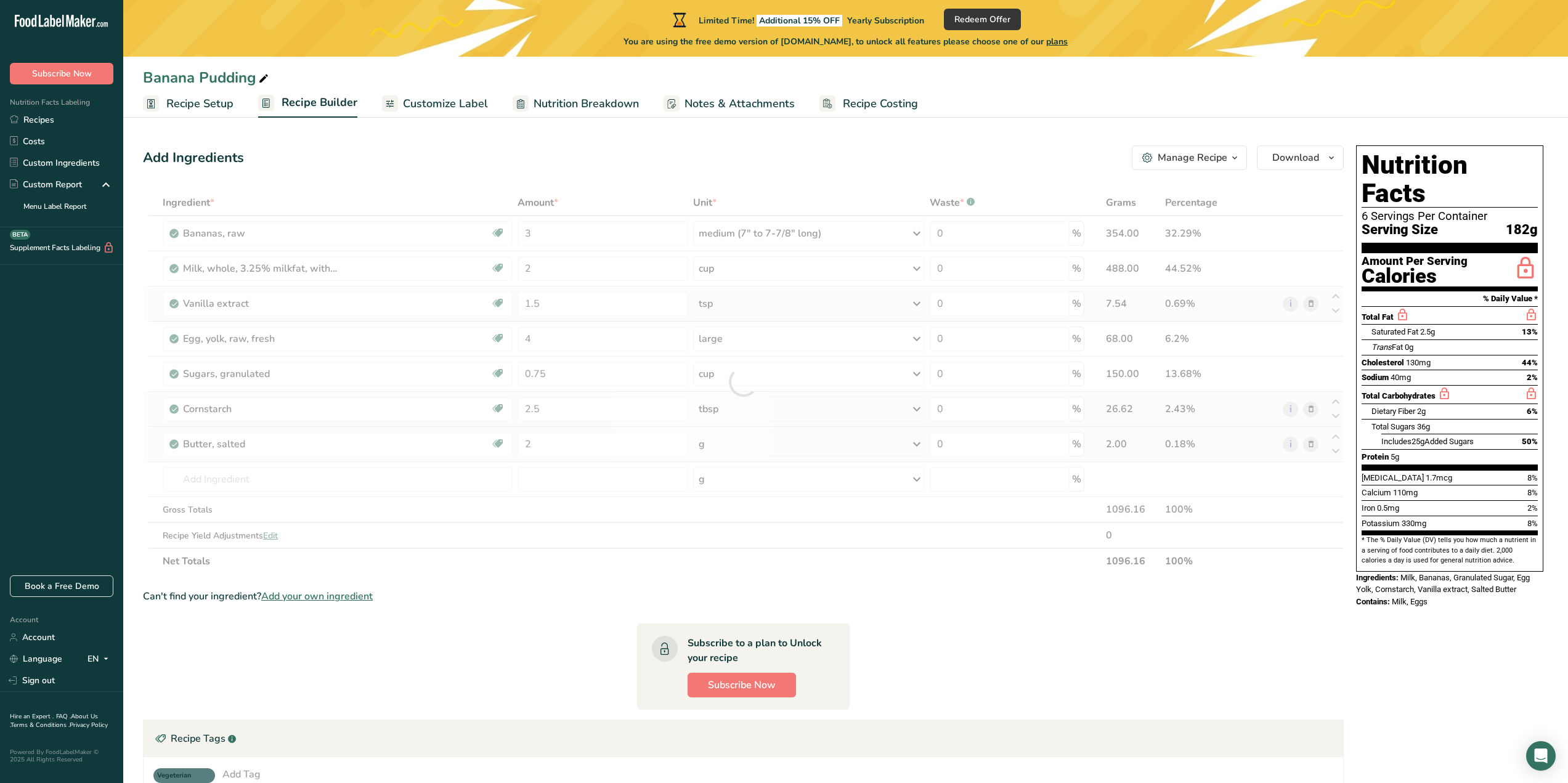
click at [743, 450] on div "Ingredient * Amount * Unit * Waste * .a-a{fill:#347362;}.b-a{fill:#fff;} Grams …" at bounding box center [743, 382] width 1201 height 385
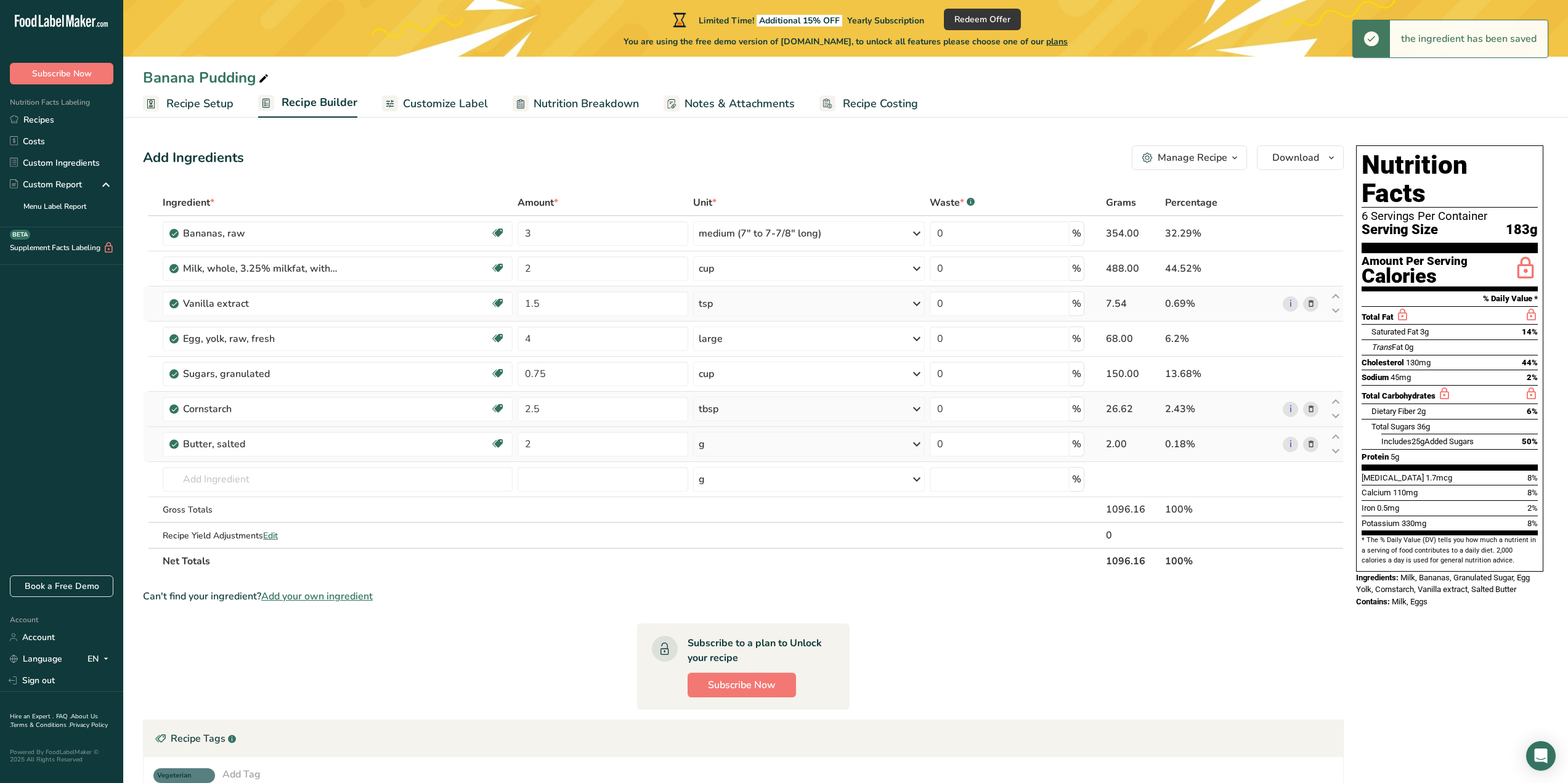
click at [756, 450] on div "g" at bounding box center [809, 444] width 232 height 25
click at [734, 722] on div "See more" at bounding box center [752, 718] width 103 height 13
select select "22"
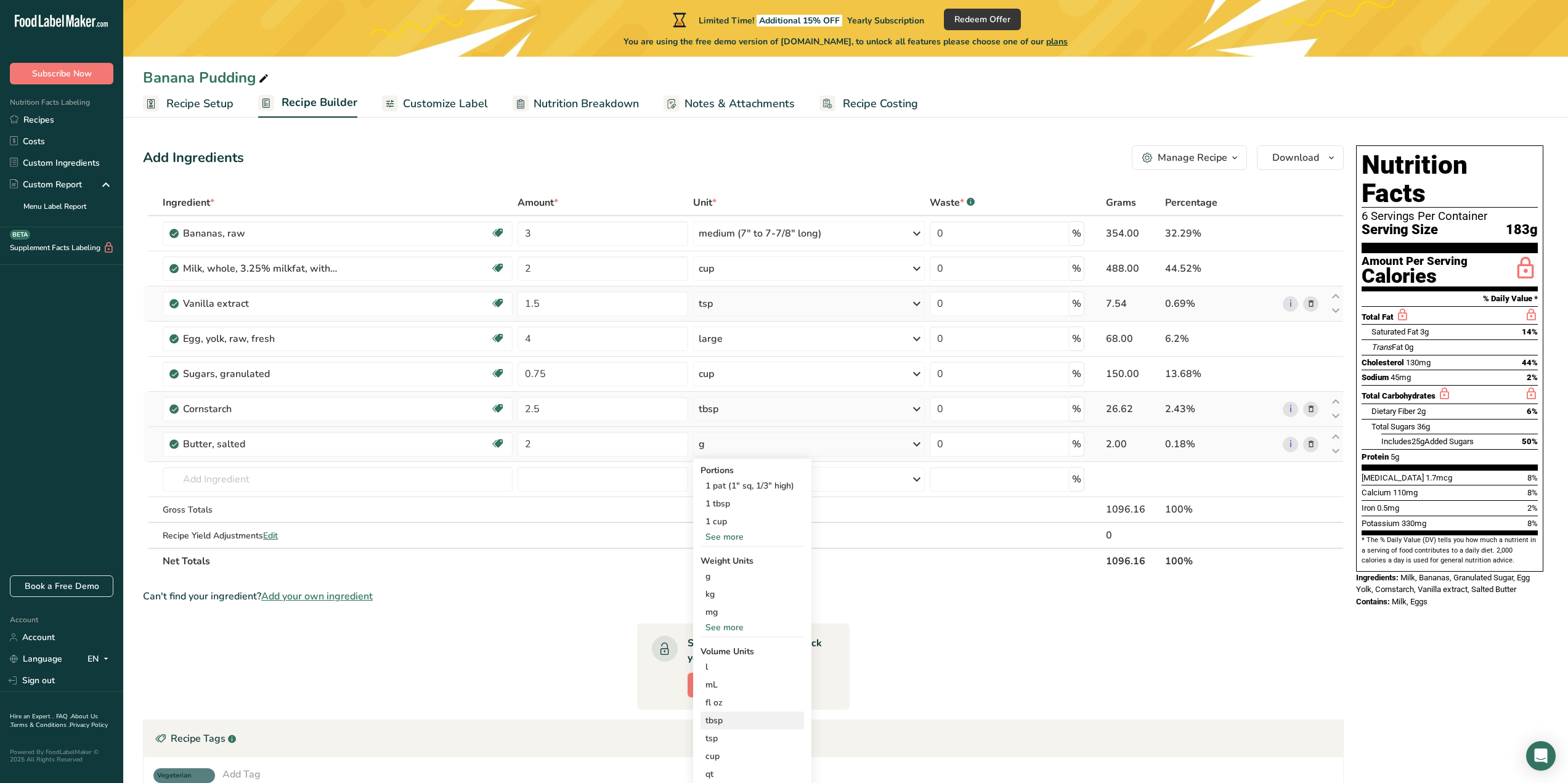
click at [727, 724] on div "tbsp" at bounding box center [752, 720] width 94 height 13
click at [959, 754] on img at bounding box center [962, 757] width 14 height 22
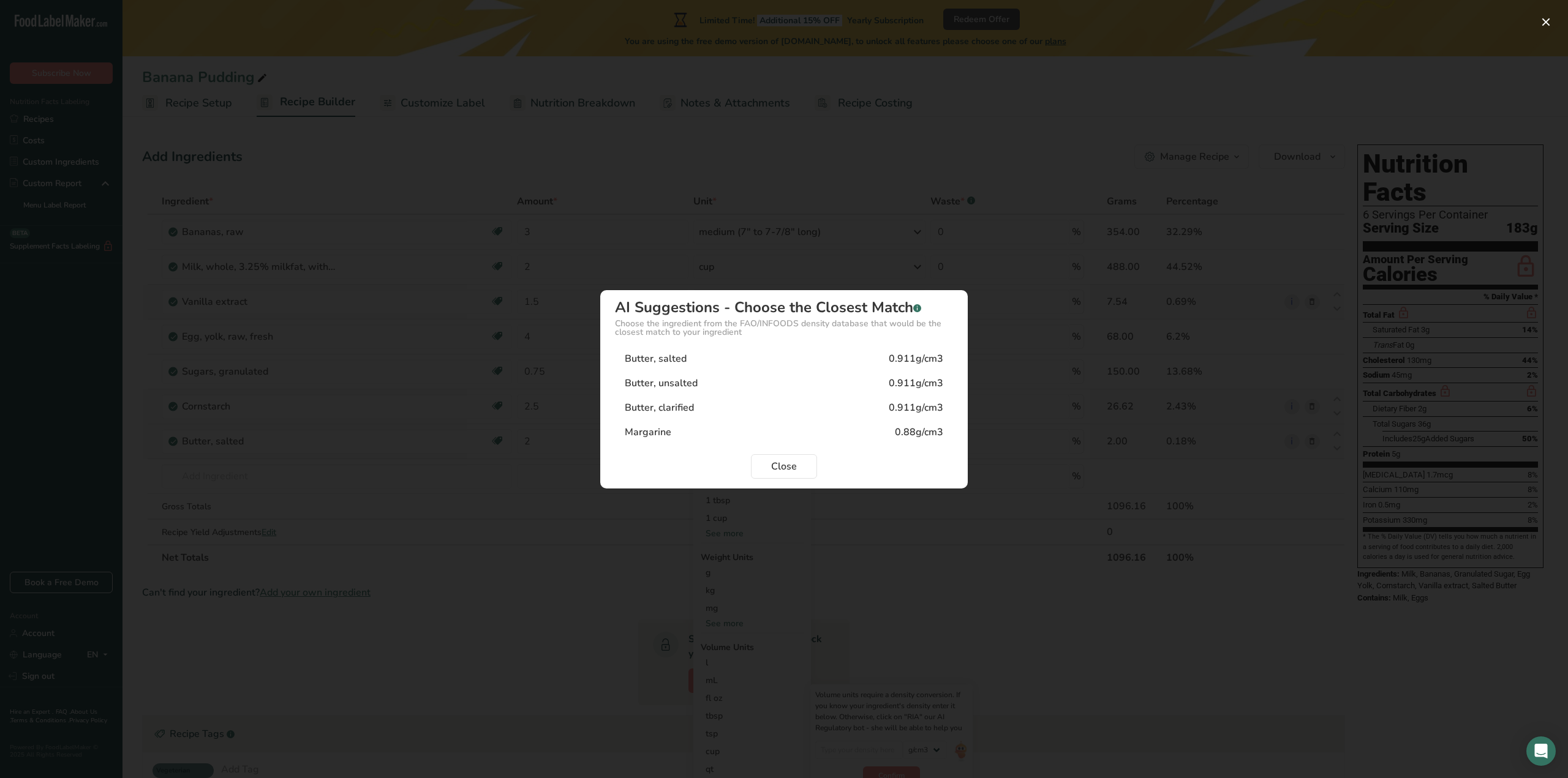
click at [658, 358] on div "Butter, salted" at bounding box center [655, 358] width 62 height 14
type input "0.911"
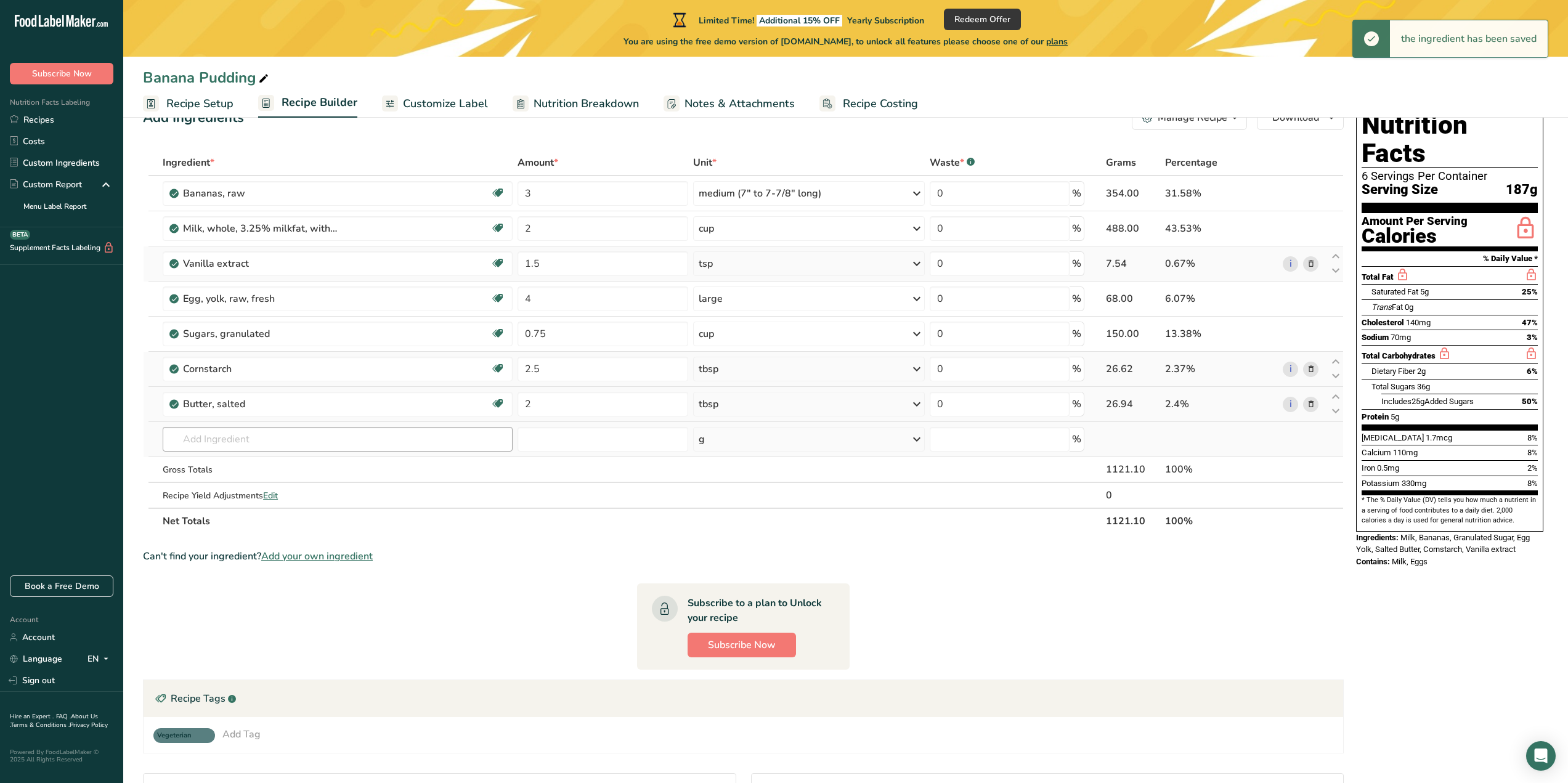
scroll to position [62, 0]
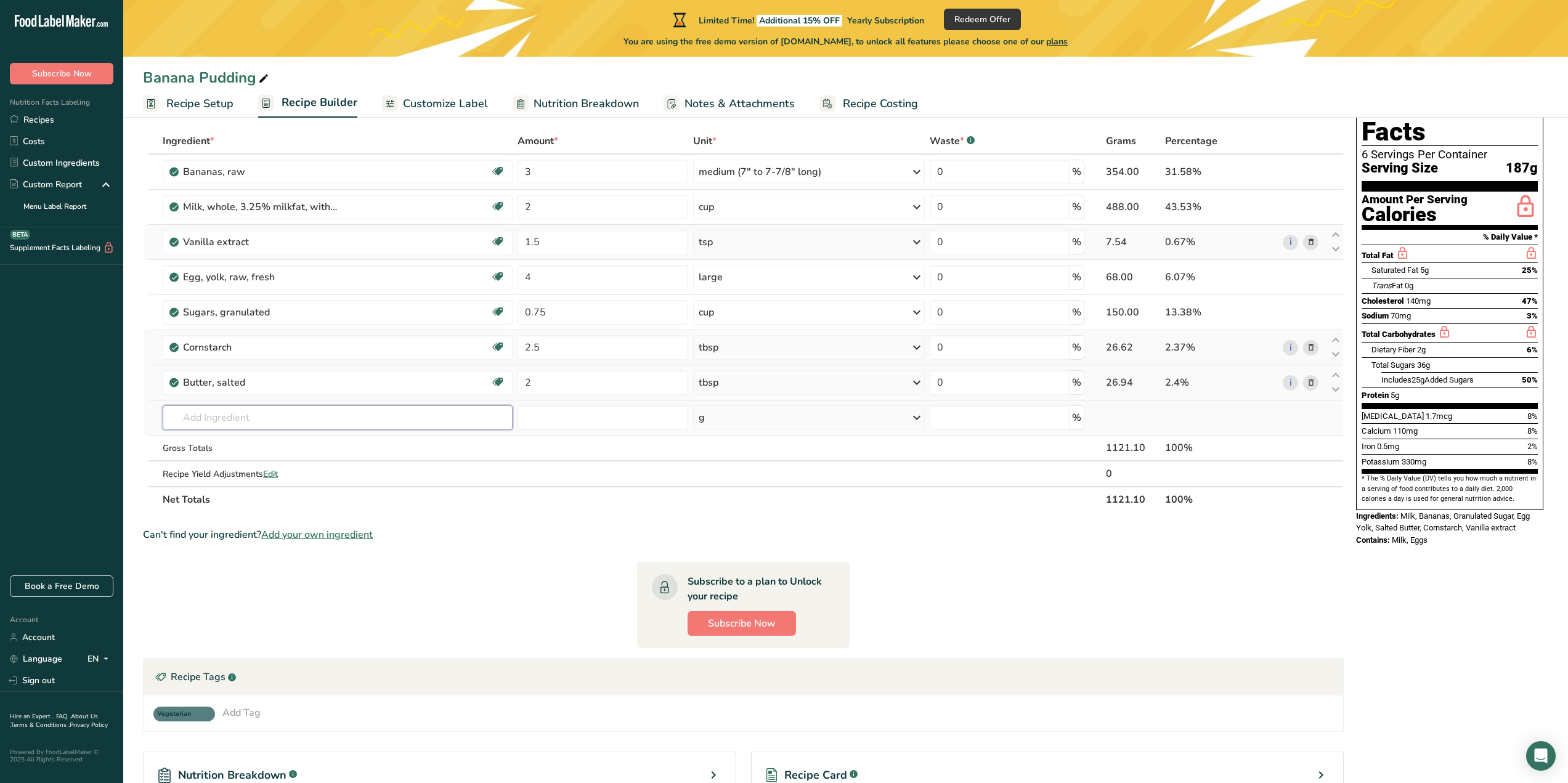
click at [333, 421] on input "text" at bounding box center [337, 418] width 350 height 25
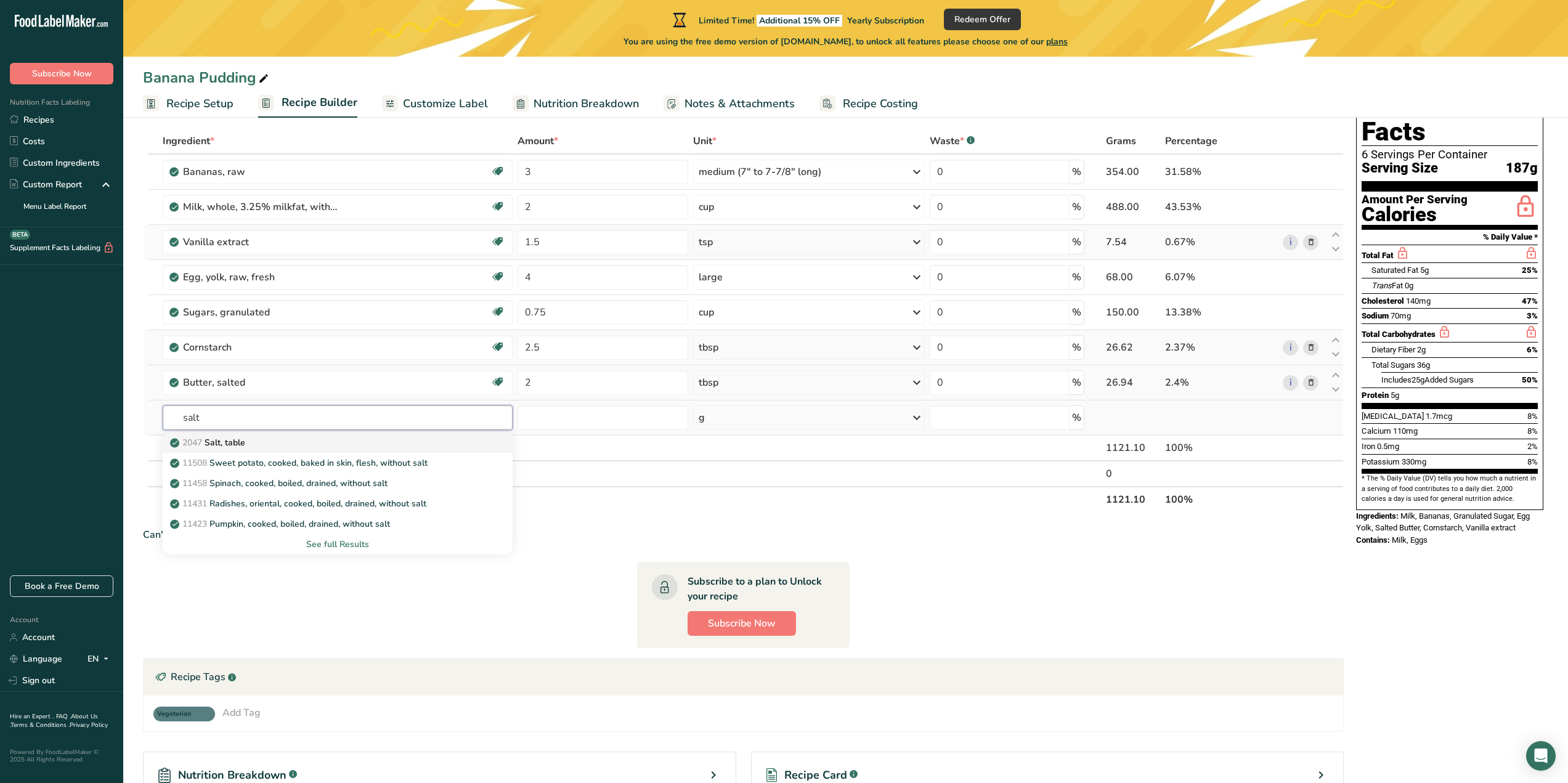
type input "salt"
click at [311, 439] on div "2047 Salt, table" at bounding box center [328, 442] width 311 height 13
type input "Salt, table"
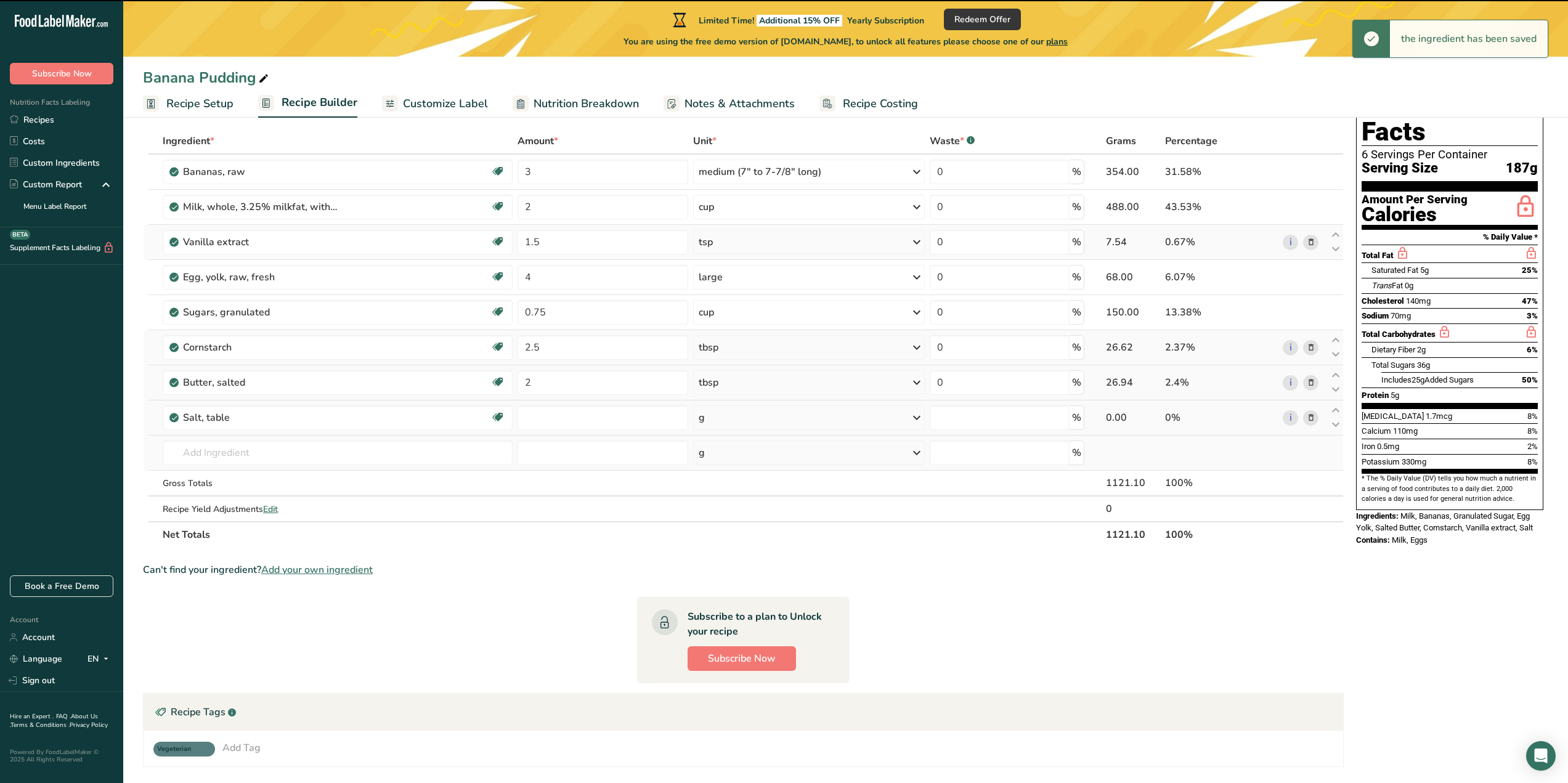
type input "0"
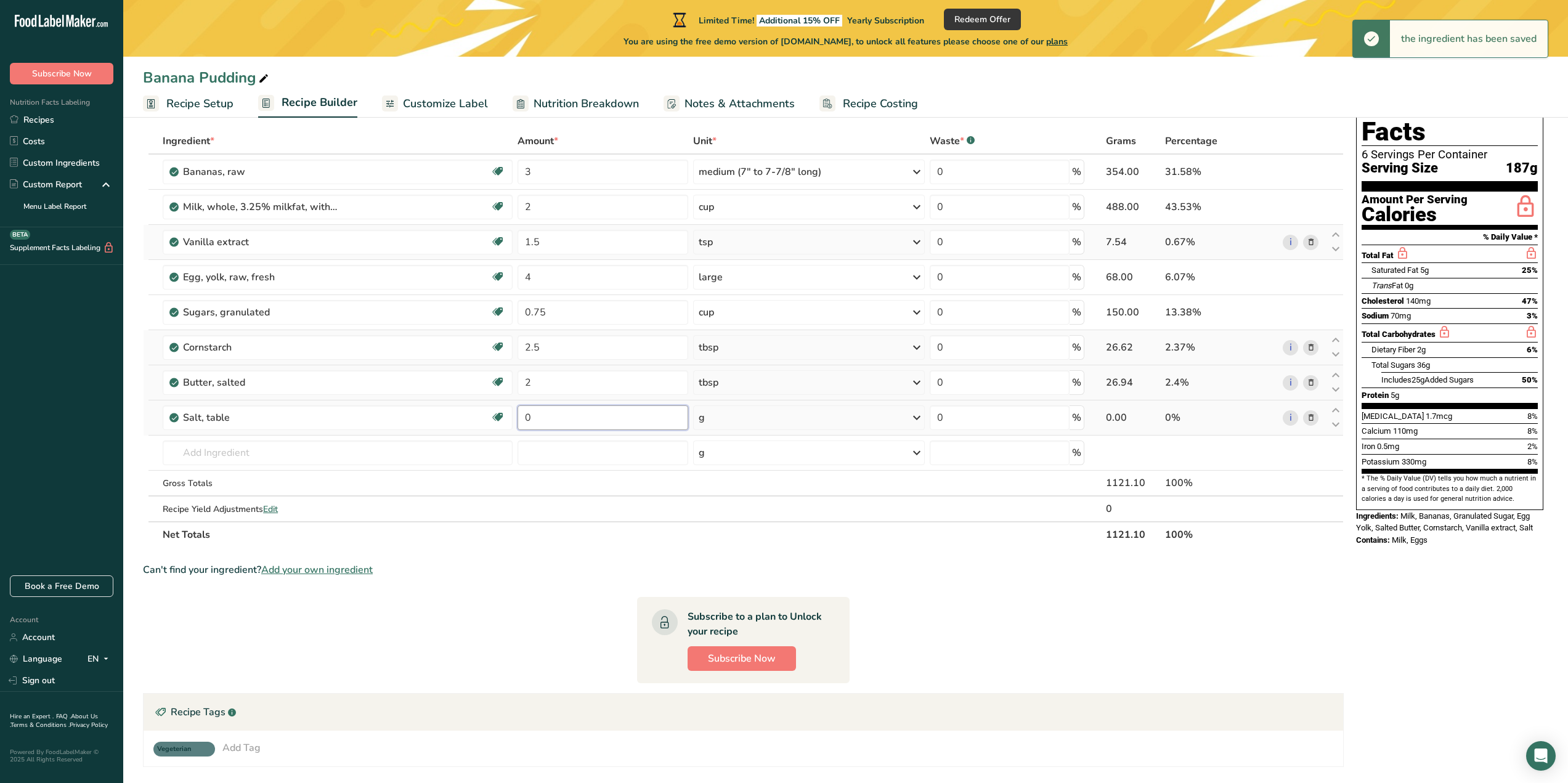
click at [591, 425] on input "0" at bounding box center [603, 418] width 171 height 25
type input "0.25"
click at [836, 418] on div "Ingredient * Amount * Unit * Waste * .a-a{fill:#347362;}.b-a{fill:#fff;} Grams …" at bounding box center [743, 338] width 1201 height 420
click at [826, 414] on div "g" at bounding box center [809, 418] width 232 height 25
click at [724, 692] on div "See more" at bounding box center [752, 692] width 103 height 13
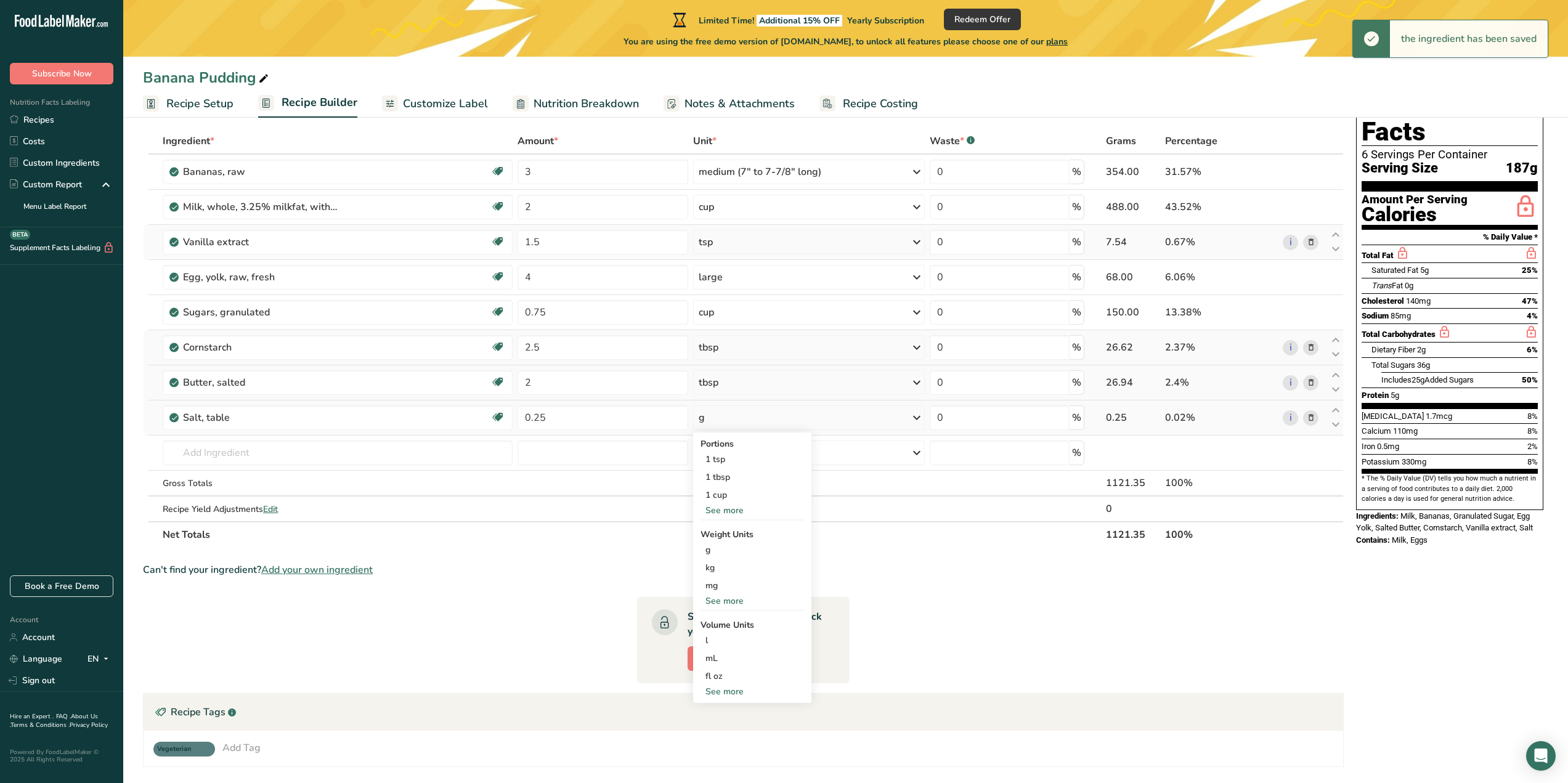
select select "22"
click at [730, 709] on div "tsp" at bounding box center [752, 712] width 94 height 13
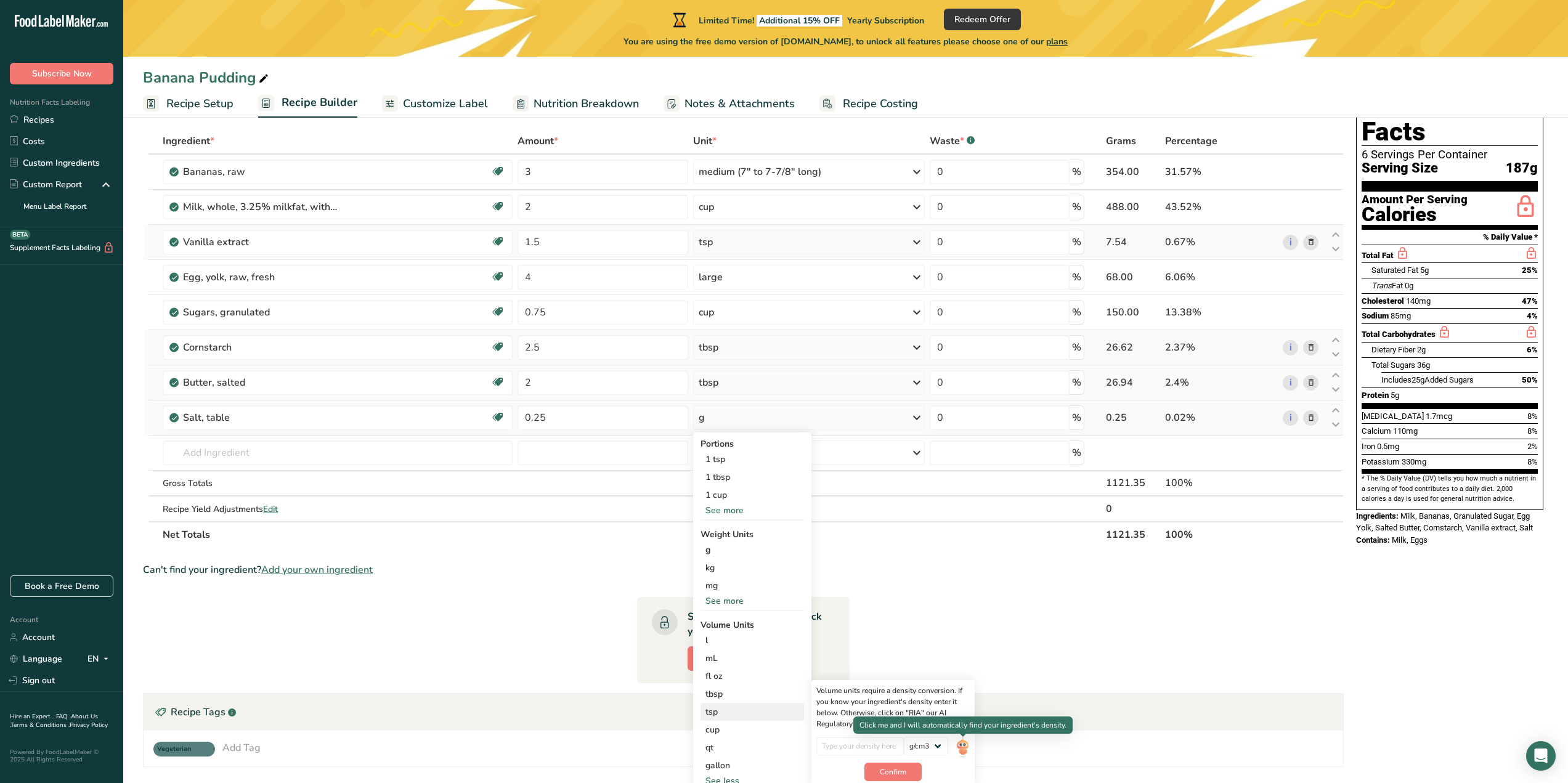
click at [966, 743] on img at bounding box center [962, 748] width 14 height 22
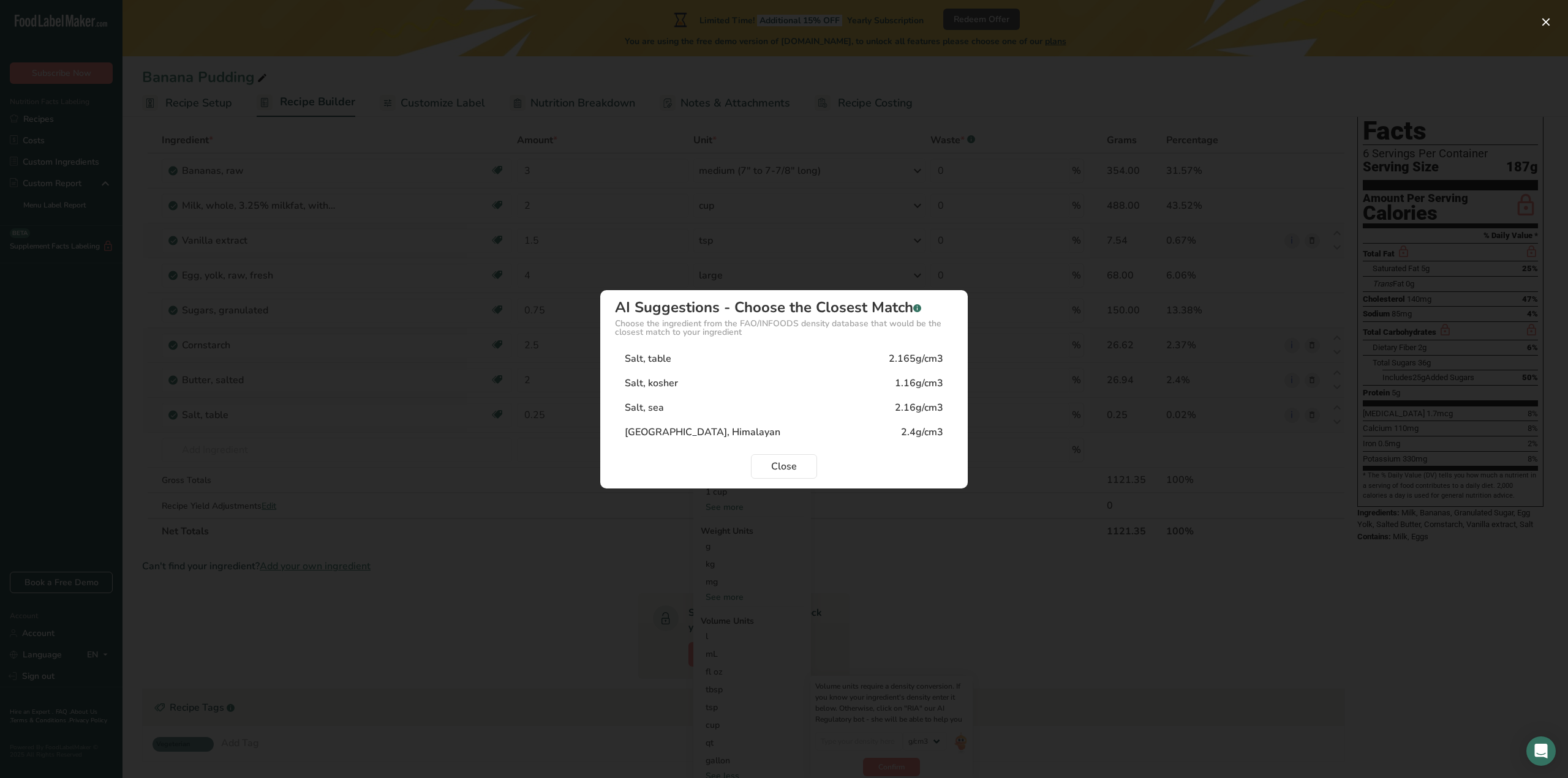
click at [775, 354] on div "Salt, table 2.165g/cm3" at bounding box center [784, 358] width 338 height 25
type input "2.165"
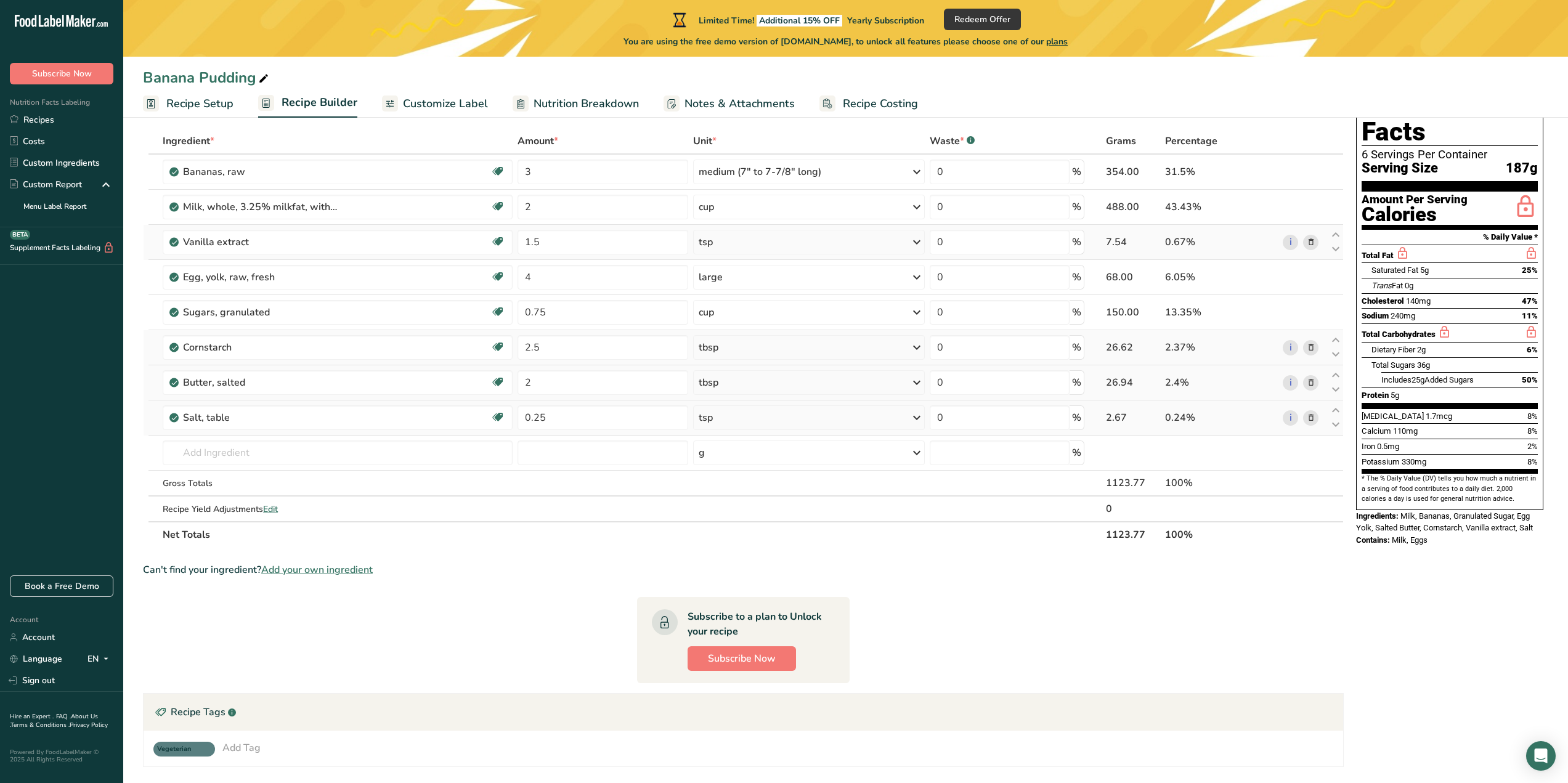
click at [191, 102] on span "Recipe Setup" at bounding box center [200, 103] width 67 height 17
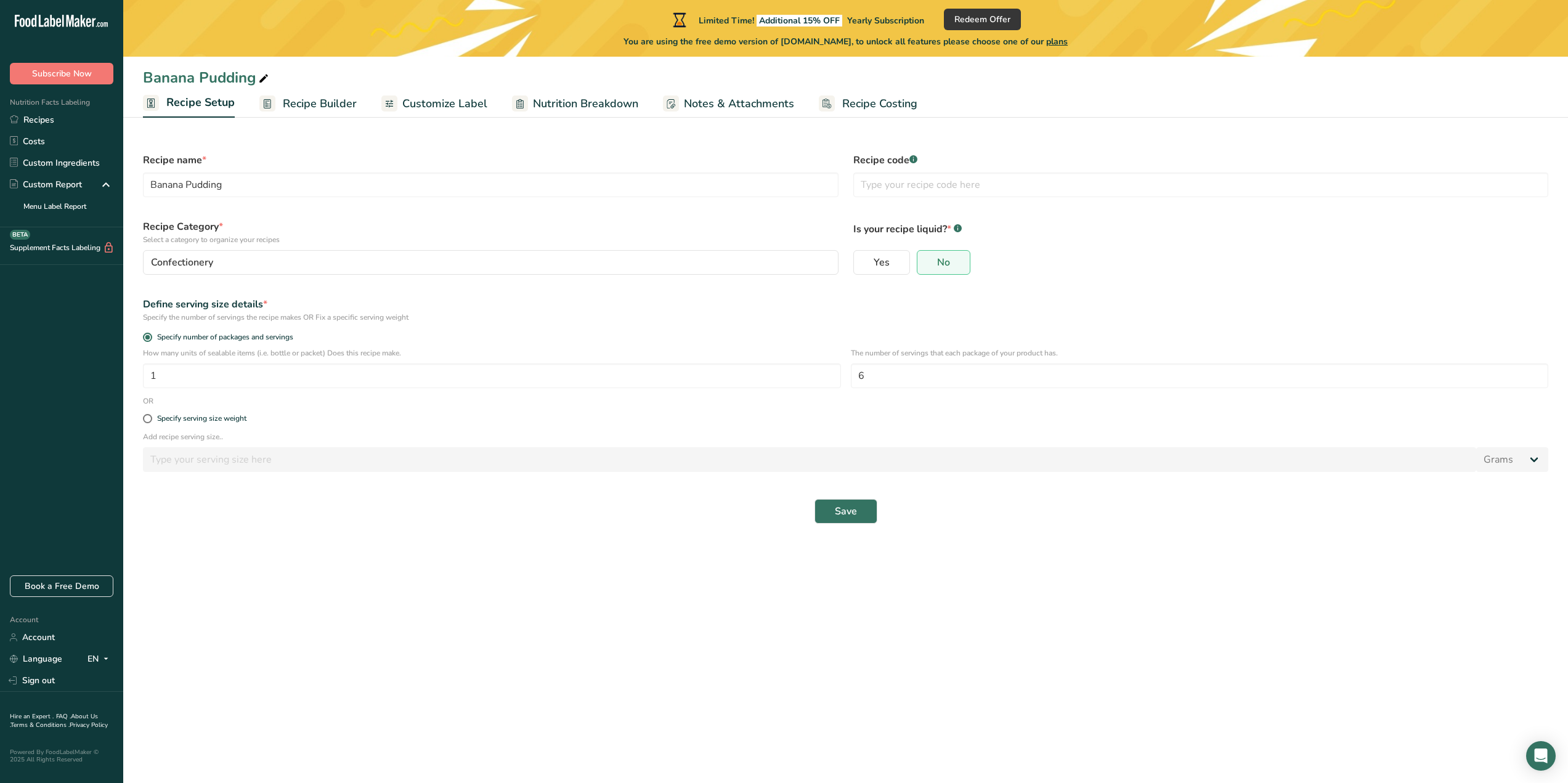
click at [316, 107] on span "Recipe Builder" at bounding box center [320, 103] width 74 height 17
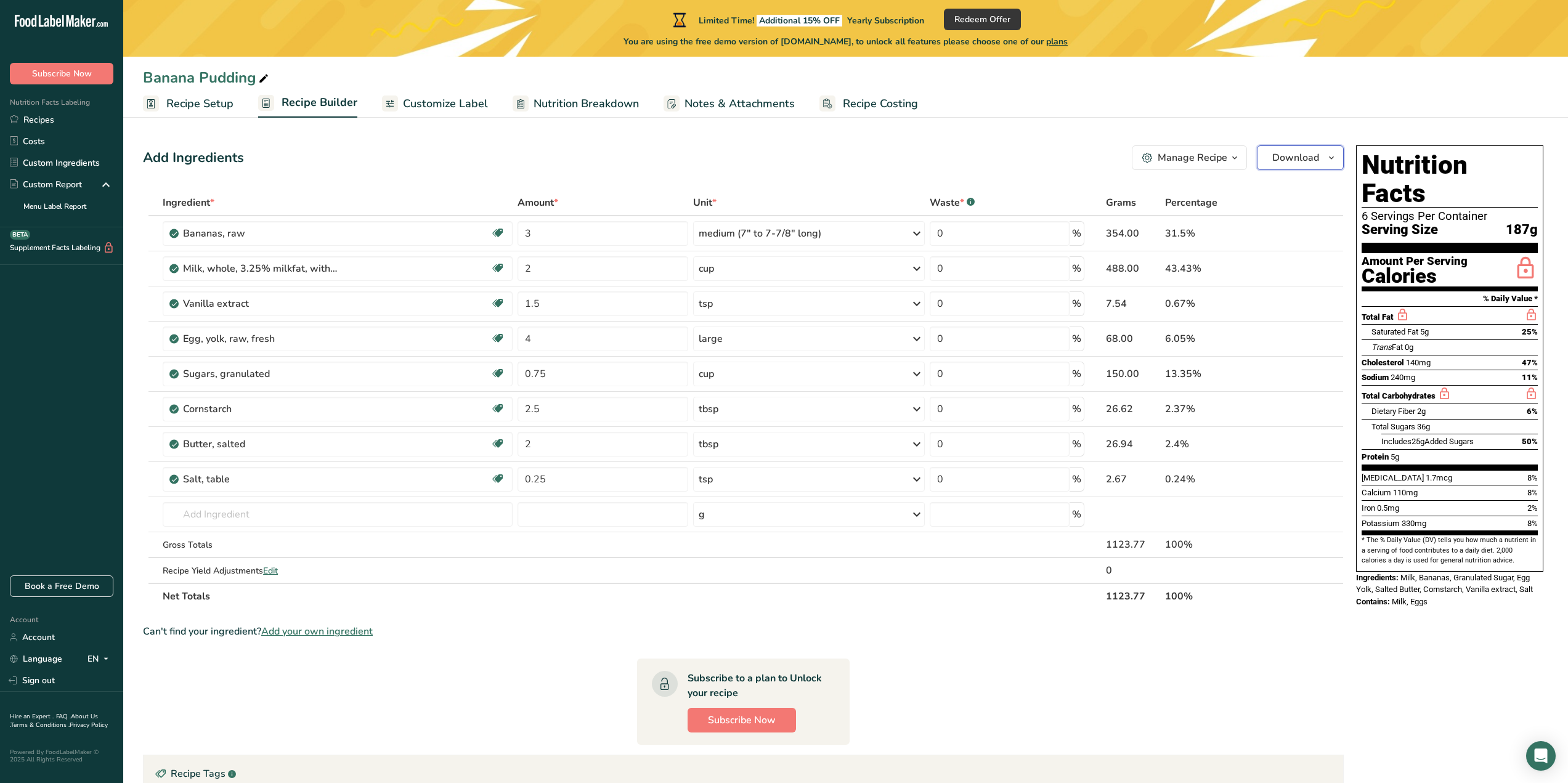
click at [1331, 156] on icon "button" at bounding box center [1332, 158] width 10 height 15
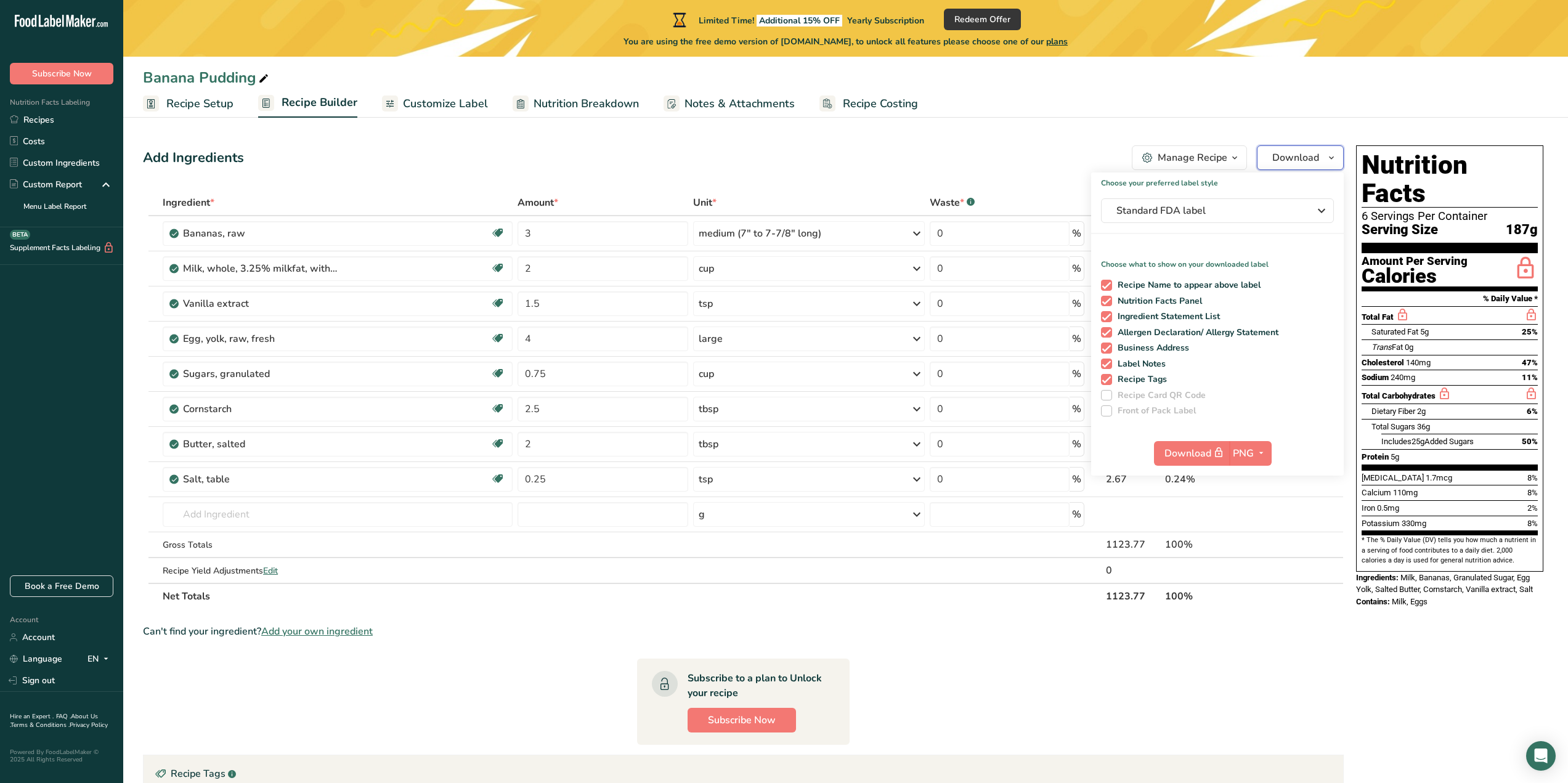
click at [1332, 160] on icon "button" at bounding box center [1332, 158] width 10 height 15
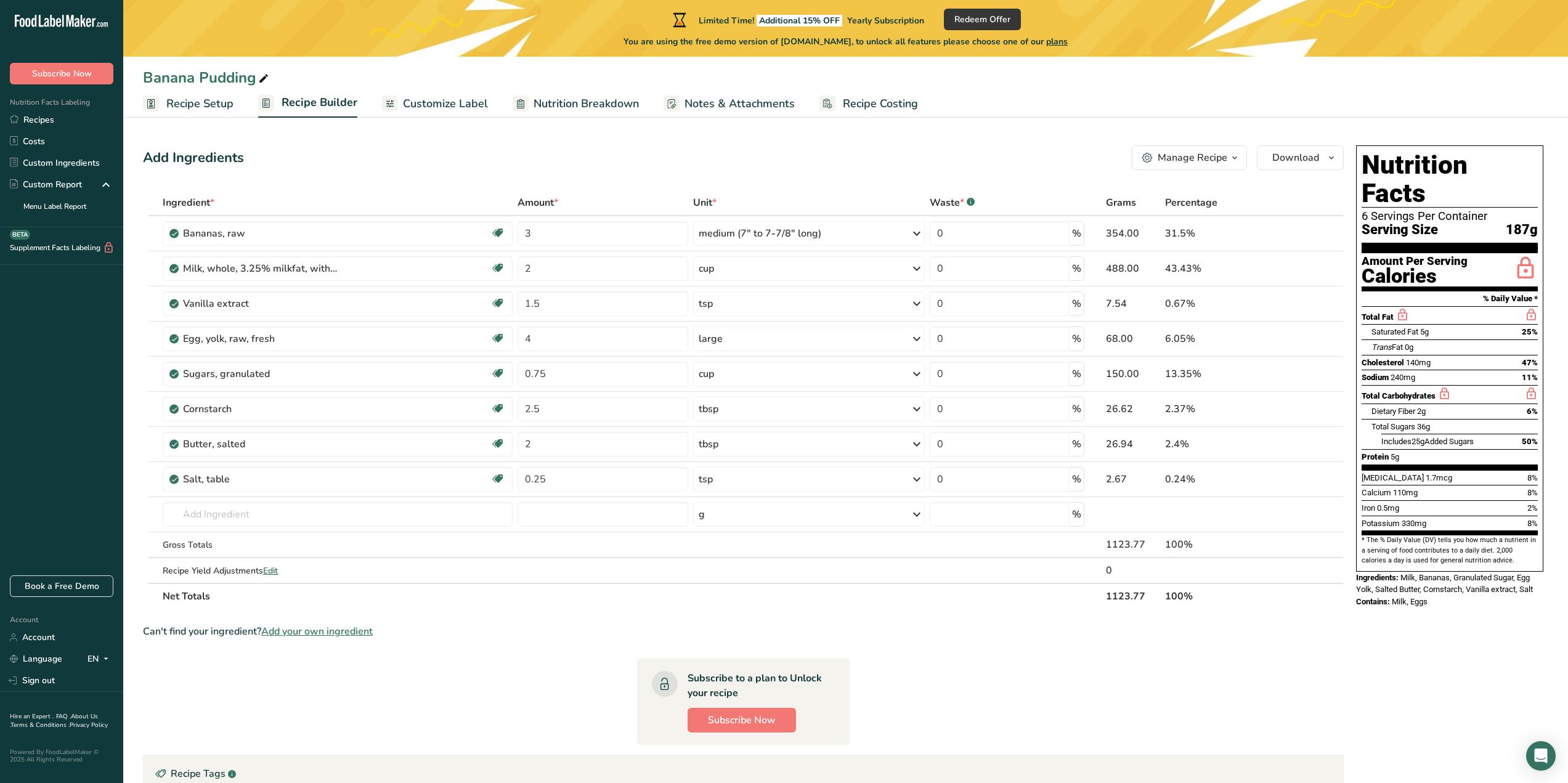
click at [414, 108] on span "Customize Label" at bounding box center [445, 103] width 85 height 17
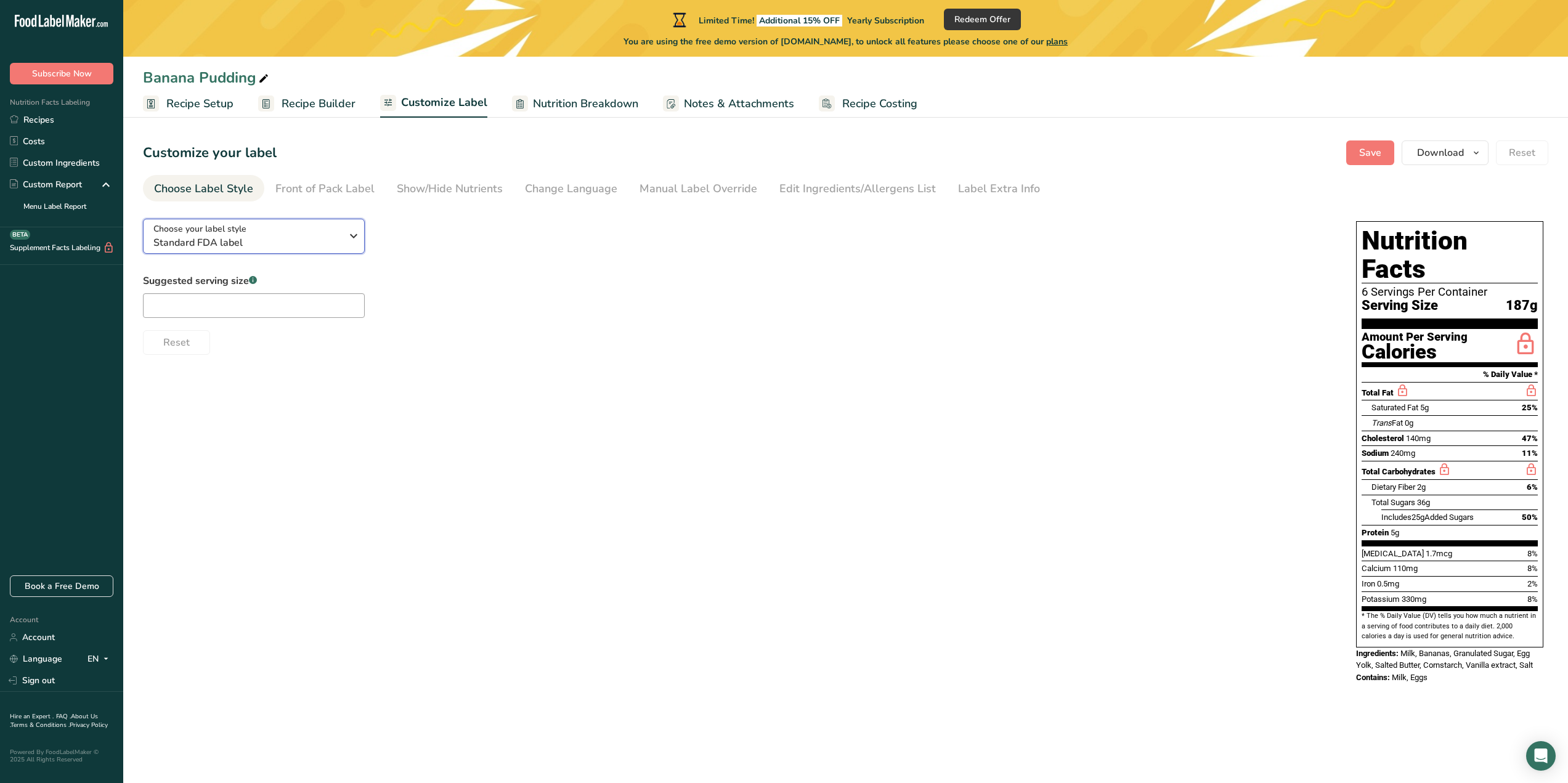
click at [292, 232] on div "Choose your label style Standard FDA label" at bounding box center [247, 236] width 188 height 28
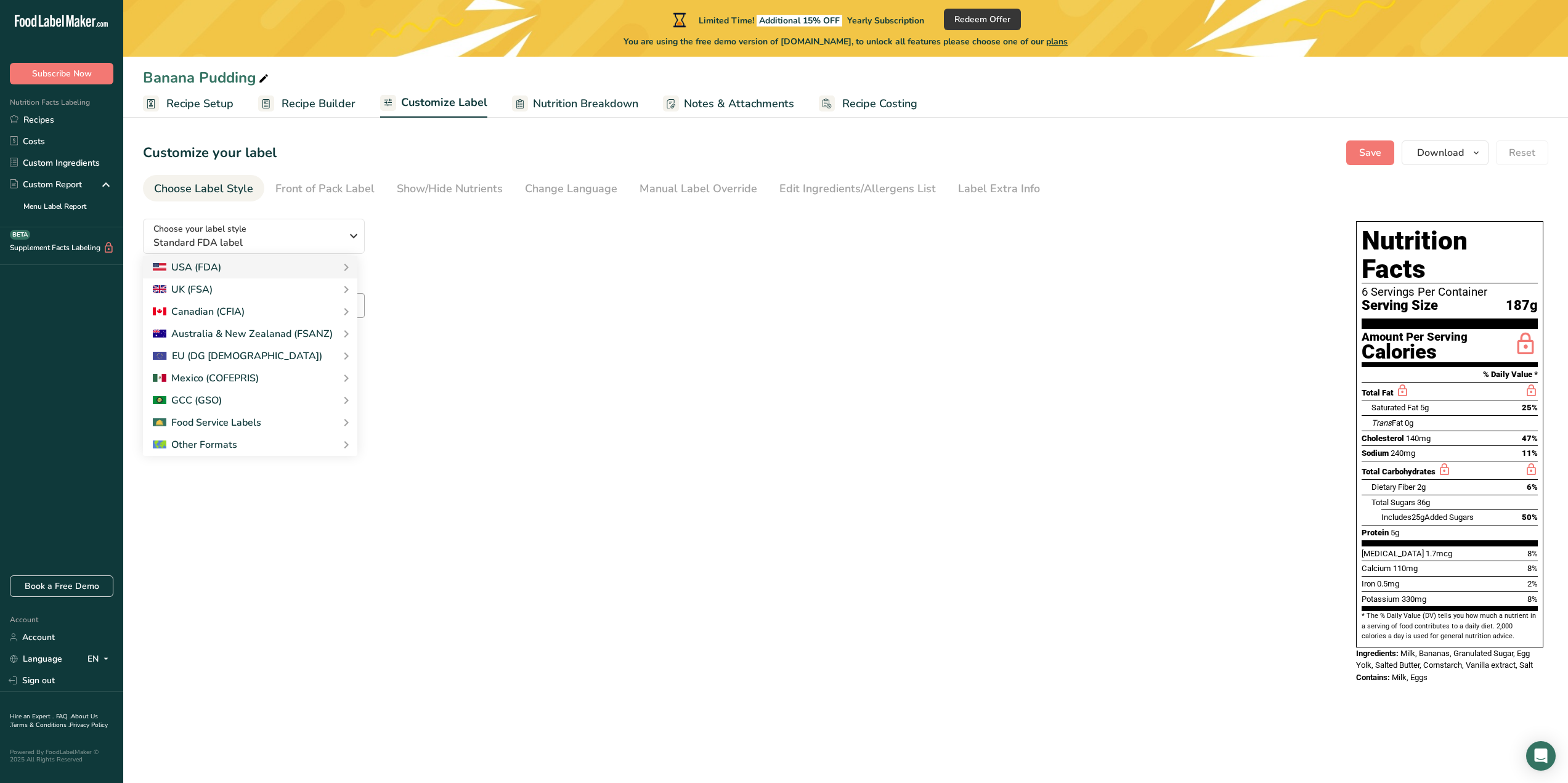
click at [728, 300] on div "Suggested serving size .a-a{fill:#347362;}.b-a{fill:#fff;} Reset" at bounding box center [736, 314] width 1188 height 82
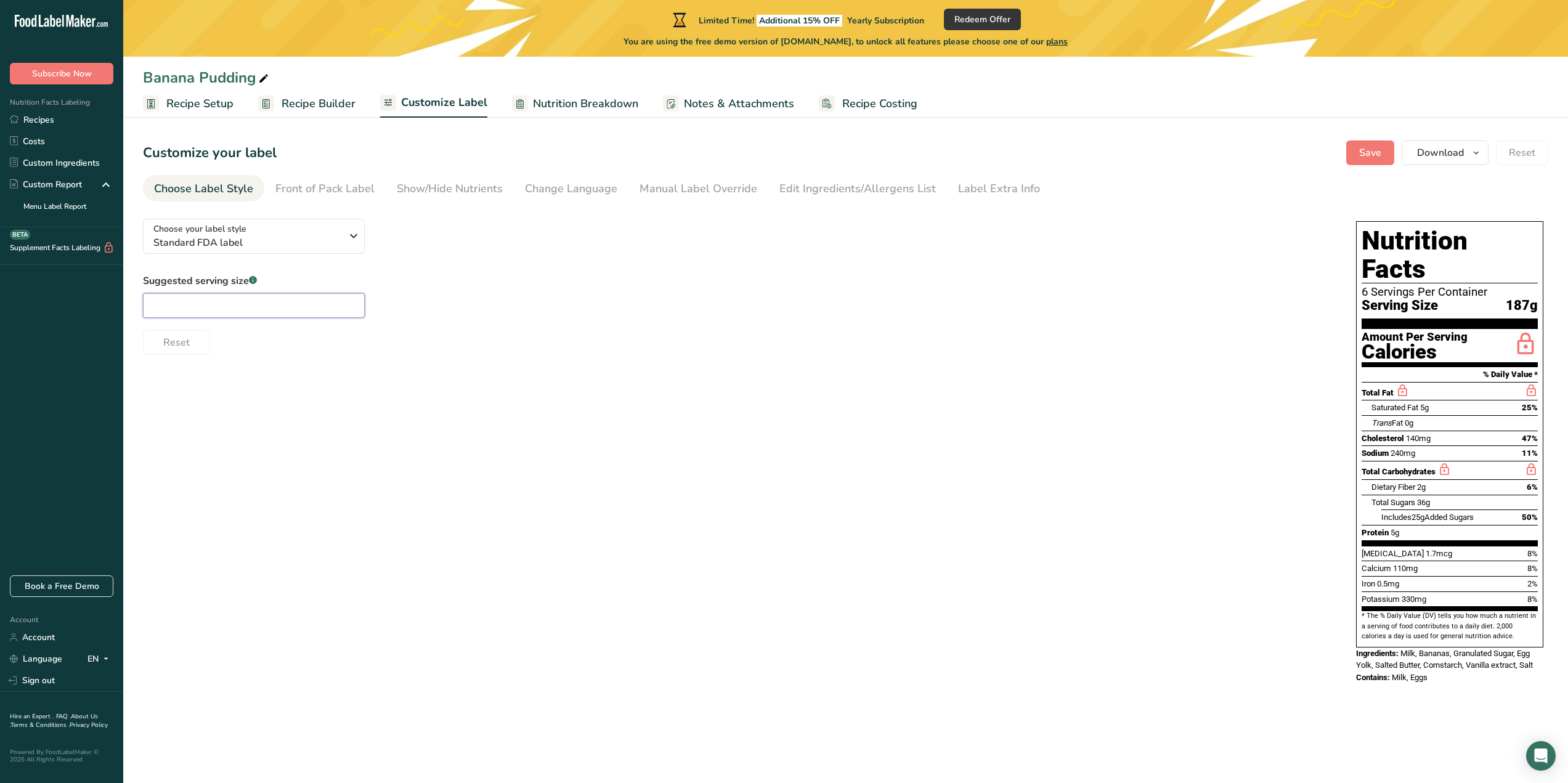
click at [252, 315] on input "text" at bounding box center [253, 305] width 222 height 25
type input "1"
click at [610, 471] on div "Choose your label style Standard FDA label USA (FDA) Standard FDA label Tabular…" at bounding box center [845, 453] width 1405 height 487
click at [188, 308] on input ".5 cups" at bounding box center [253, 305] width 222 height 25
type input "."
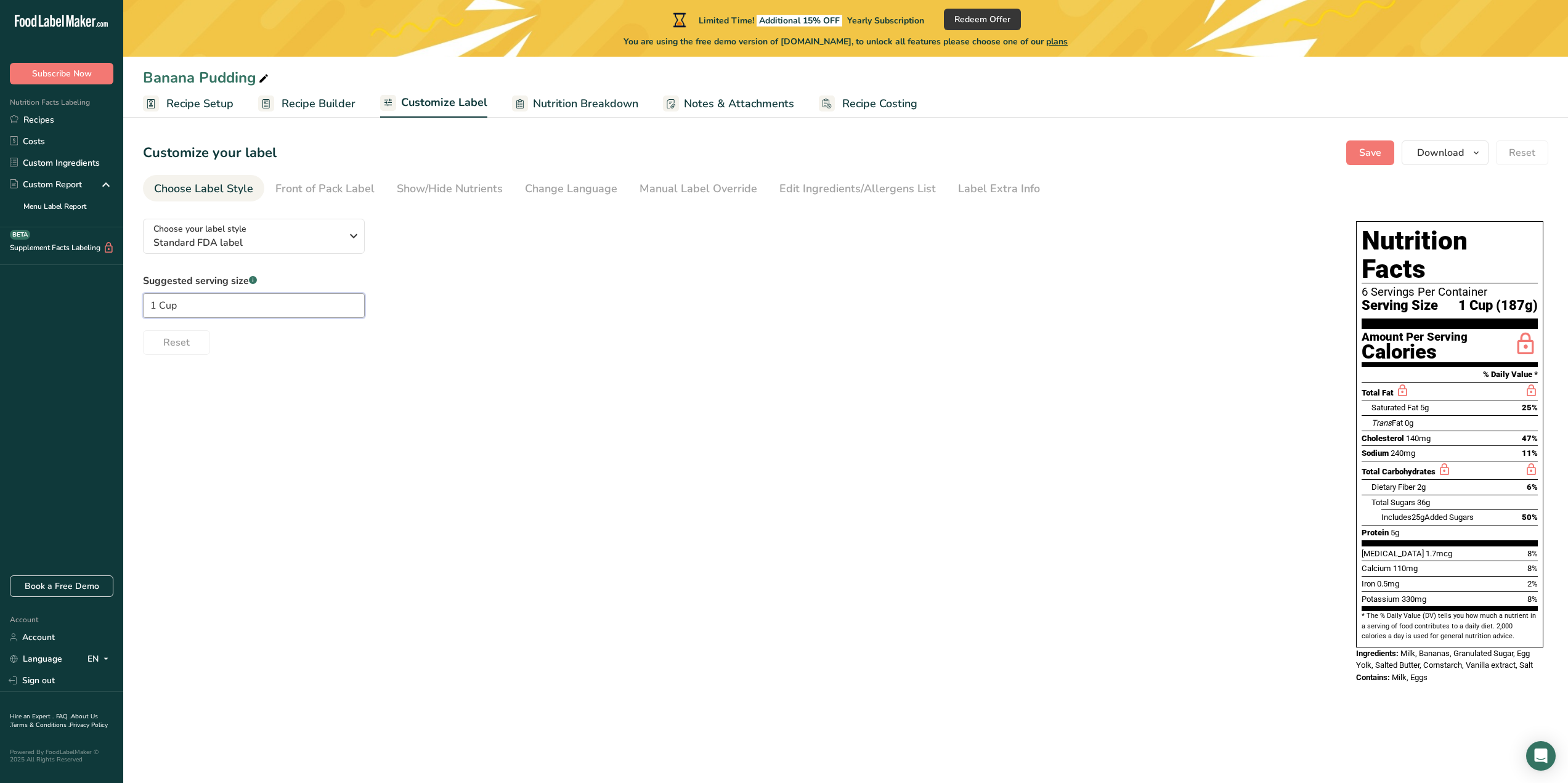
type input "1 Cup"
click at [659, 490] on div "Choose your label style Standard FDA label USA (FDA) Standard FDA label Tabular…" at bounding box center [845, 453] width 1405 height 487
click at [281, 302] on input "1 Cup" at bounding box center [253, 305] width 222 height 25
click at [553, 309] on div "Suggested serving size .a-a{fill:#347362;}.b-a{fill:#fff;} 1 Cup Reset" at bounding box center [736, 314] width 1188 height 82
click at [365, 191] on div "Front of Pack Label" at bounding box center [325, 188] width 99 height 17
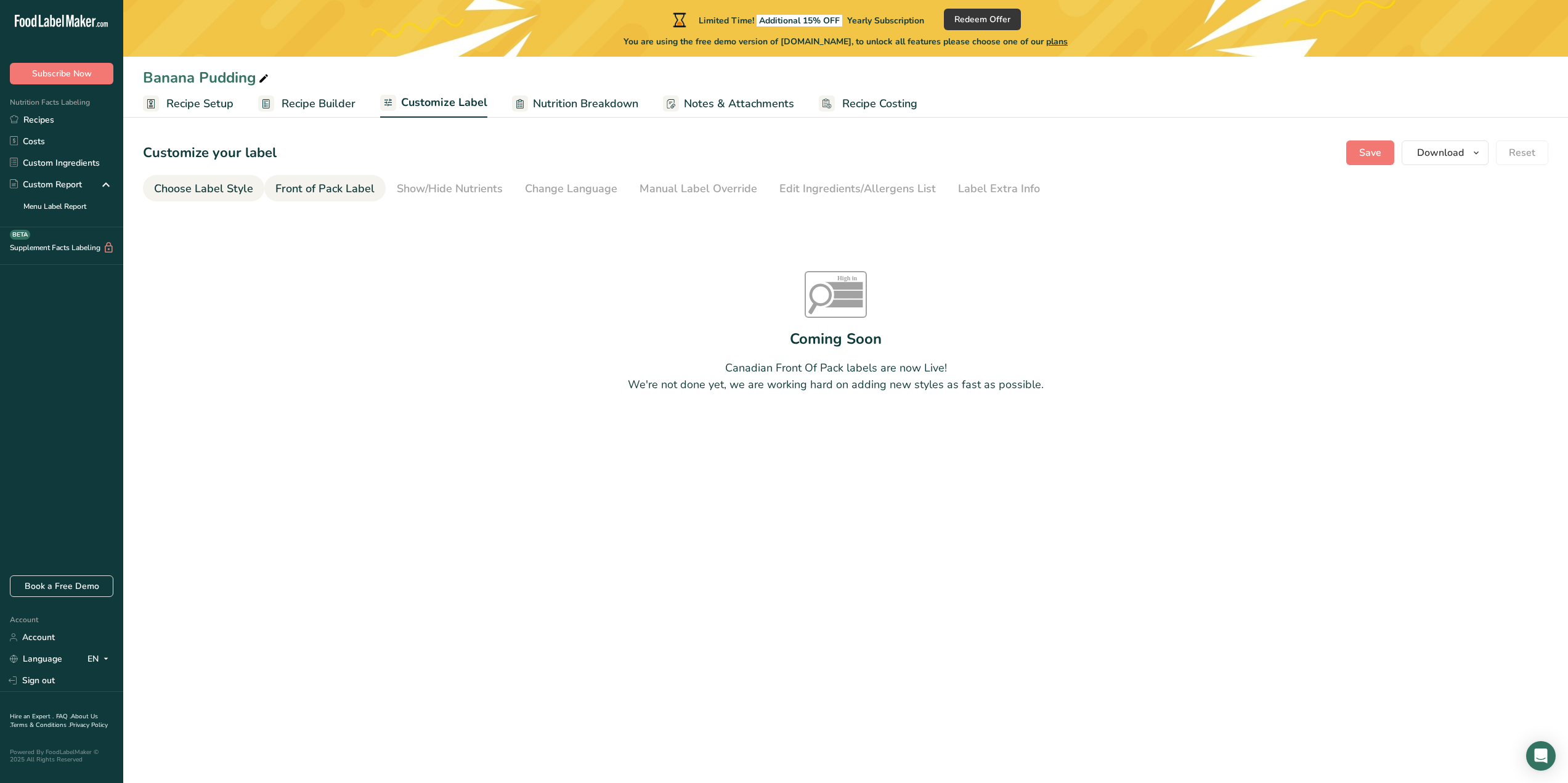
click at [228, 188] on div "Choose Label Style" at bounding box center [204, 188] width 99 height 17
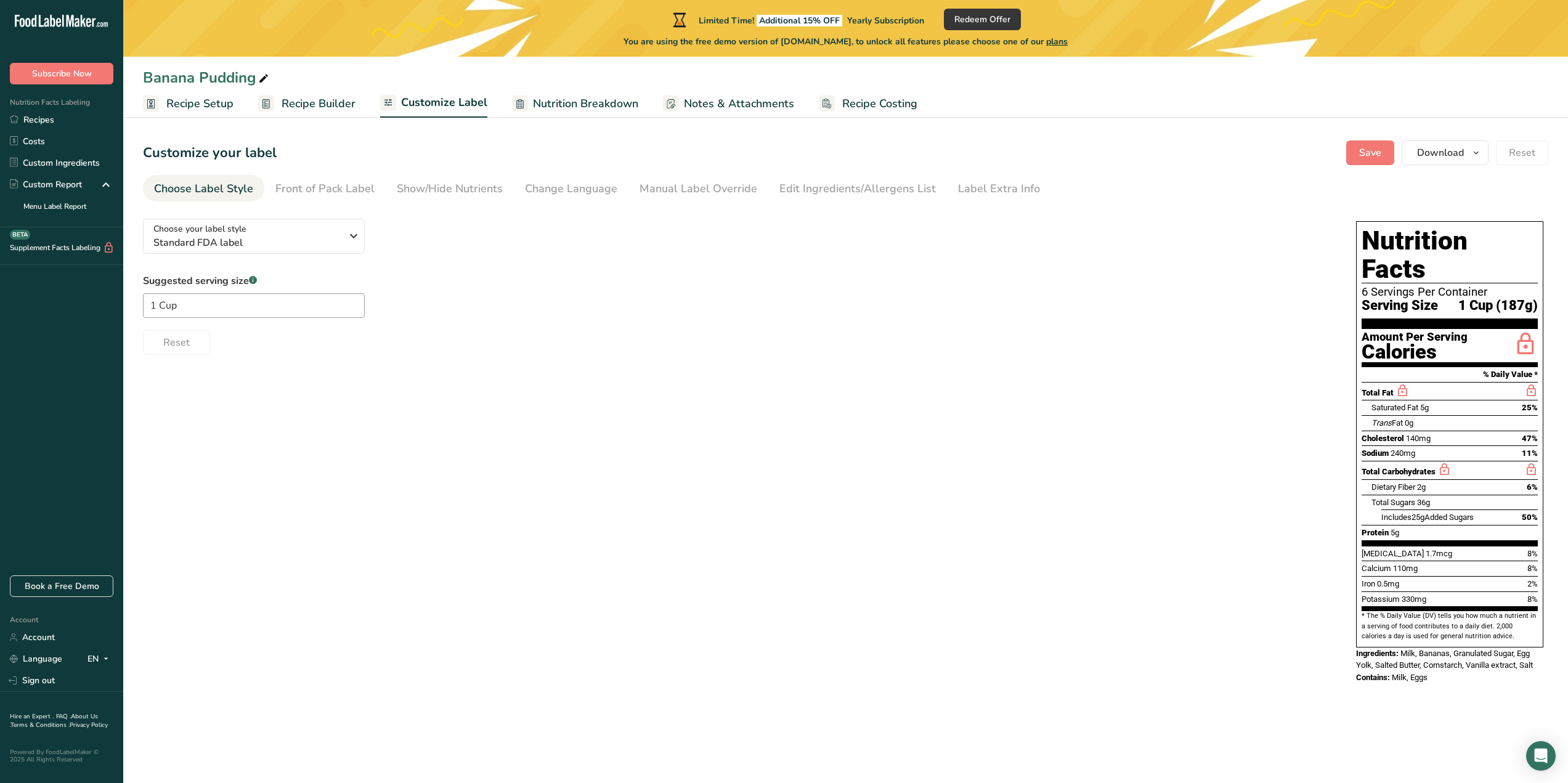
click at [553, 104] on span "Nutrition Breakdown" at bounding box center [586, 103] width 106 height 17
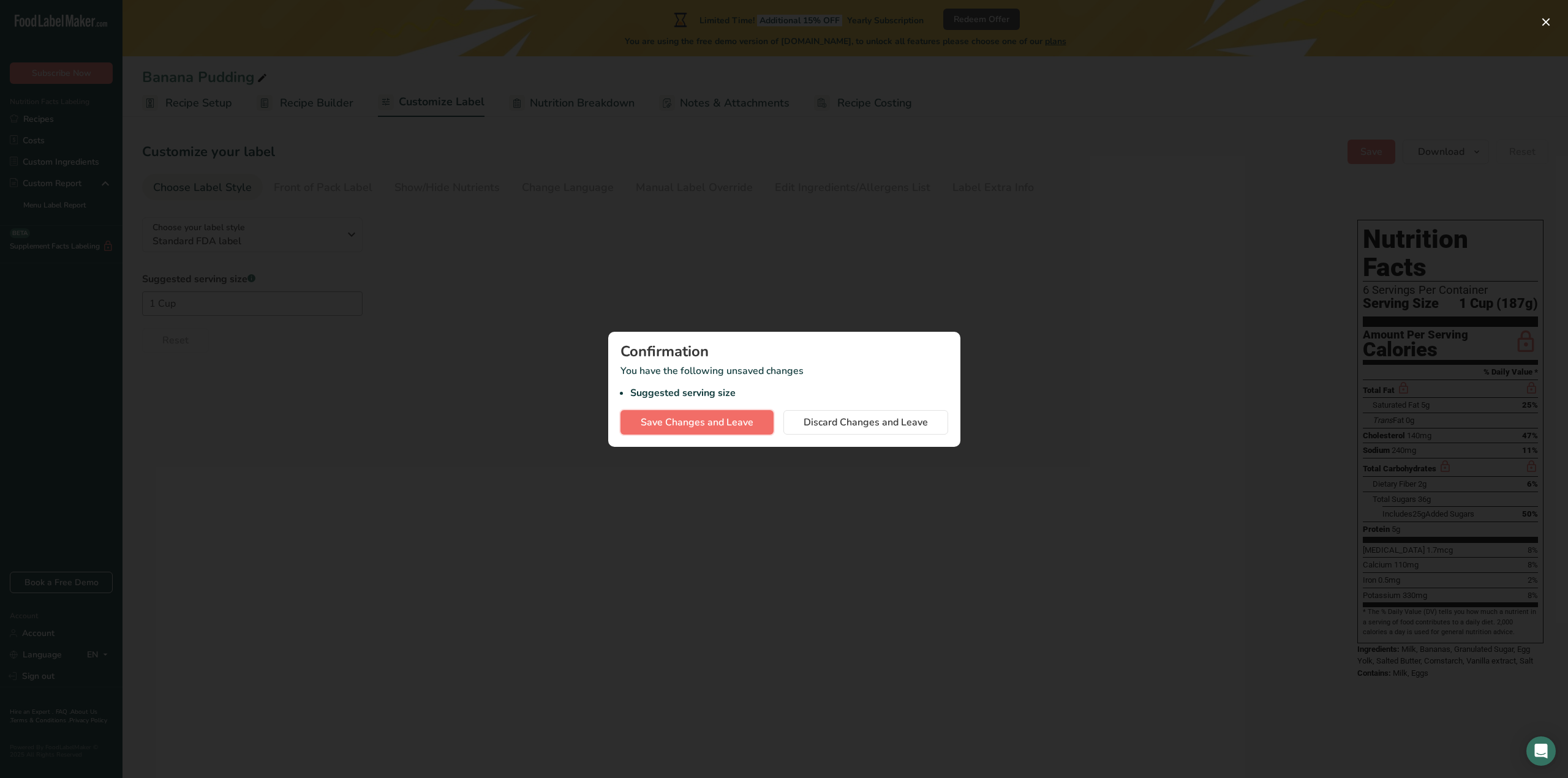
click at [680, 423] on span "Save Changes and Leave" at bounding box center [697, 422] width 113 height 14
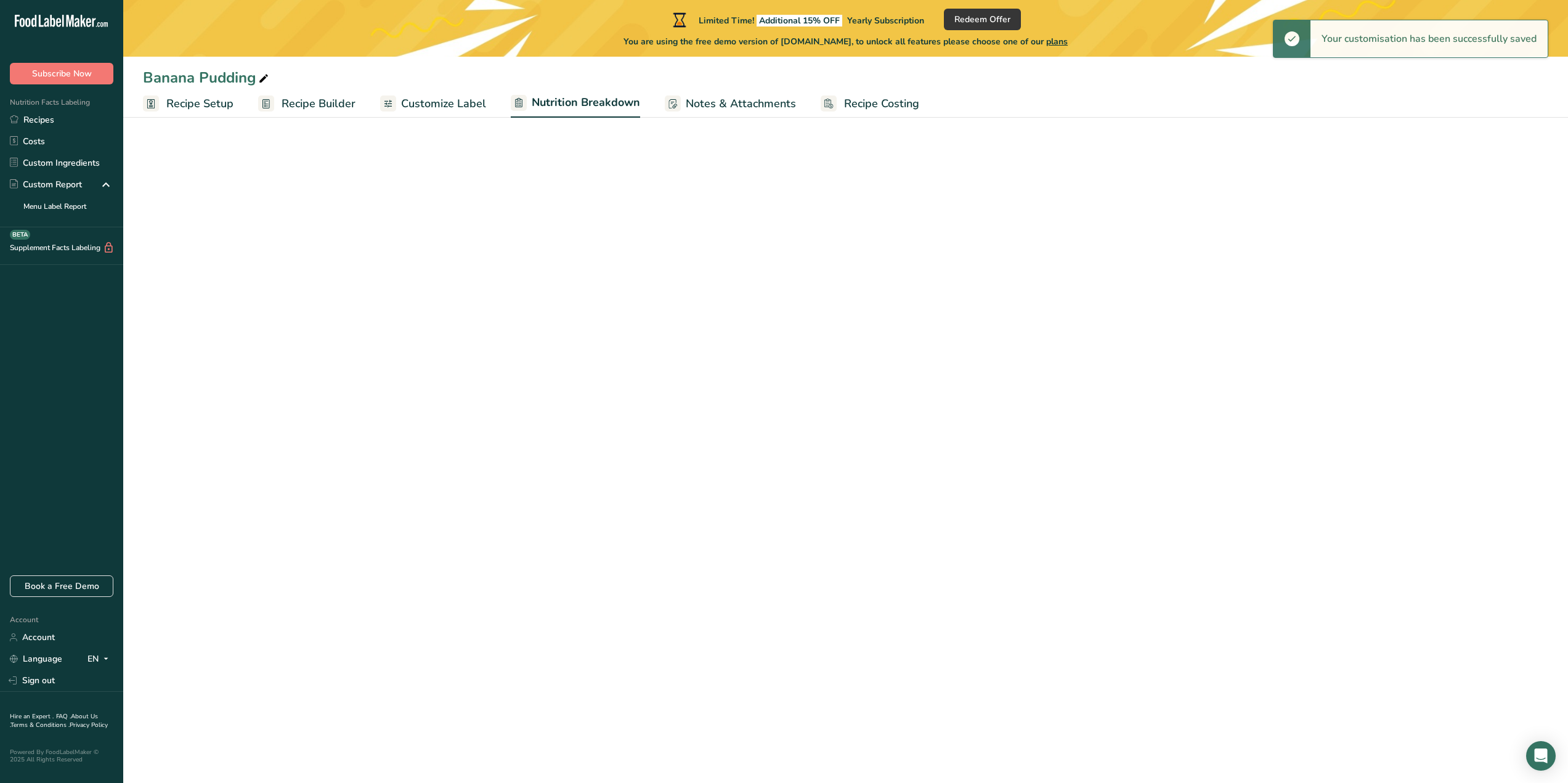
select select "Calories"
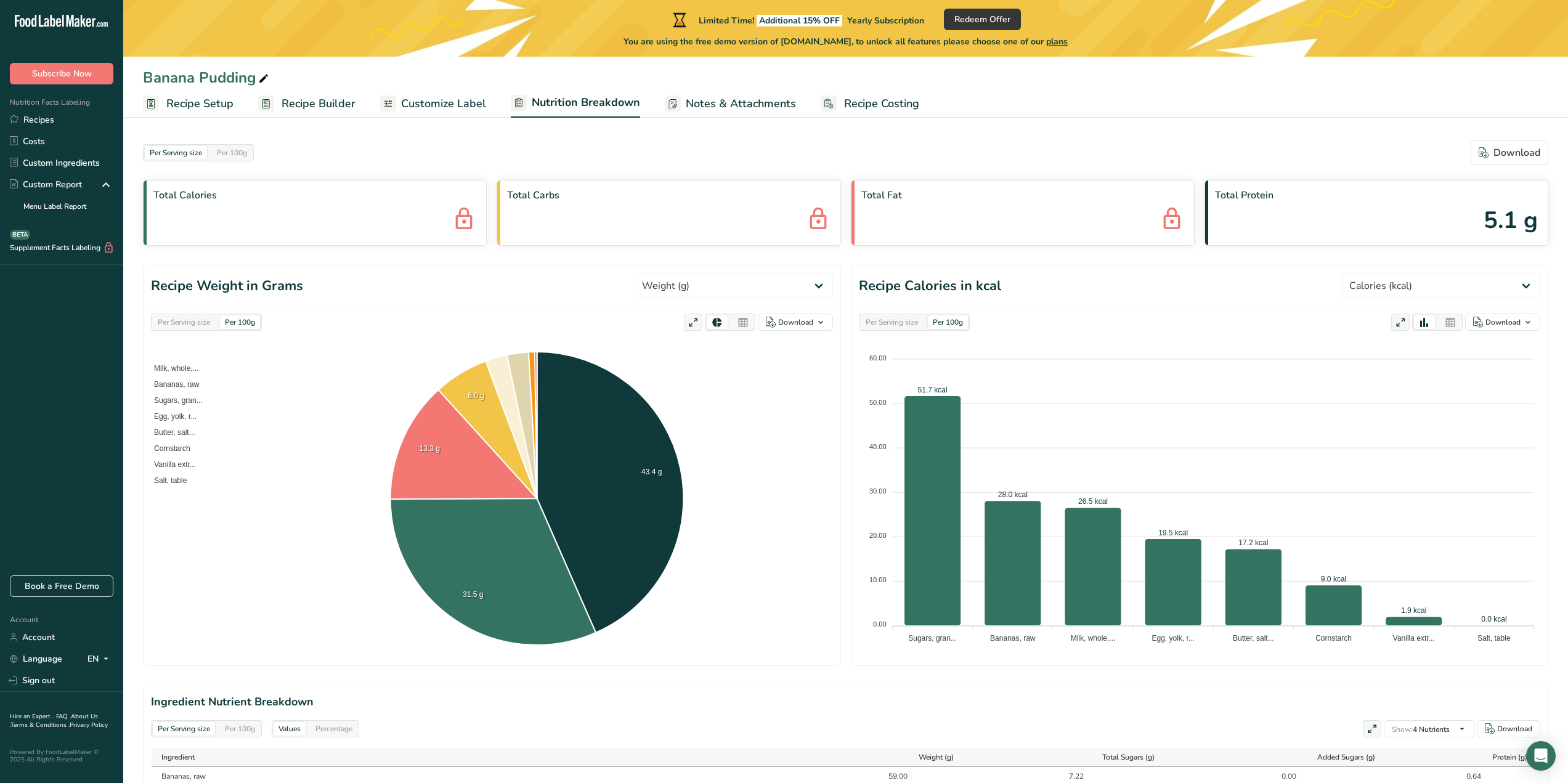
click at [737, 107] on span "Notes & Attachments" at bounding box center [741, 103] width 111 height 17
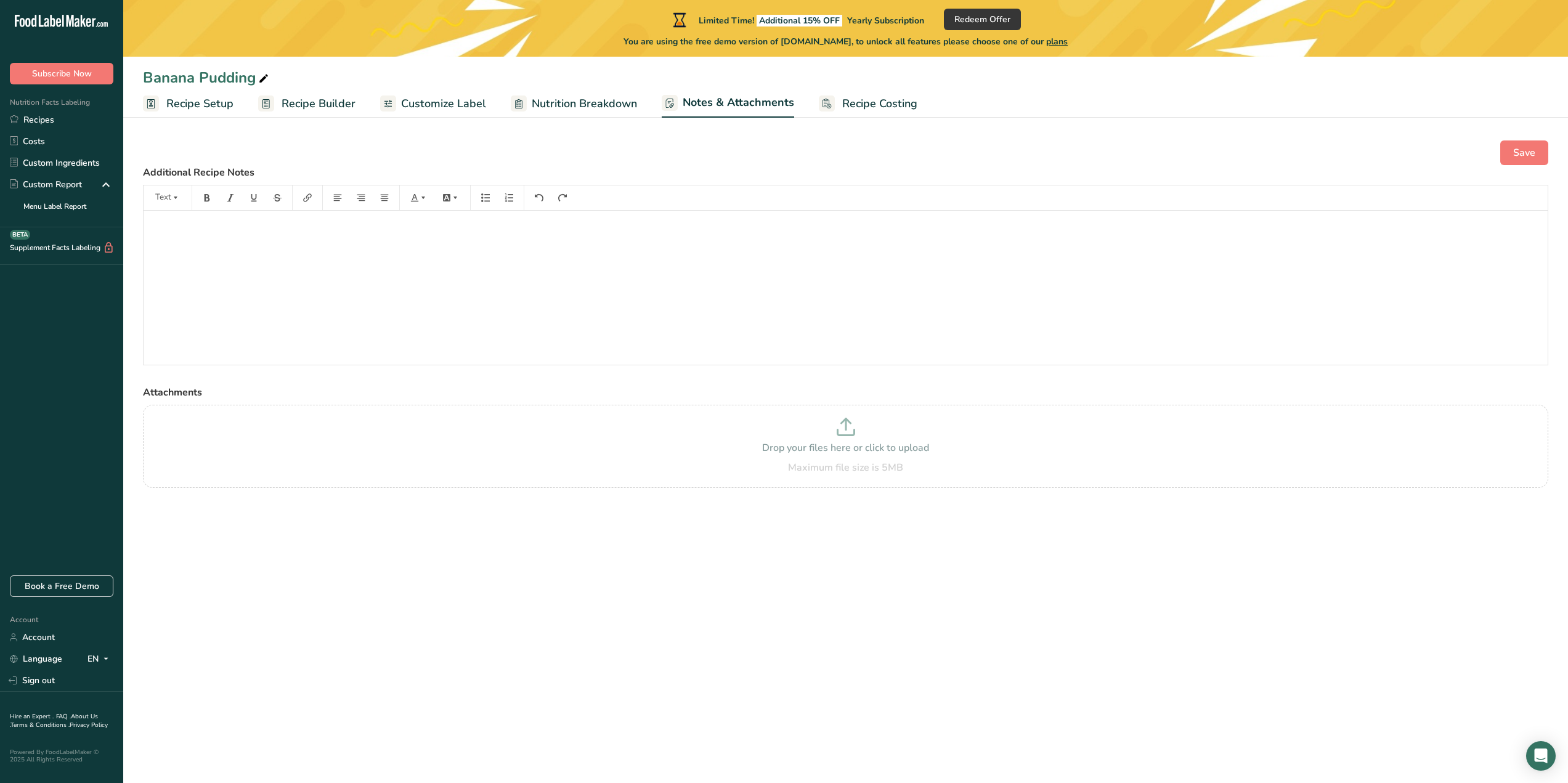
click at [869, 100] on span "Recipe Costing" at bounding box center [880, 103] width 75 height 17
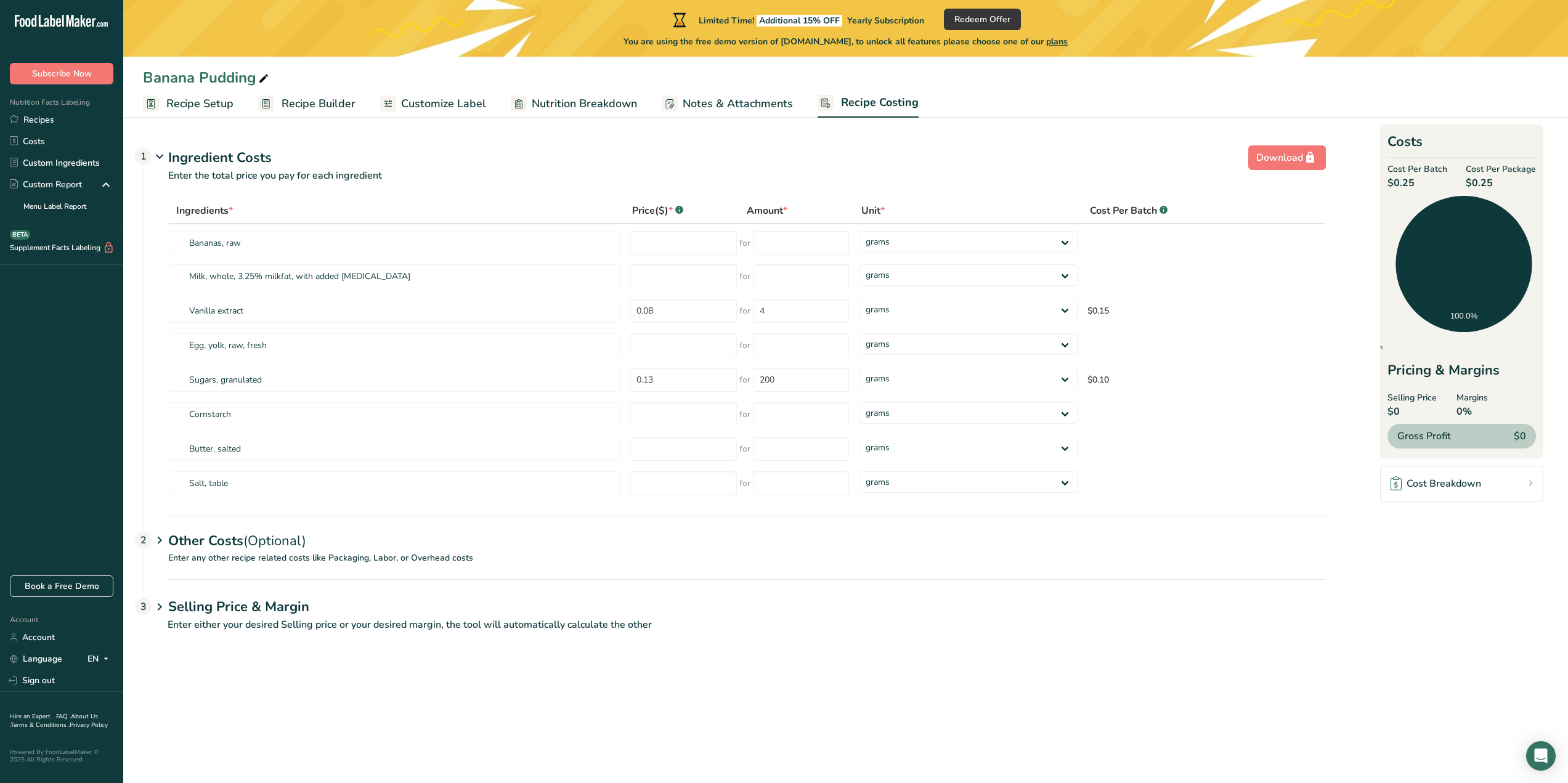
click at [307, 102] on span "Recipe Builder" at bounding box center [318, 103] width 74 height 17
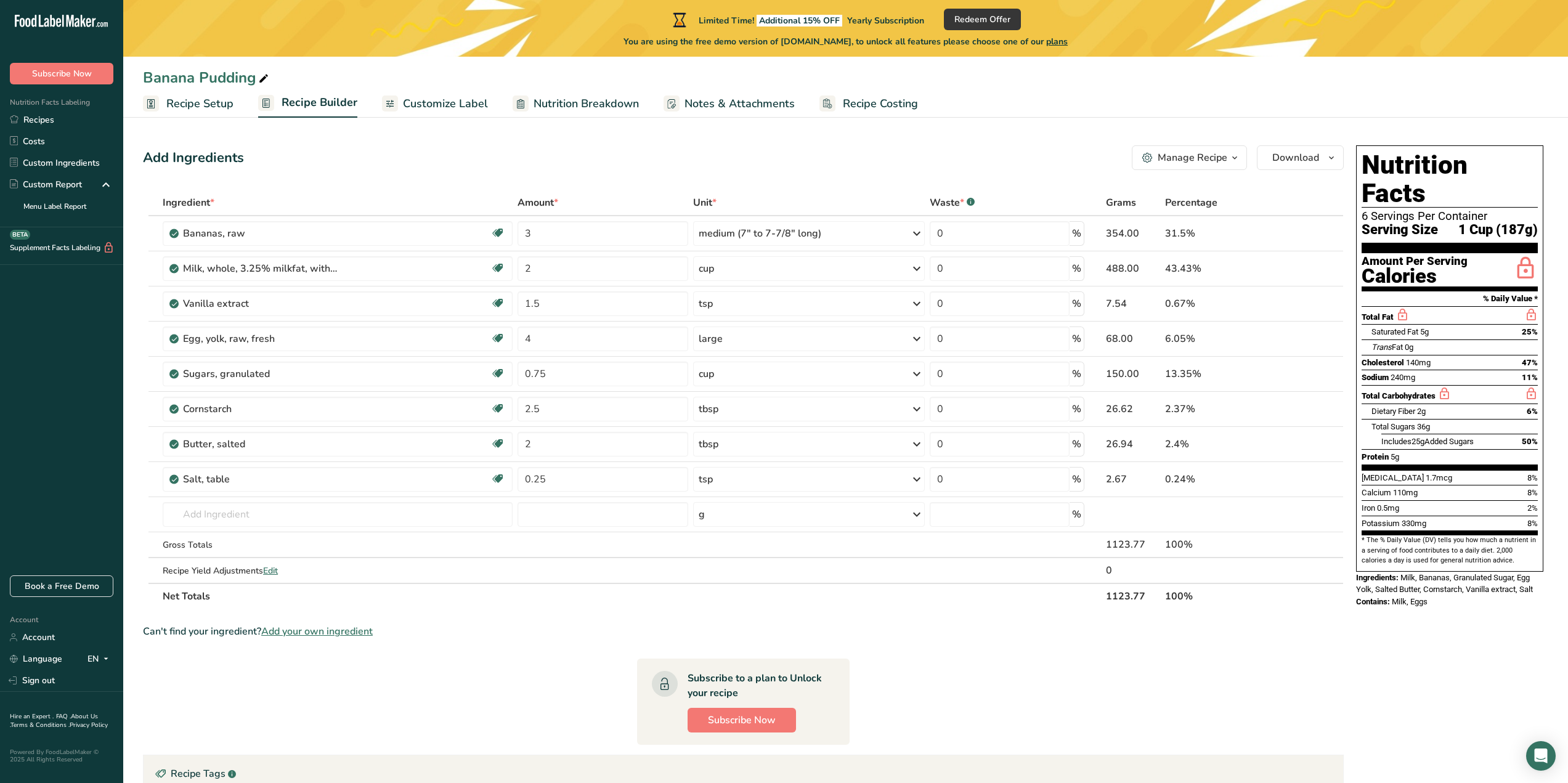
drag, startPoint x: 1455, startPoint y: 316, endPoint x: 1312, endPoint y: 173, distance: 202.2
click at [1296, 185] on div "Add Ingredients Manage Recipe Delete Recipe Duplicate Recipe Scale Recipe Save …" at bounding box center [747, 587] width 1208 height 895
click at [1323, 156] on button "Download" at bounding box center [1300, 157] width 87 height 25
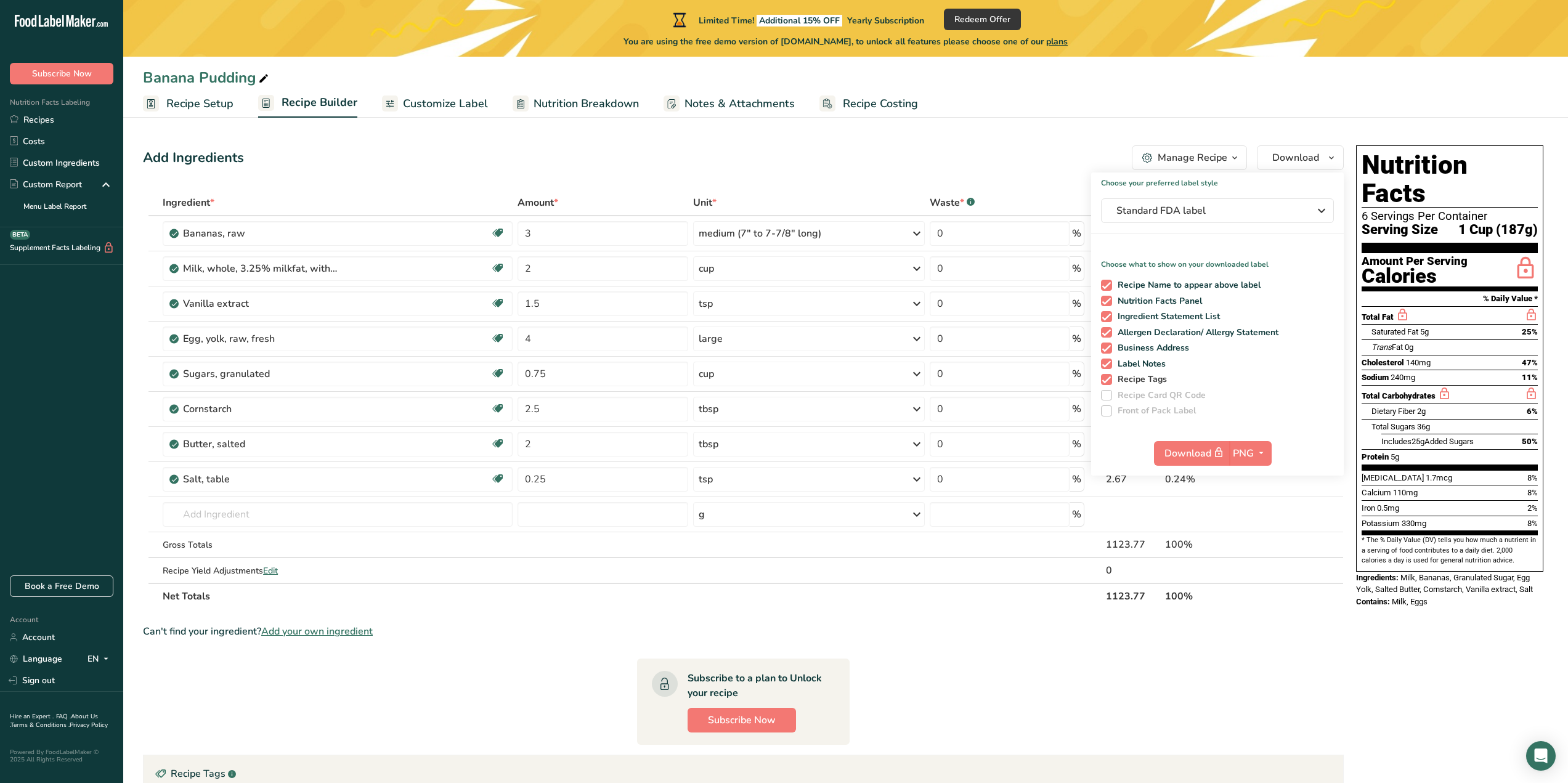
click at [1110, 376] on span at bounding box center [1106, 380] width 11 height 11
click at [1109, 376] on input "Recipe Tags" at bounding box center [1105, 379] width 8 height 8
click at [1110, 376] on span at bounding box center [1106, 380] width 11 height 11
click at [1109, 376] on input "Recipe Tags" at bounding box center [1105, 379] width 8 height 8
click at [1106, 377] on span at bounding box center [1106, 380] width 11 height 11
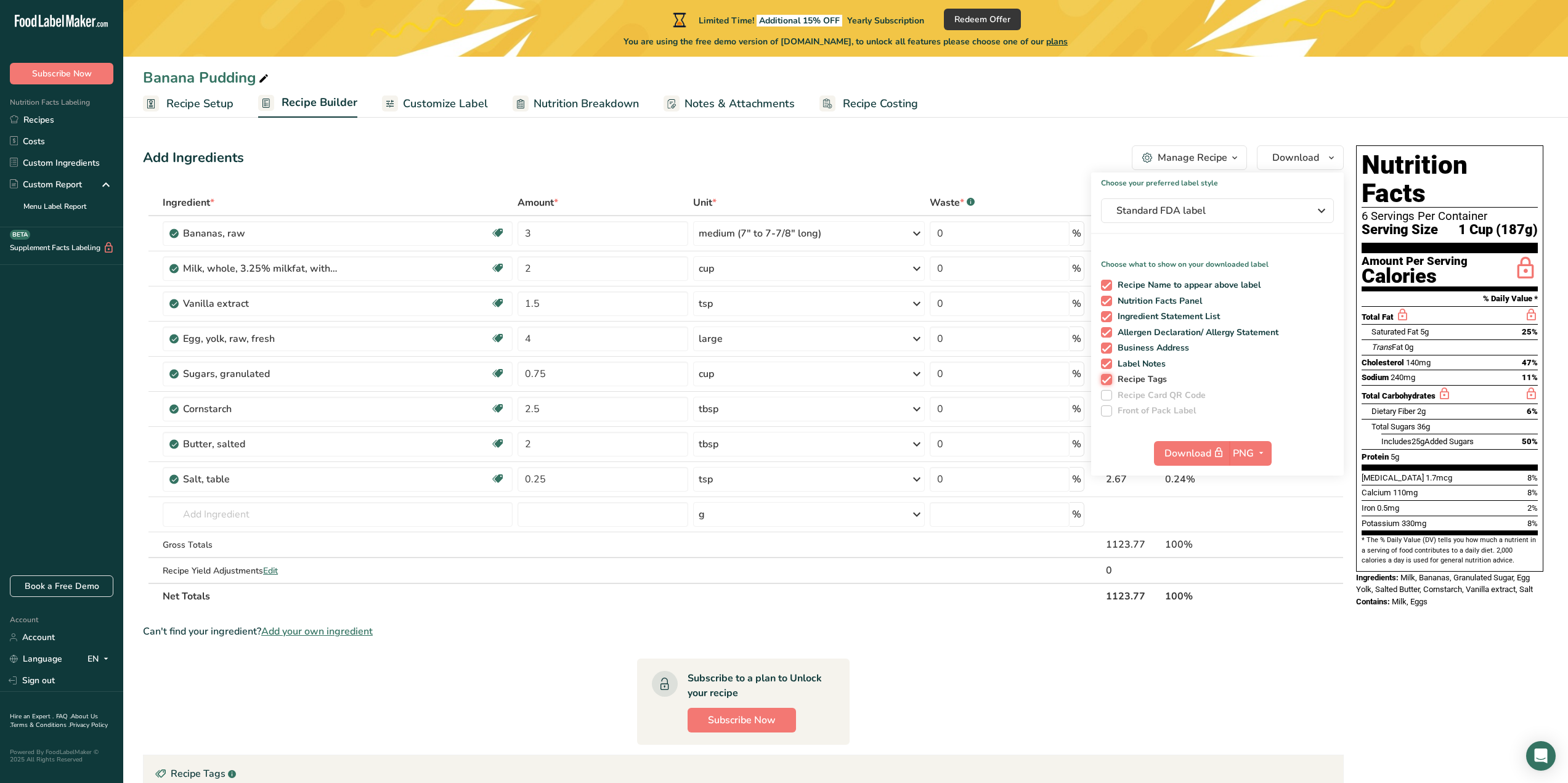
click at [1106, 377] on input "Recipe Tags" at bounding box center [1105, 379] width 8 height 8
checkbox input "false"
click at [1105, 364] on span at bounding box center [1106, 365] width 11 height 11
click at [1105, 364] on input "Label Notes" at bounding box center [1105, 364] width 8 height 8
click at [1105, 364] on span at bounding box center [1106, 365] width 11 height 11
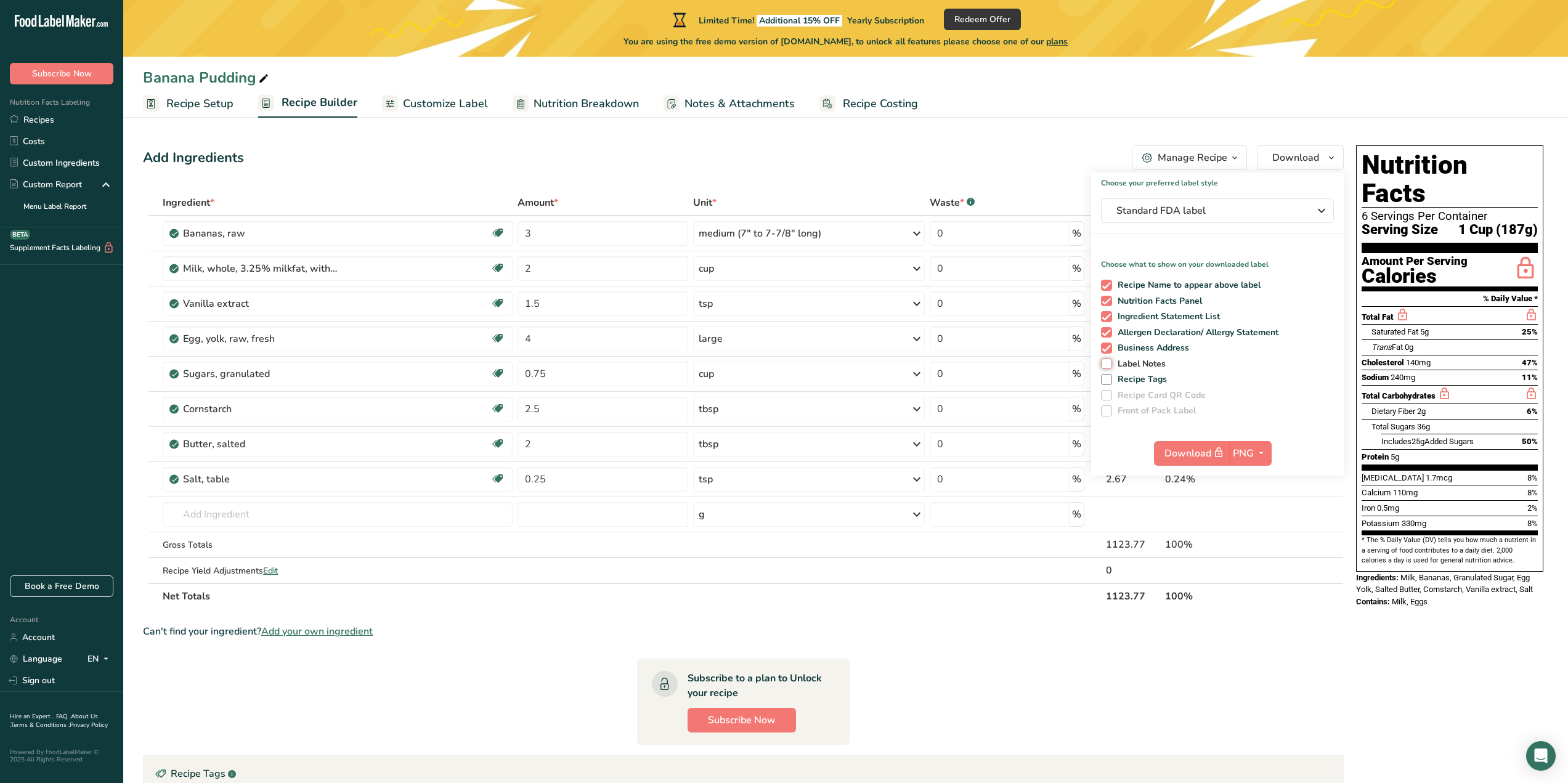
click at [1105, 364] on input "Label Notes" at bounding box center [1105, 364] width 8 height 8
click at [1105, 364] on span at bounding box center [1106, 365] width 11 height 11
click at [1105, 364] on input "Label Notes" at bounding box center [1105, 364] width 8 height 8
checkbox input "false"
click at [1105, 346] on span at bounding box center [1106, 349] width 11 height 11
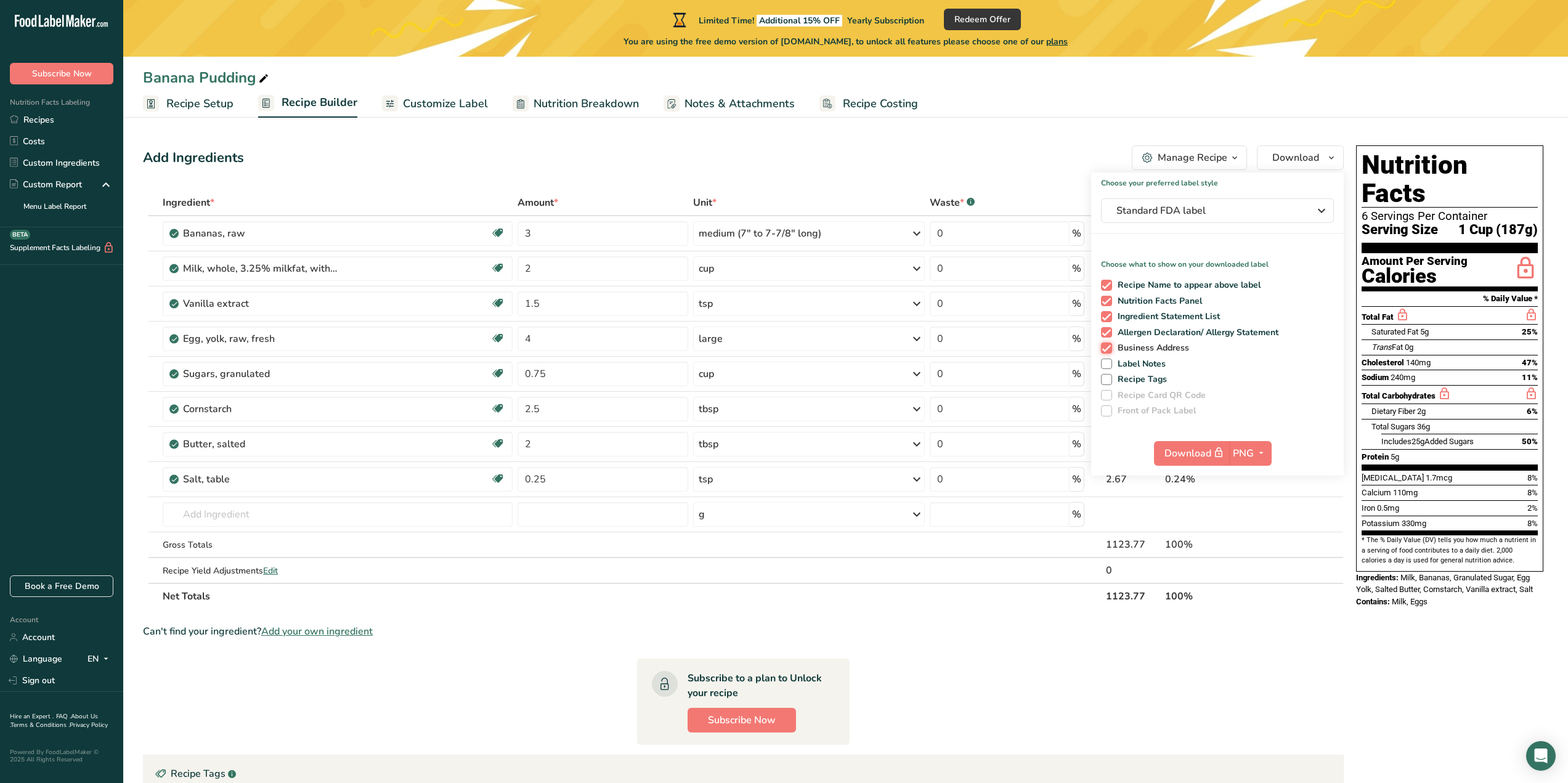
click at [1105, 346] on input "Business Address" at bounding box center [1105, 348] width 8 height 8
checkbox input "false"
click at [1106, 330] on span at bounding box center [1106, 333] width 11 height 11
click at [1106, 330] on input "Allergen Declaration/ Allergy Statement" at bounding box center [1105, 333] width 8 height 8
checkbox input "false"
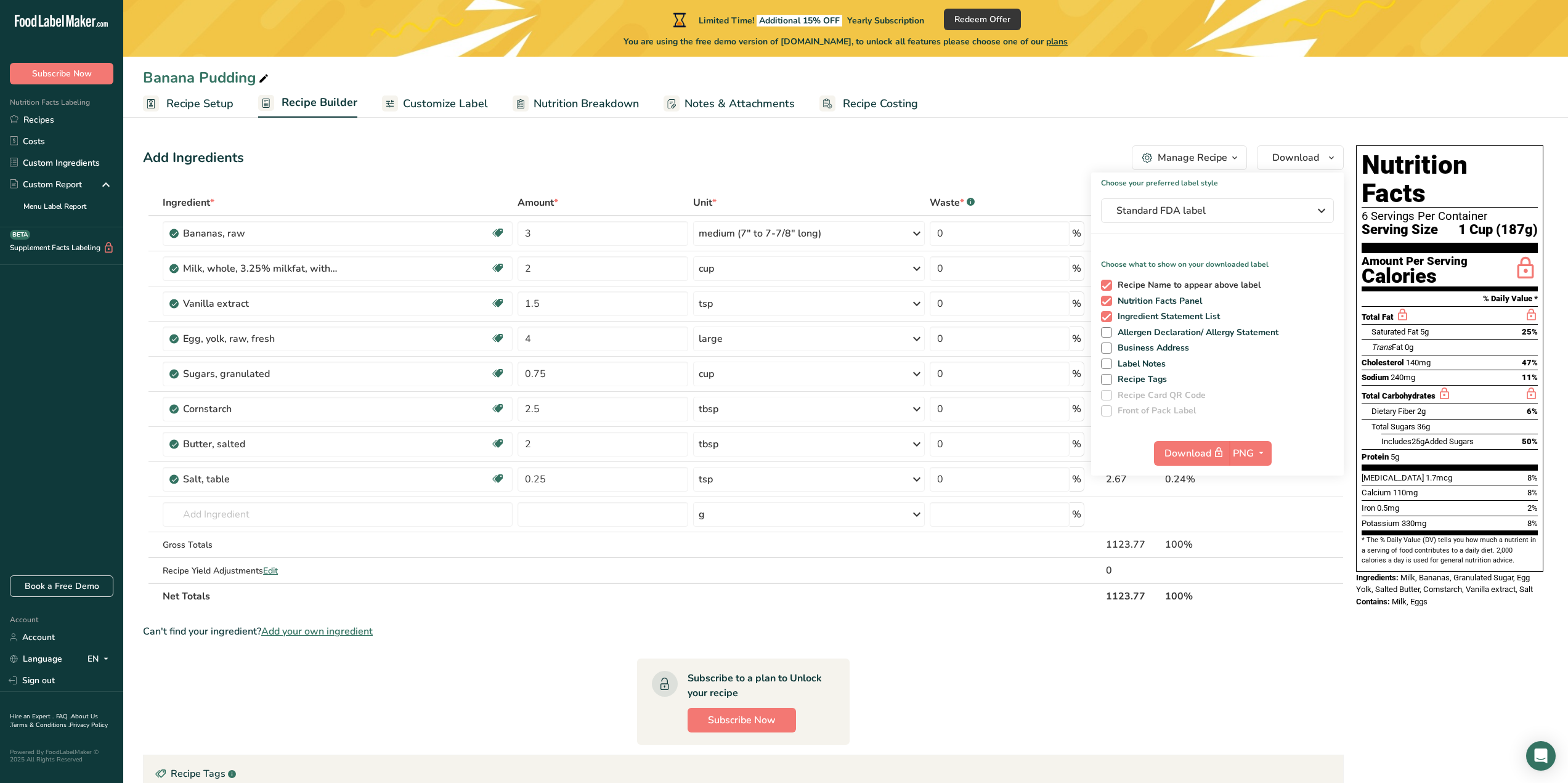
click at [1106, 287] on span at bounding box center [1106, 285] width 11 height 11
click at [1106, 287] on input "Recipe Name to appear above label" at bounding box center [1105, 285] width 8 height 8
checkbox input "false"
click at [1106, 332] on span at bounding box center [1106, 333] width 11 height 11
click at [1106, 332] on input "Allergen Declaration/ Allergy Statement" at bounding box center [1105, 333] width 8 height 8
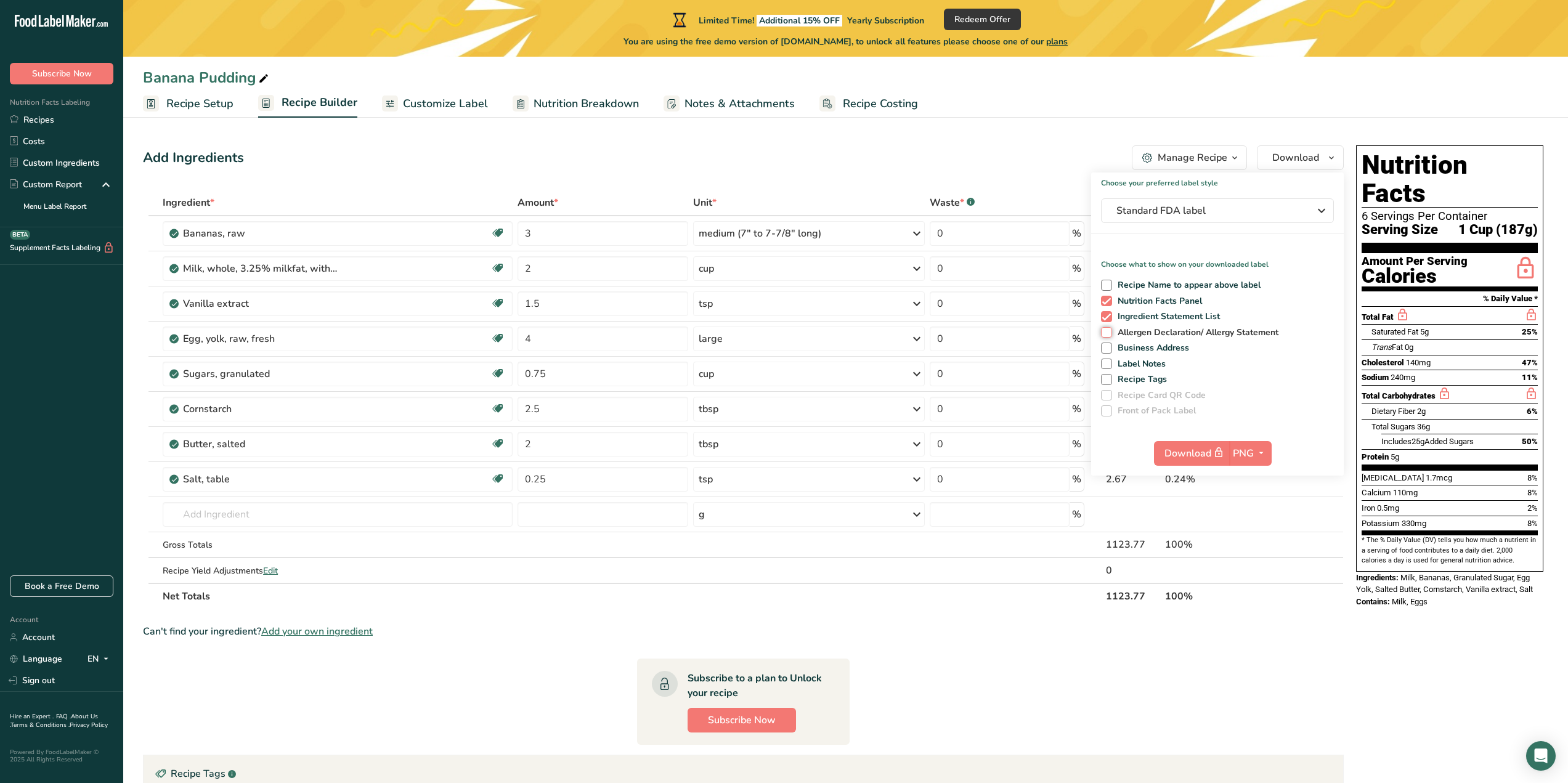
checkbox input "true"
click at [1463, 658] on div "Nutrition Facts 6 Servings Per Container Serving Size 1 Cup (187g) Amount Per S…" at bounding box center [1449, 587] width 197 height 895
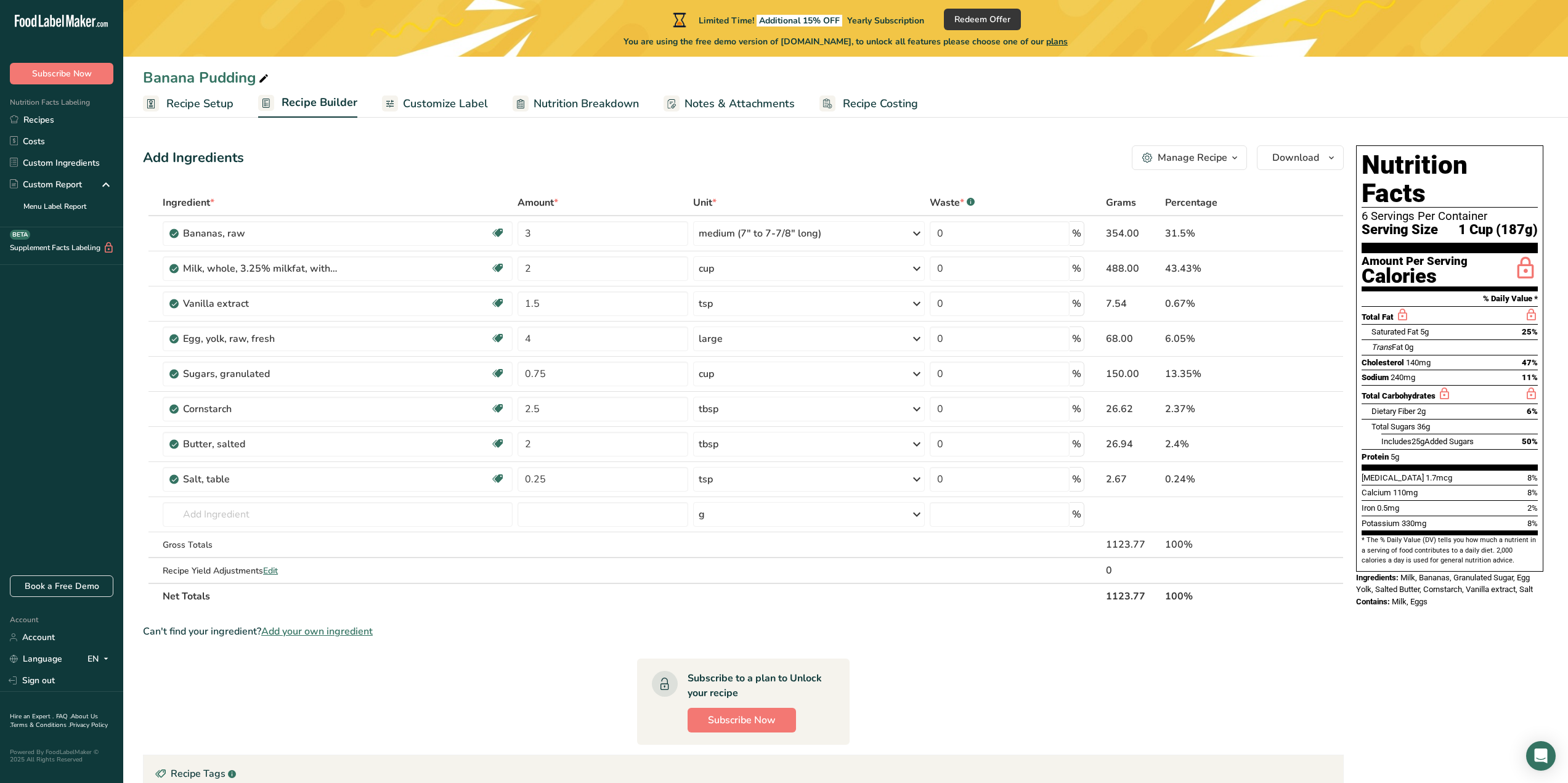
drag, startPoint x: 1411, startPoint y: 403, endPoint x: 1525, endPoint y: 632, distance: 255.8
click at [1525, 632] on div "Nutrition Facts 6 Servings Per Container Serving Size 1 Cup (187g) Amount Per S…" at bounding box center [1449, 587] width 197 height 895
